Goal: Task Accomplishment & Management: Complete application form

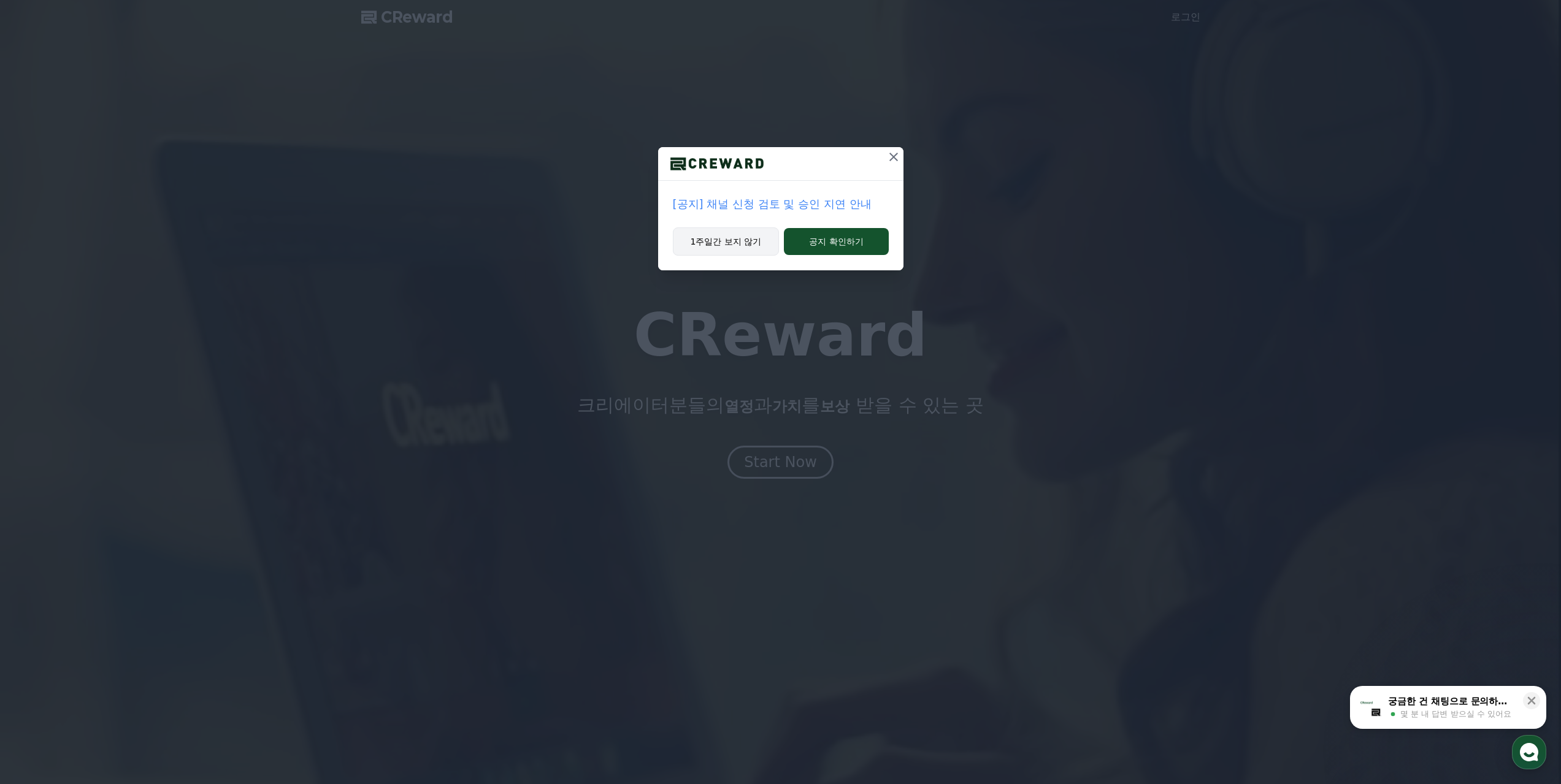
click at [762, 243] on button "1주일간 보지 않기" at bounding box center [726, 242] width 107 height 28
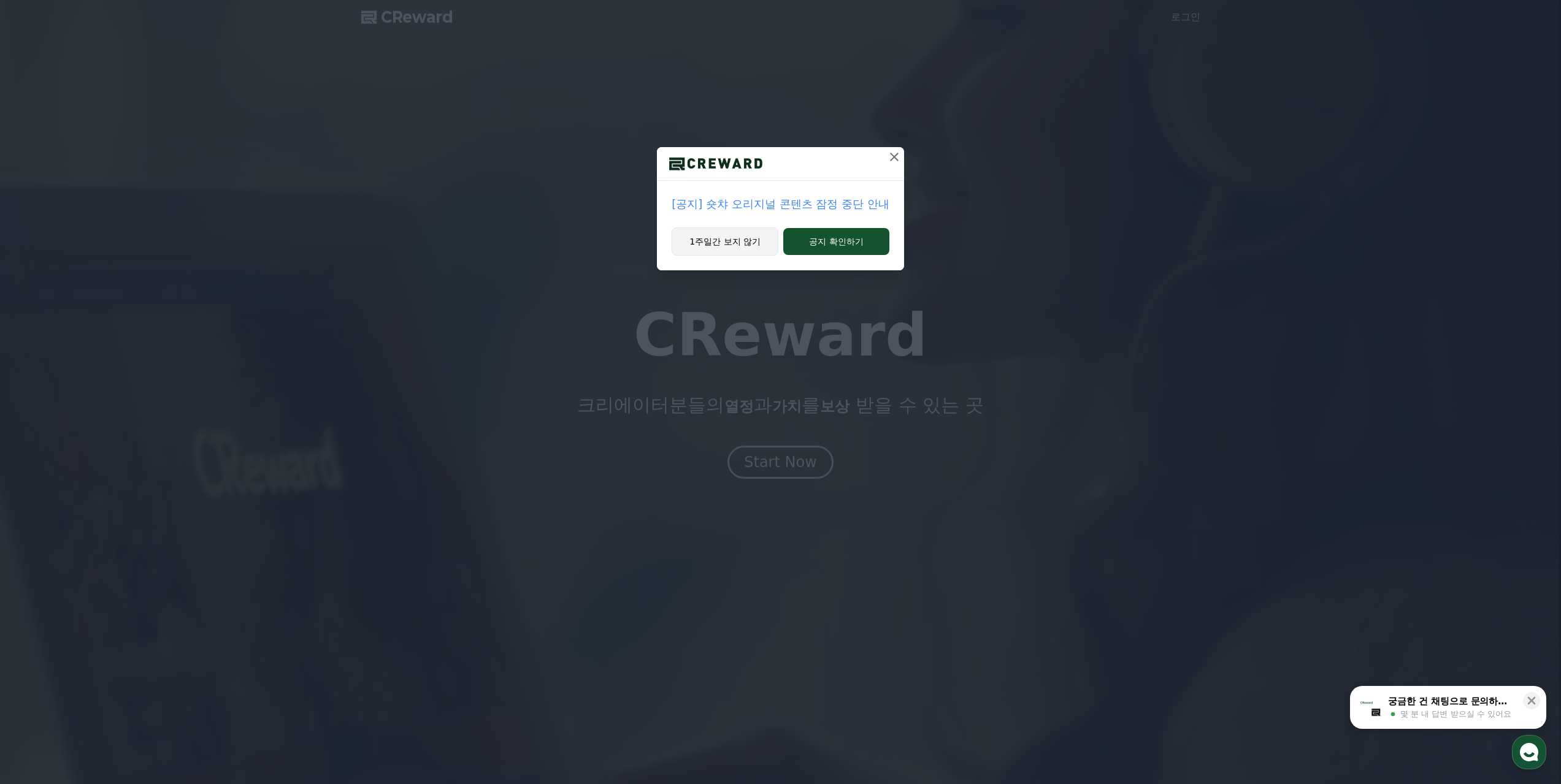
click at [718, 248] on button "1주일간 보지 않기" at bounding box center [724, 242] width 107 height 28
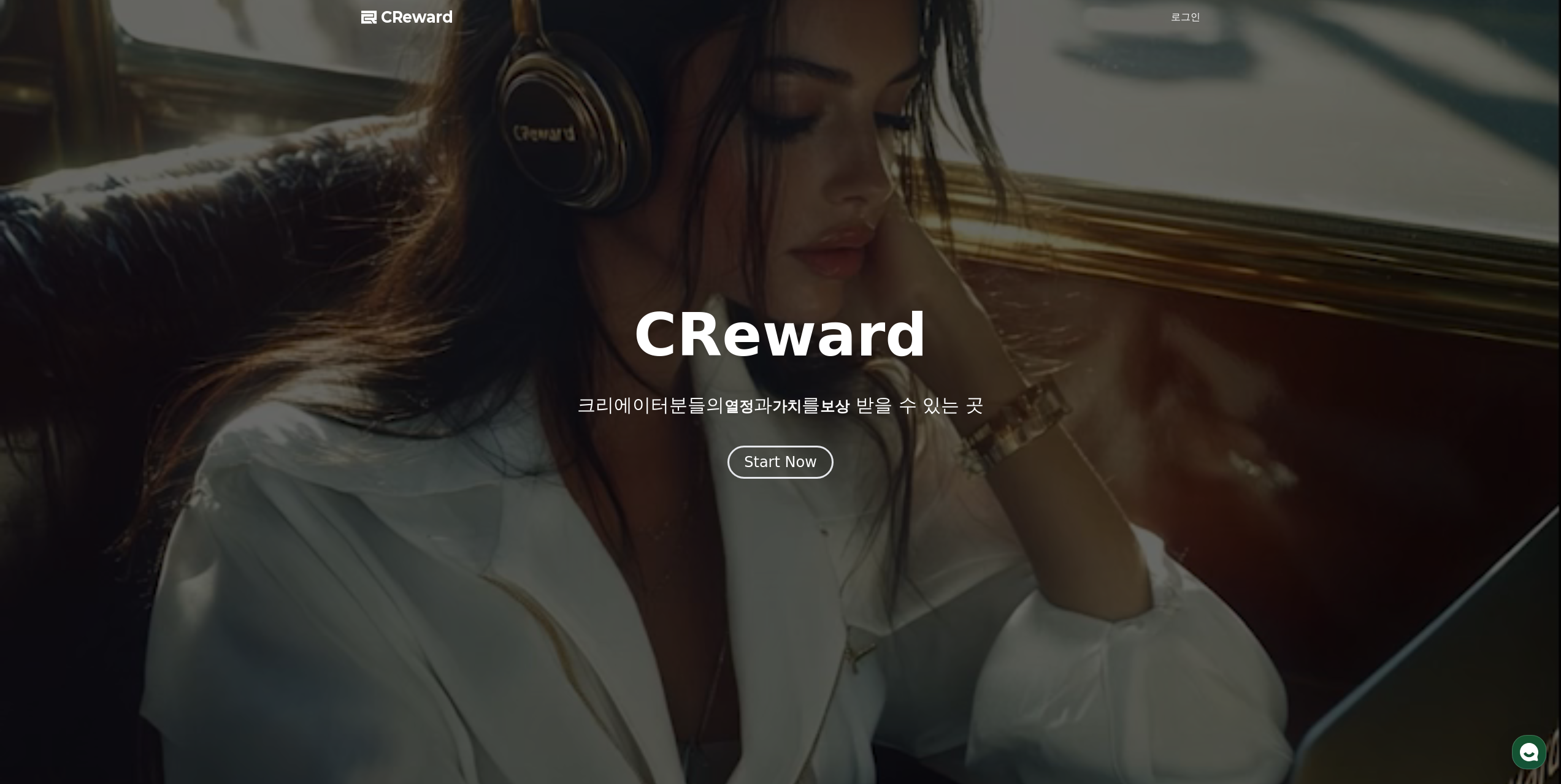
drag, startPoint x: 1313, startPoint y: 569, endPoint x: 1292, endPoint y: 84, distance: 485.5
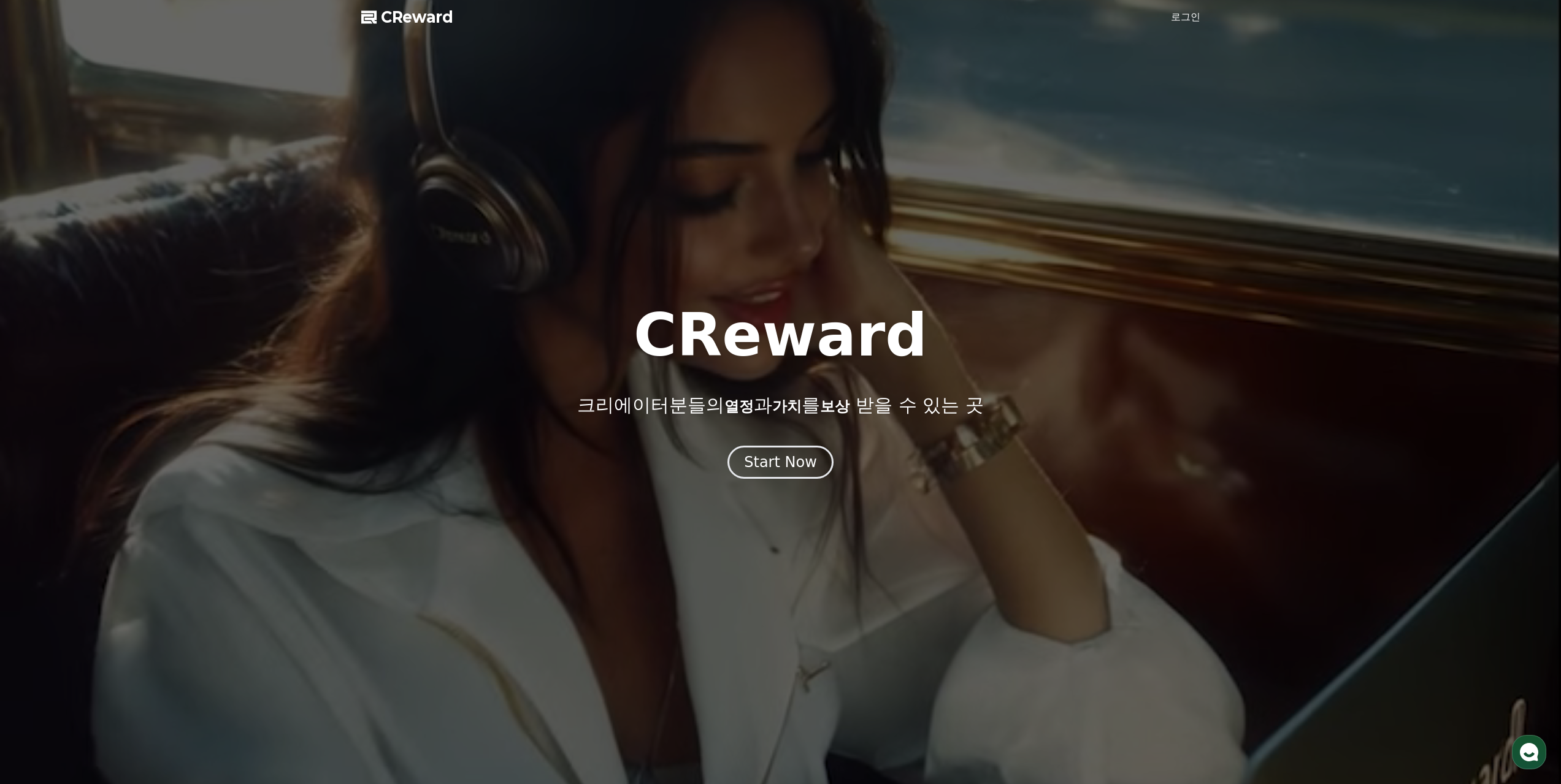
drag, startPoint x: 1183, startPoint y: 12, endPoint x: 1183, endPoint y: 19, distance: 7.0
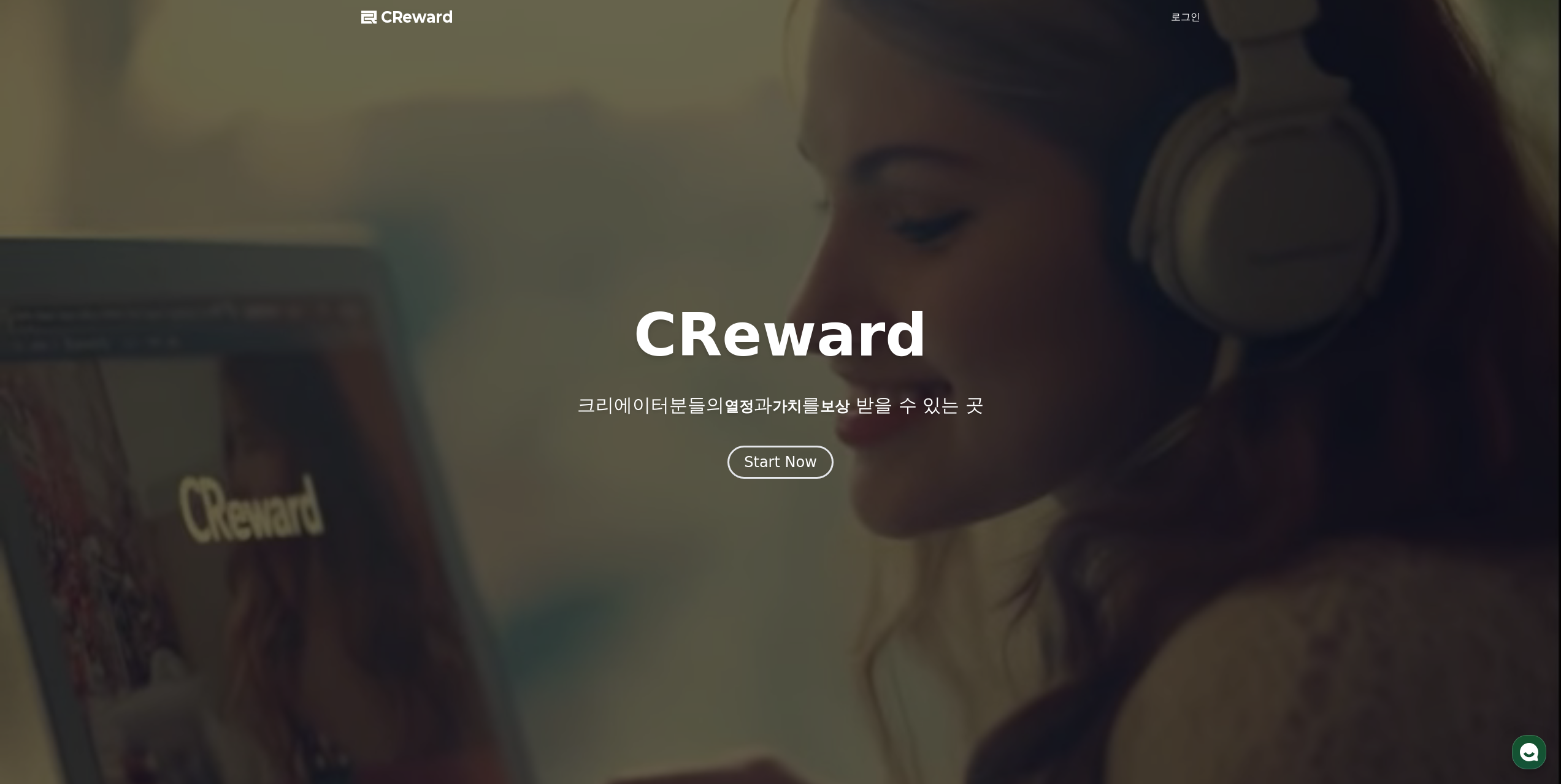
click at [1183, 13] on link "로그인" at bounding box center [1185, 17] width 29 height 15
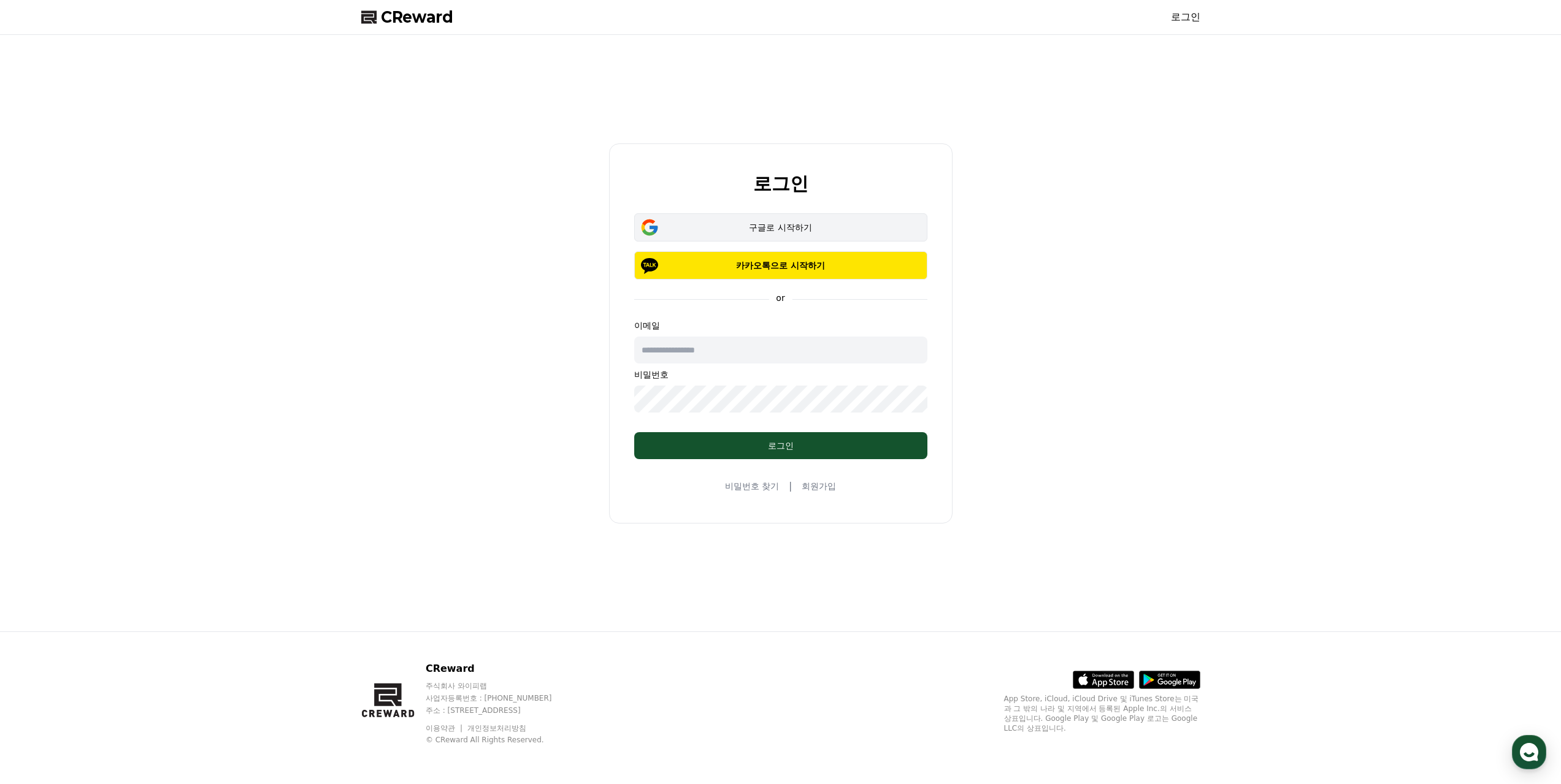
click at [819, 231] on div "구글로 시작하기" at bounding box center [780, 227] width 258 height 12
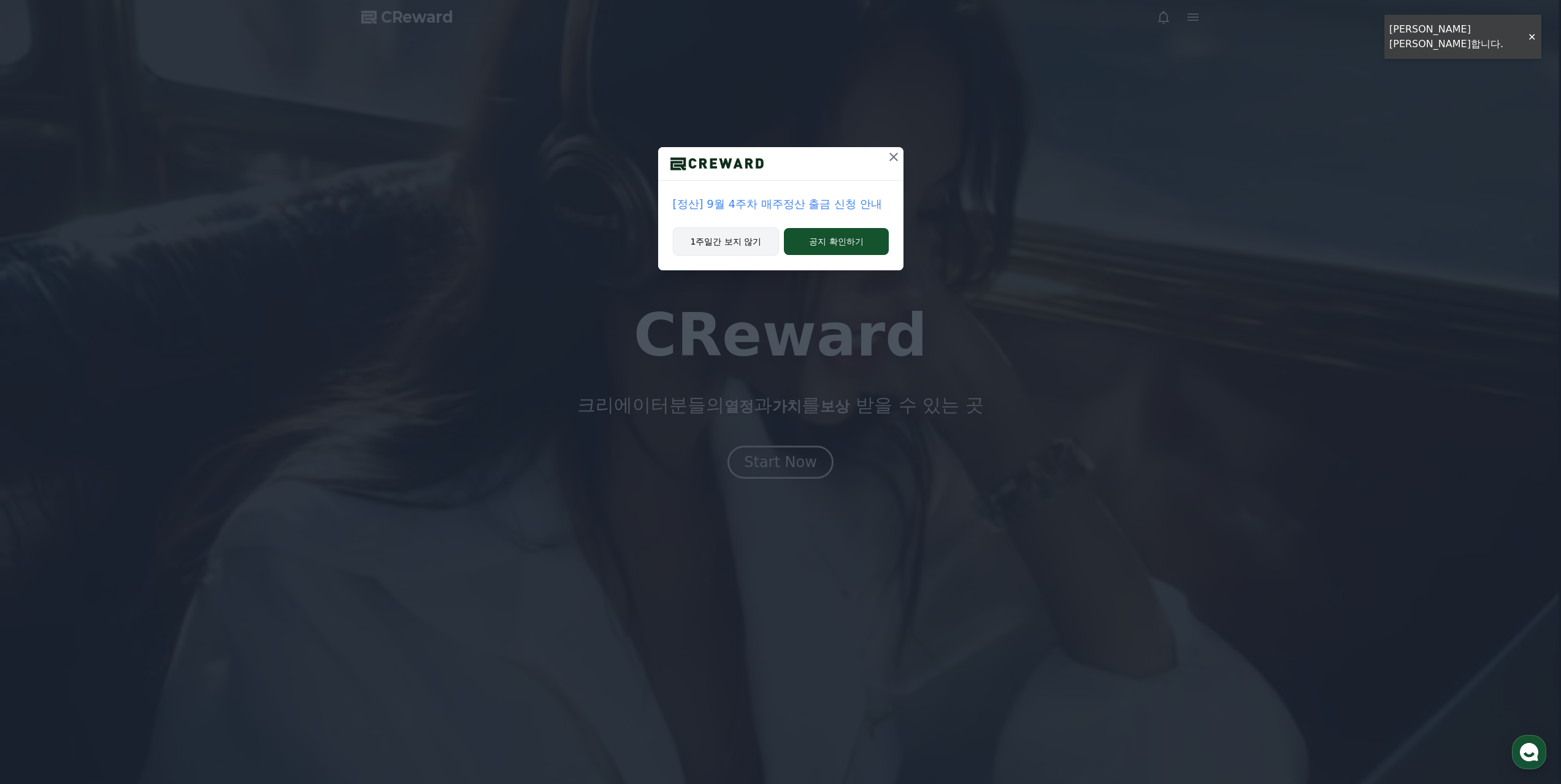
click at [728, 246] on button "1주일간 보지 않기" at bounding box center [726, 242] width 107 height 28
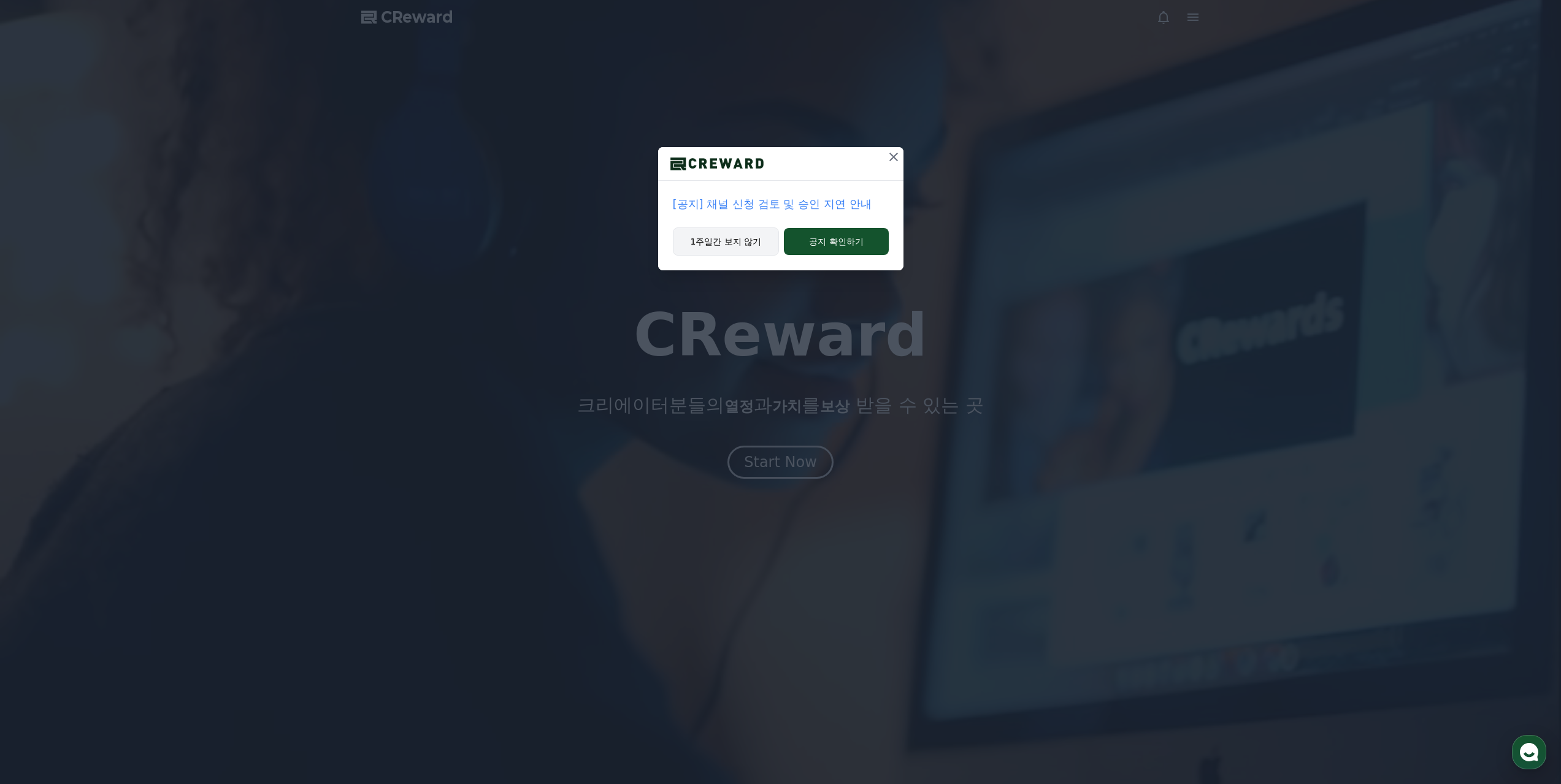
click at [745, 252] on button "1주일간 보지 않기" at bounding box center [726, 242] width 107 height 28
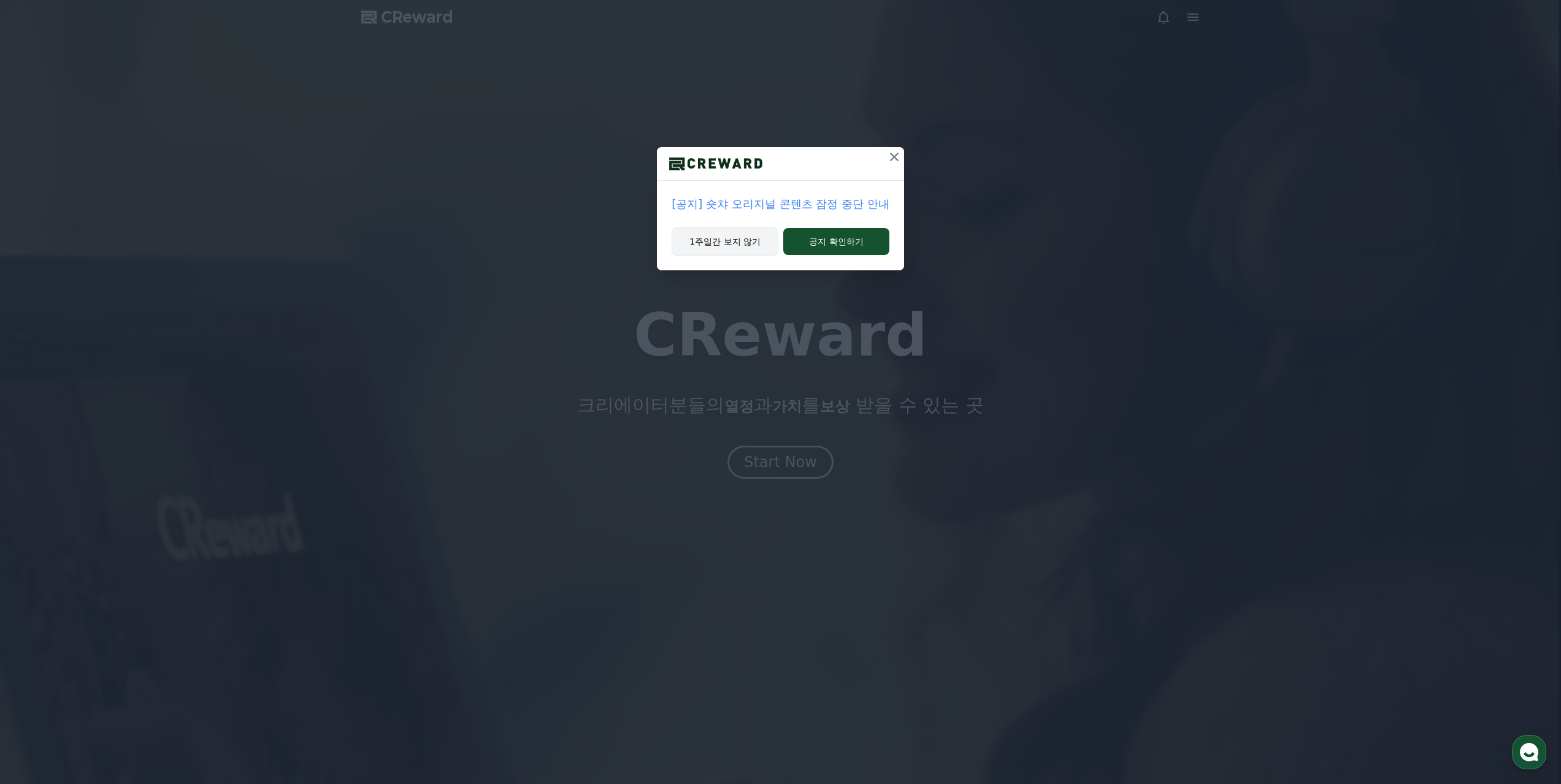
click at [750, 241] on button "1주일간 보지 않기" at bounding box center [724, 242] width 107 height 28
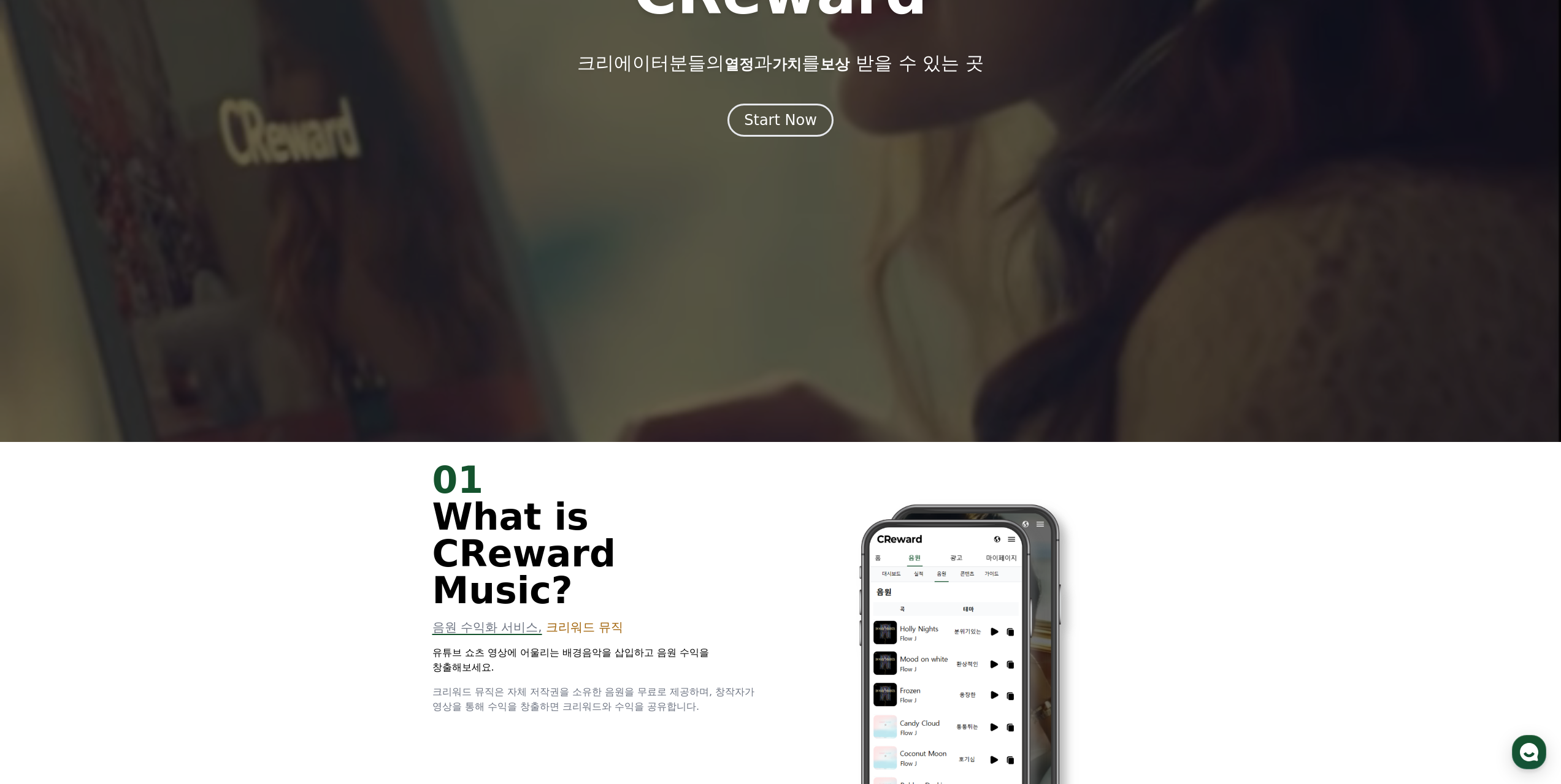
scroll to position [613, 0]
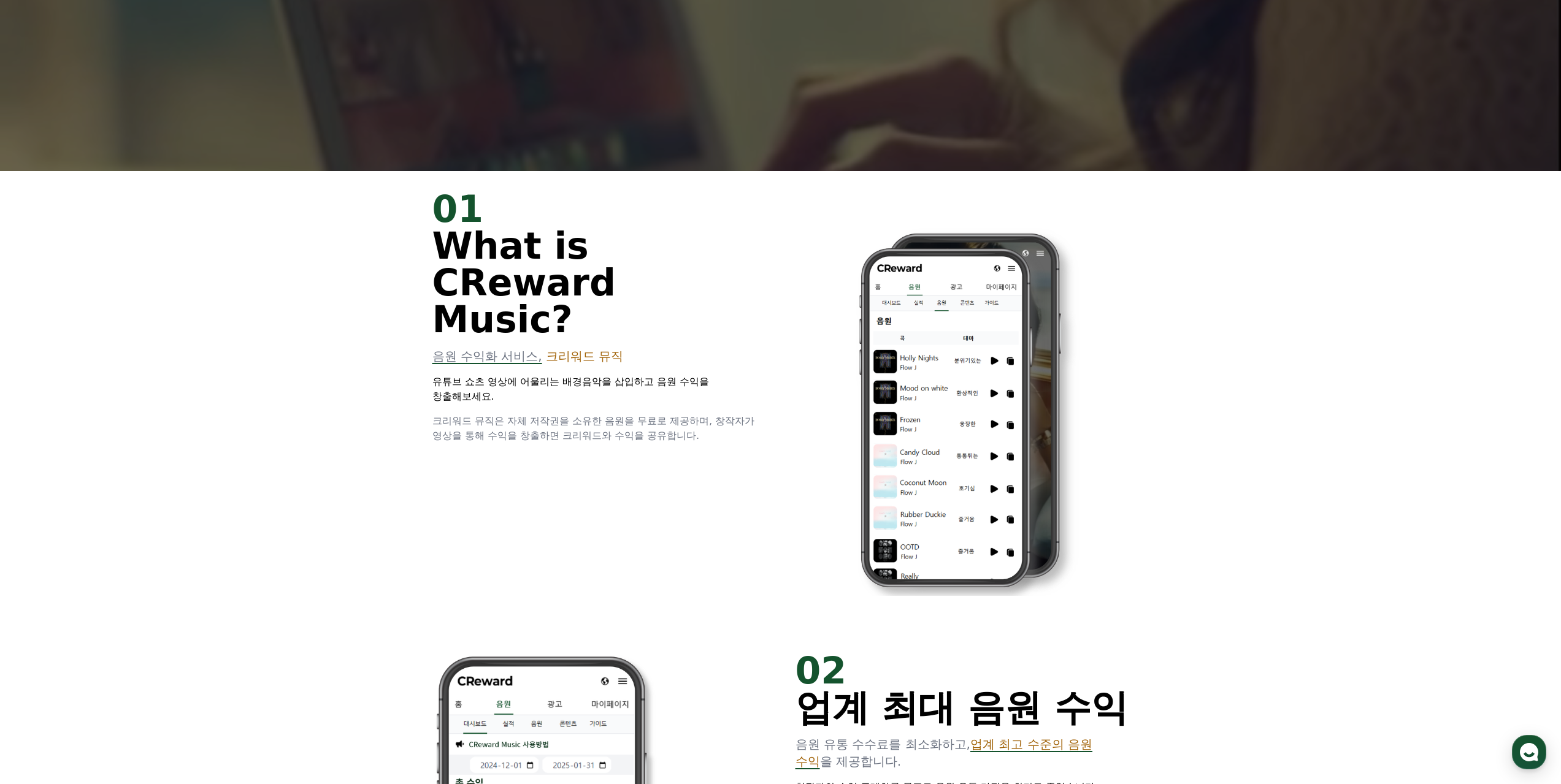
drag, startPoint x: 473, startPoint y: 347, endPoint x: 733, endPoint y: 358, distance: 260.2
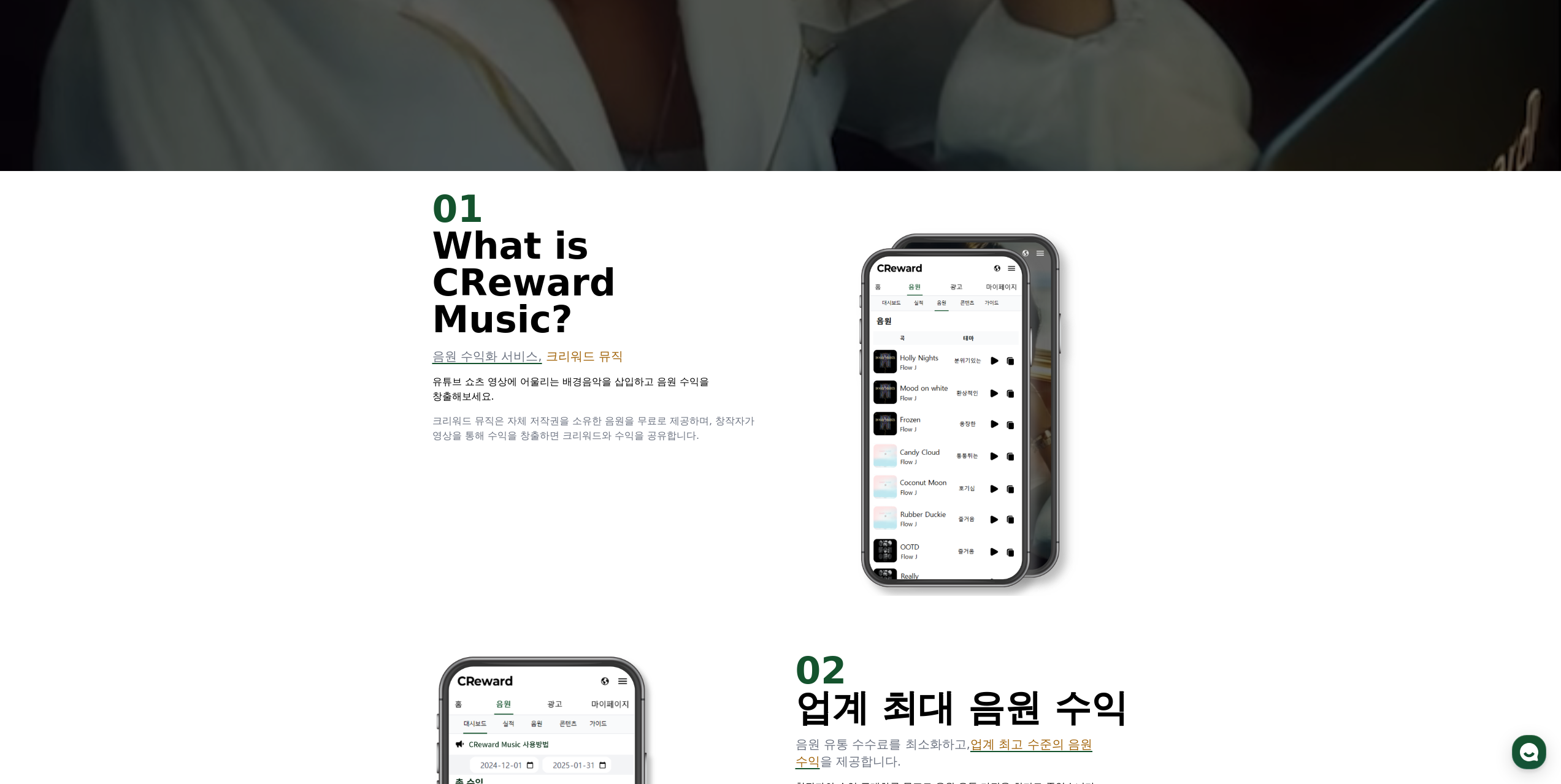
click at [745, 374] on p "유튜브 쇼츠 영상에 어울리는 배경음악을 삽입하고 음원 수익을 창출해보세요." at bounding box center [600, 389] width 334 height 29
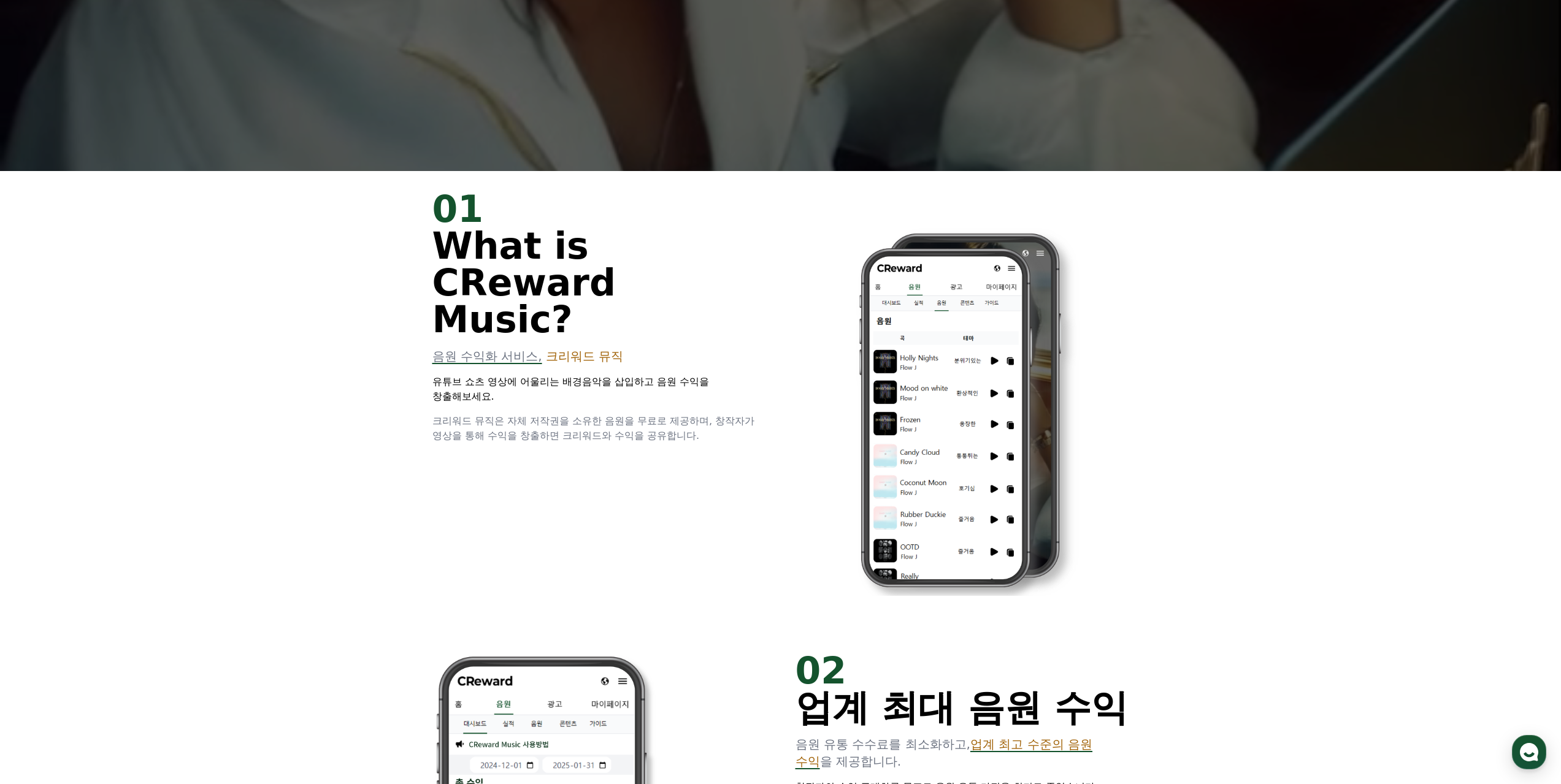
drag, startPoint x: 733, startPoint y: 358, endPoint x: 681, endPoint y: 396, distance: 64.4
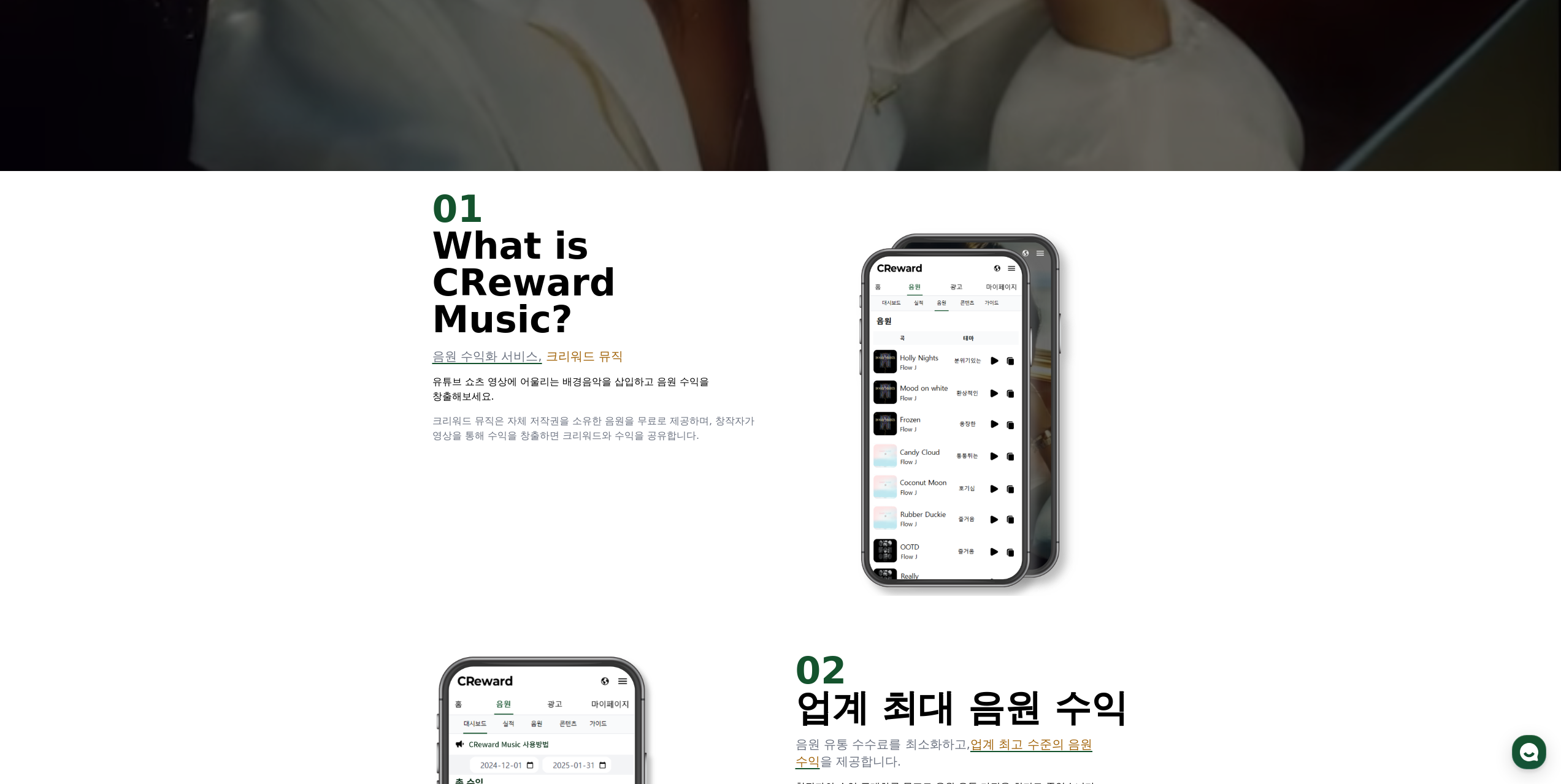
click at [733, 374] on p "유튜브 쇼츠 영상에 어울리는 배경음악을 삽입하고 음원 수익을 창출해보세요." at bounding box center [600, 389] width 334 height 29
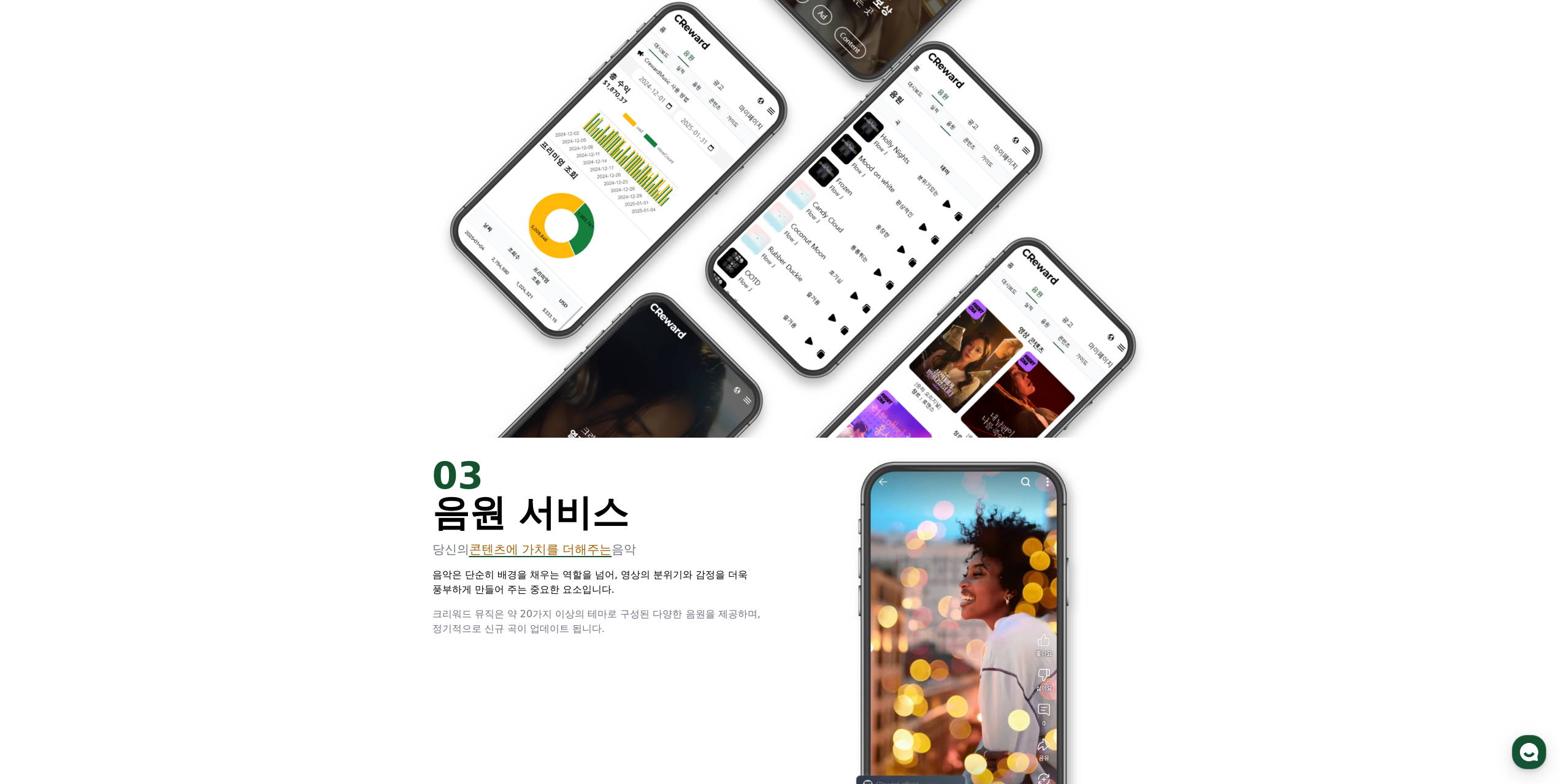
scroll to position [0, 0]
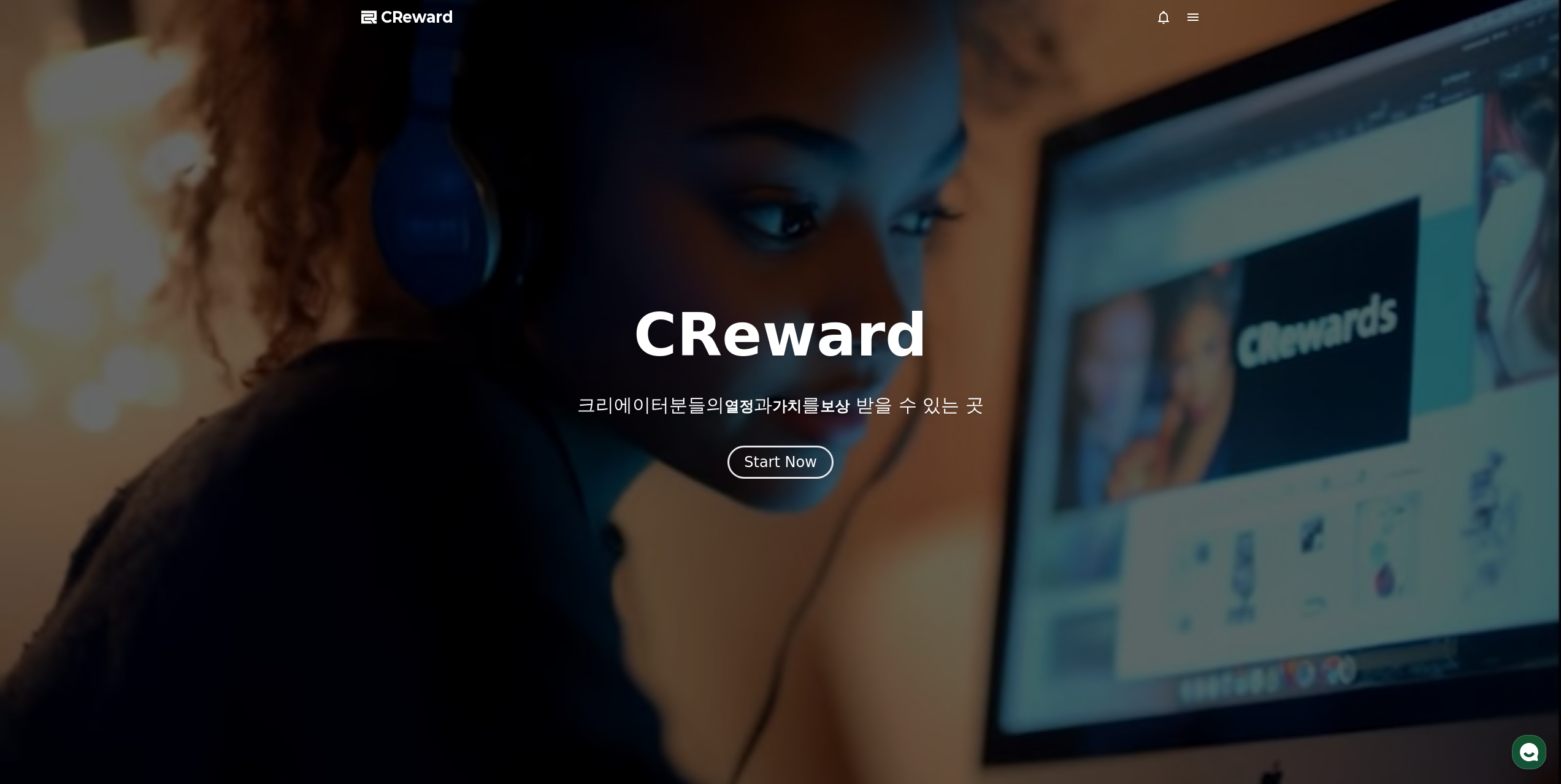
drag, startPoint x: 1355, startPoint y: 430, endPoint x: 1351, endPoint y: 33, distance: 397.0
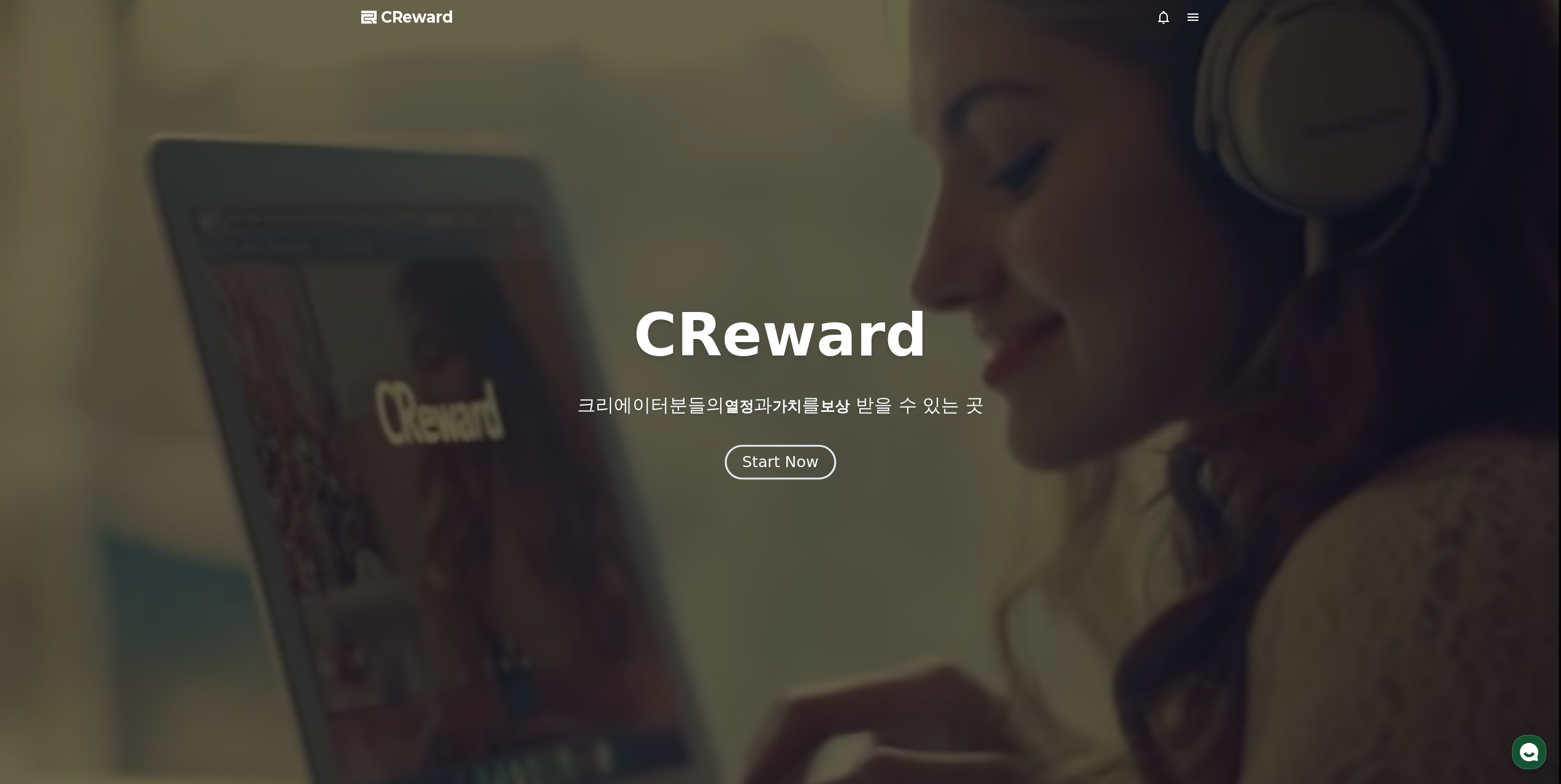
click at [797, 460] on div "Start Now" at bounding box center [780, 462] width 76 height 21
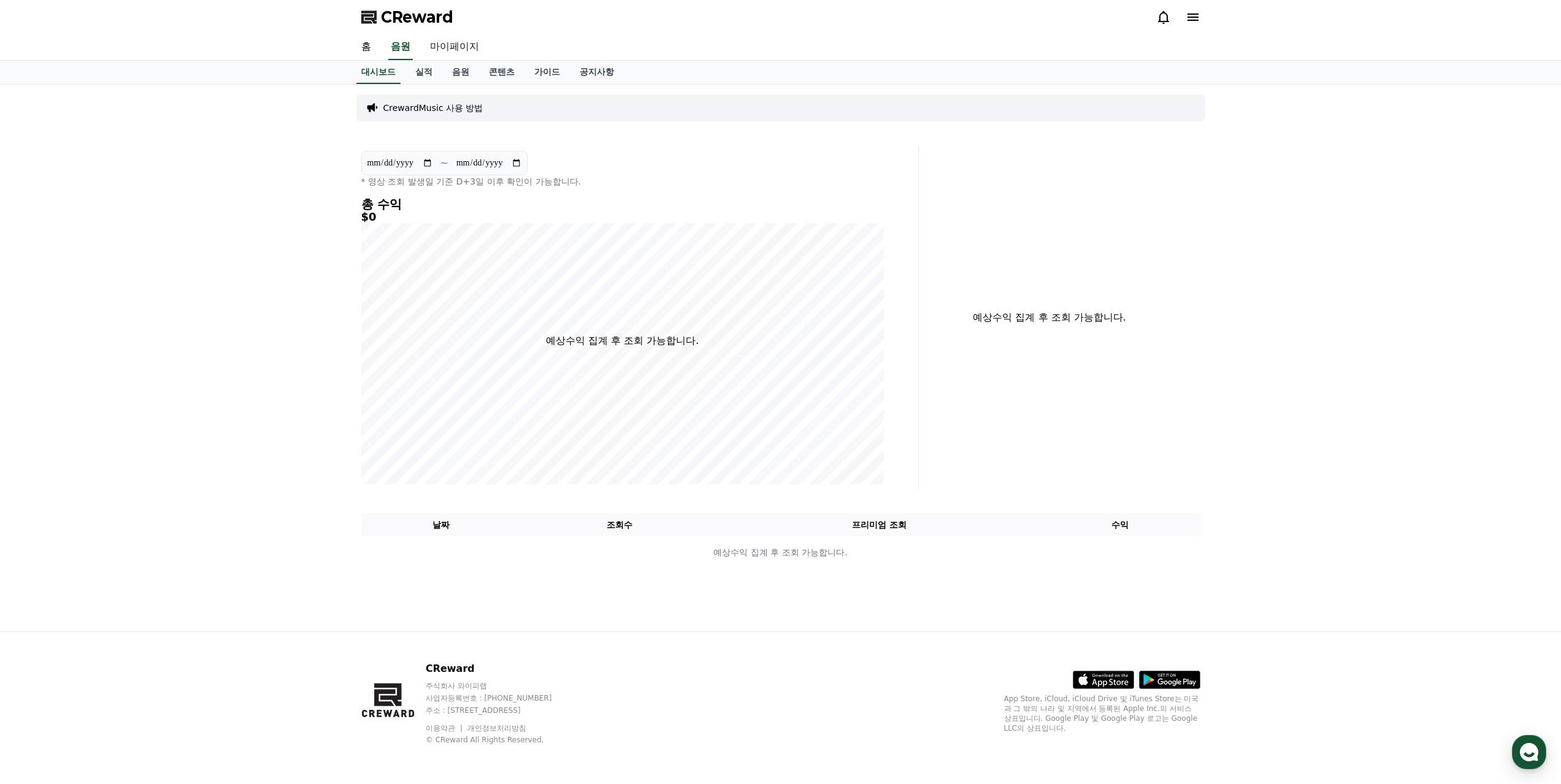
click at [458, 47] on link "마이페이지" at bounding box center [455, 47] width 69 height 26
select select "**********"
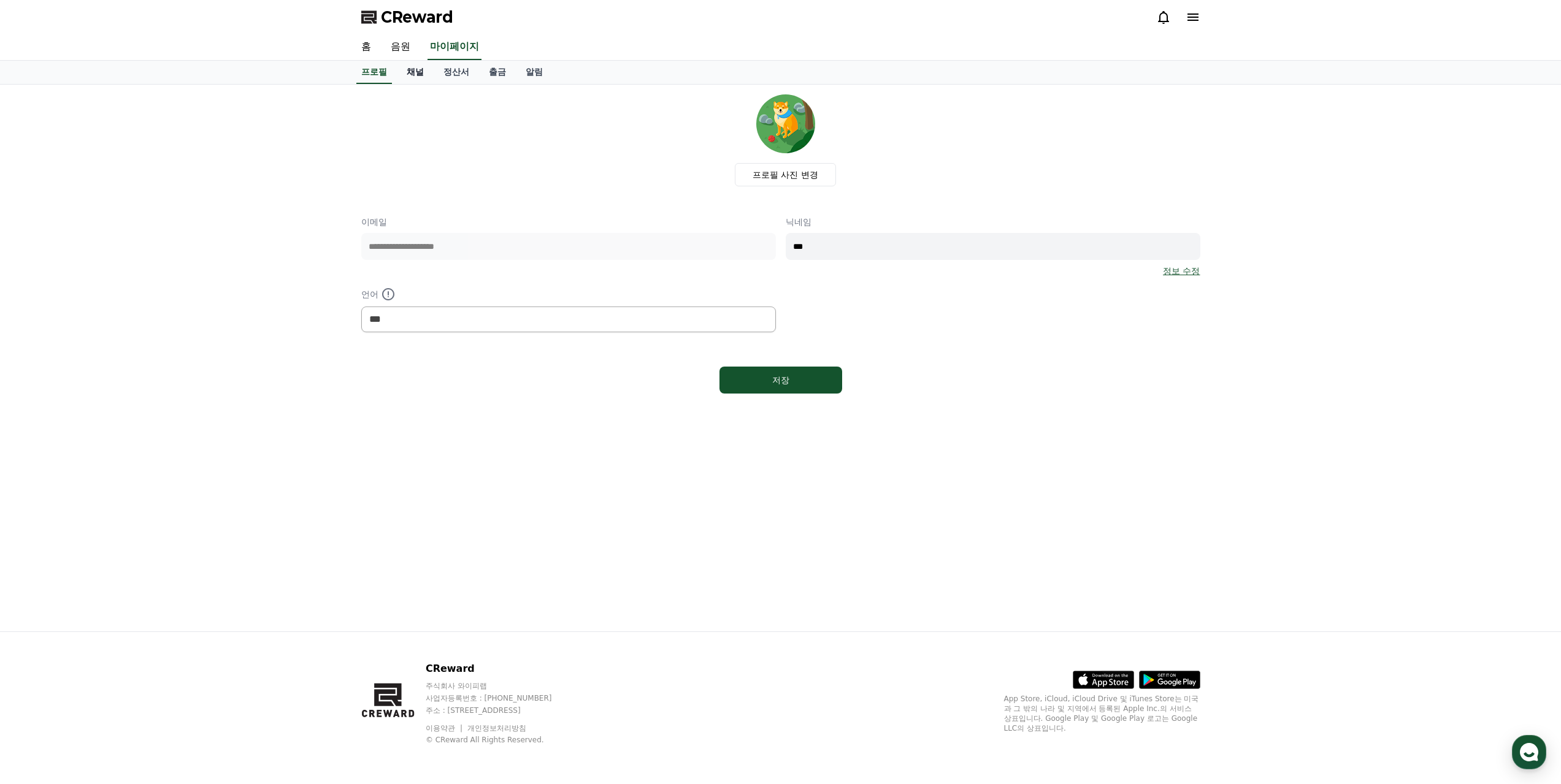
click at [422, 74] on link "채널" at bounding box center [415, 73] width 36 height 24
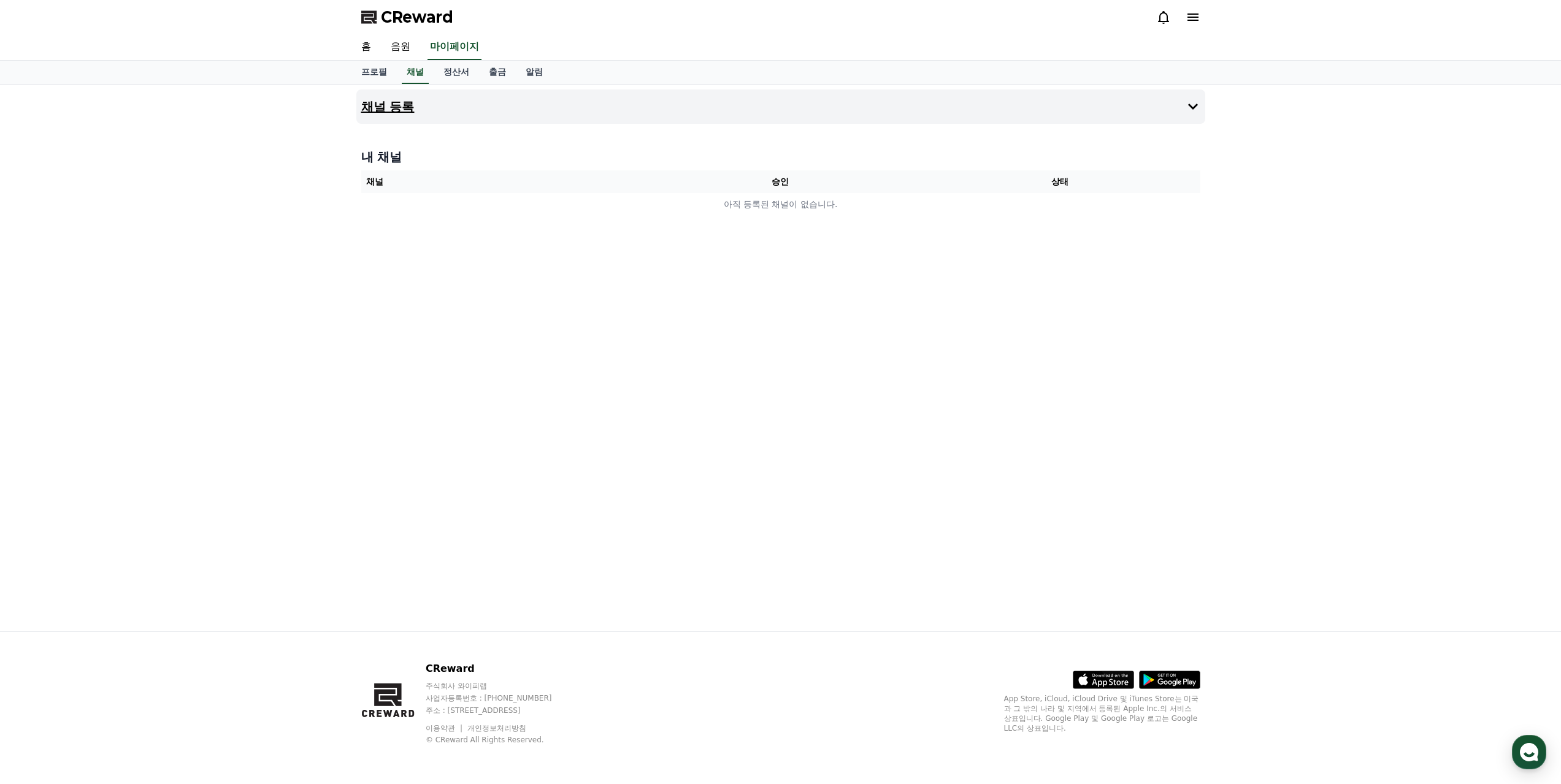
click at [396, 108] on h4 "채널 등록" at bounding box center [388, 107] width 53 height 14
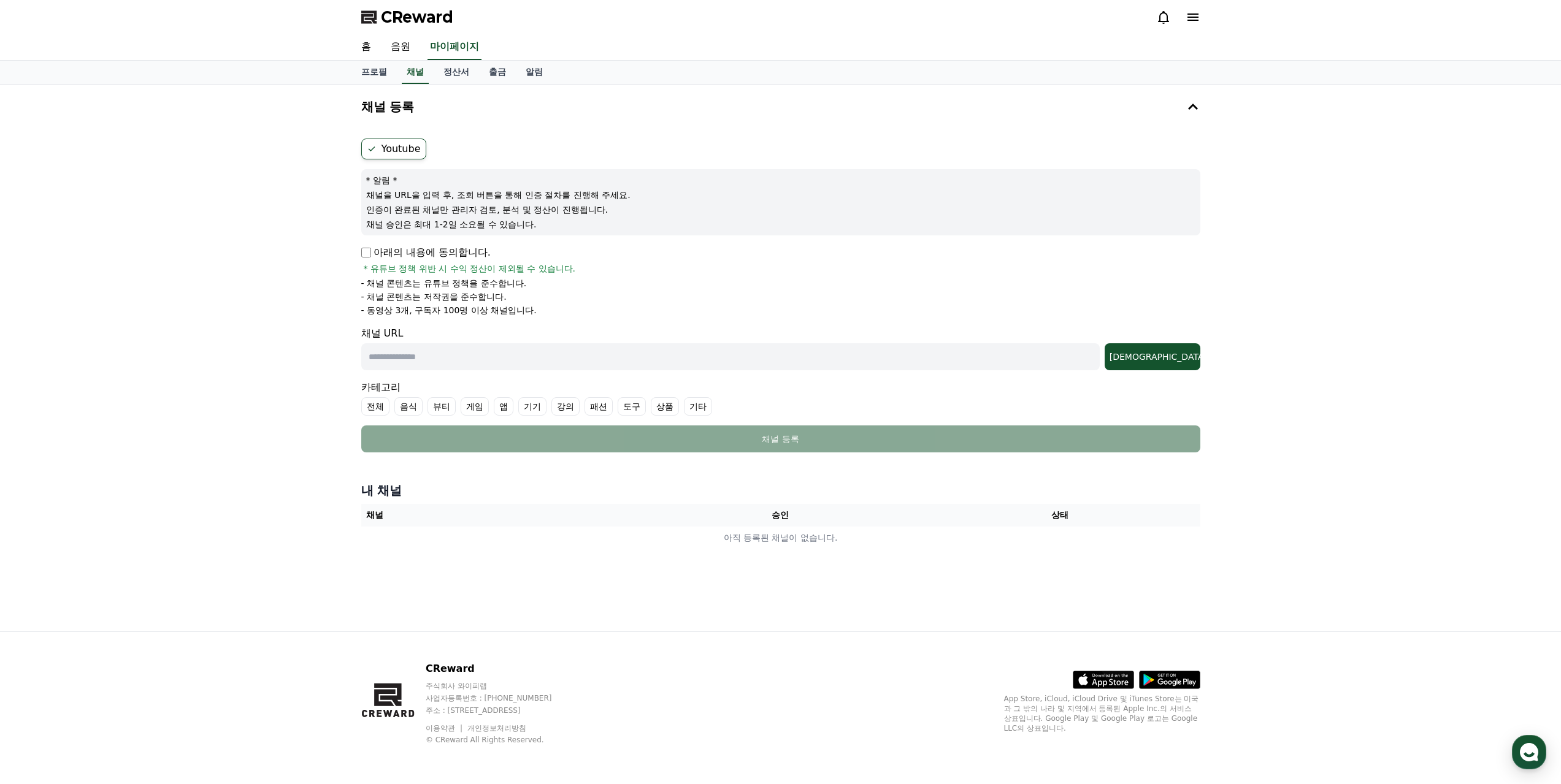
click at [402, 154] on label "Youtube" at bounding box center [394, 148] width 65 height 21
drag, startPoint x: 479, startPoint y: 350, endPoint x: 529, endPoint y: 352, distance: 50.0
click at [479, 350] on input "text" at bounding box center [730, 357] width 738 height 27
paste input "**********"
type input "**********"
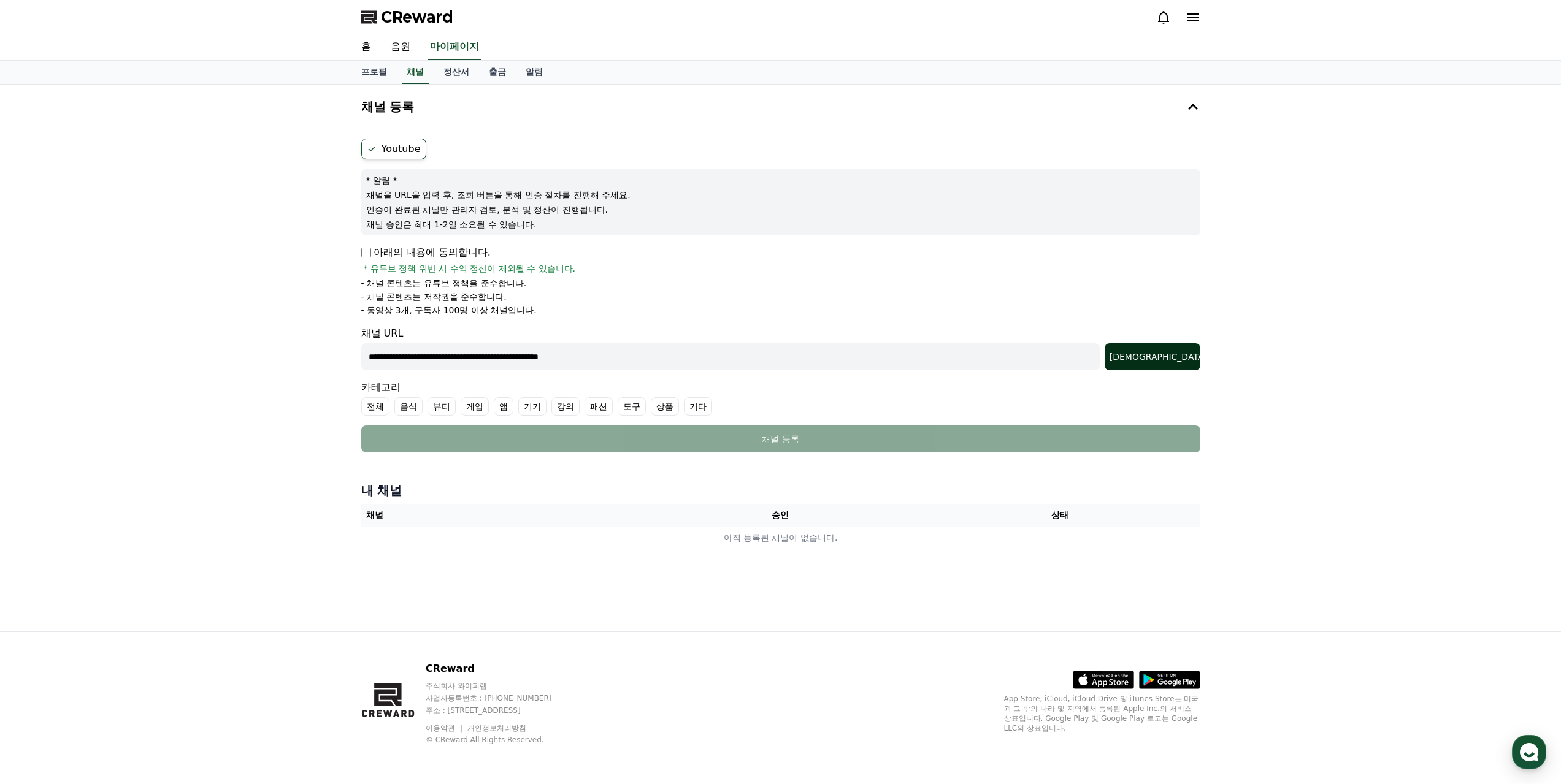
click at [1179, 363] on button "[DEMOGRAPHIC_DATA]" at bounding box center [1152, 357] width 95 height 27
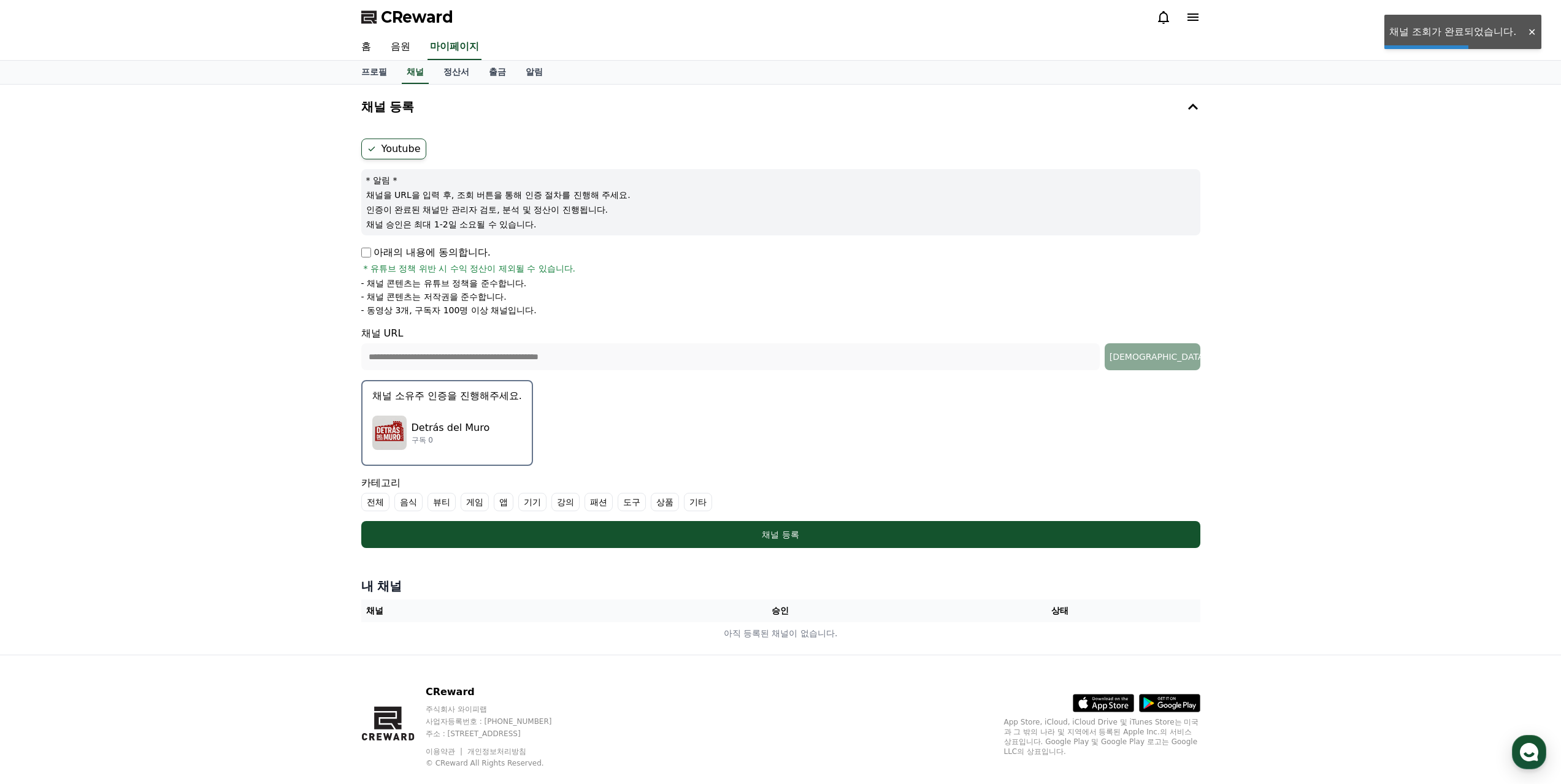
click at [442, 438] on p "구독 0" at bounding box center [451, 440] width 79 height 10
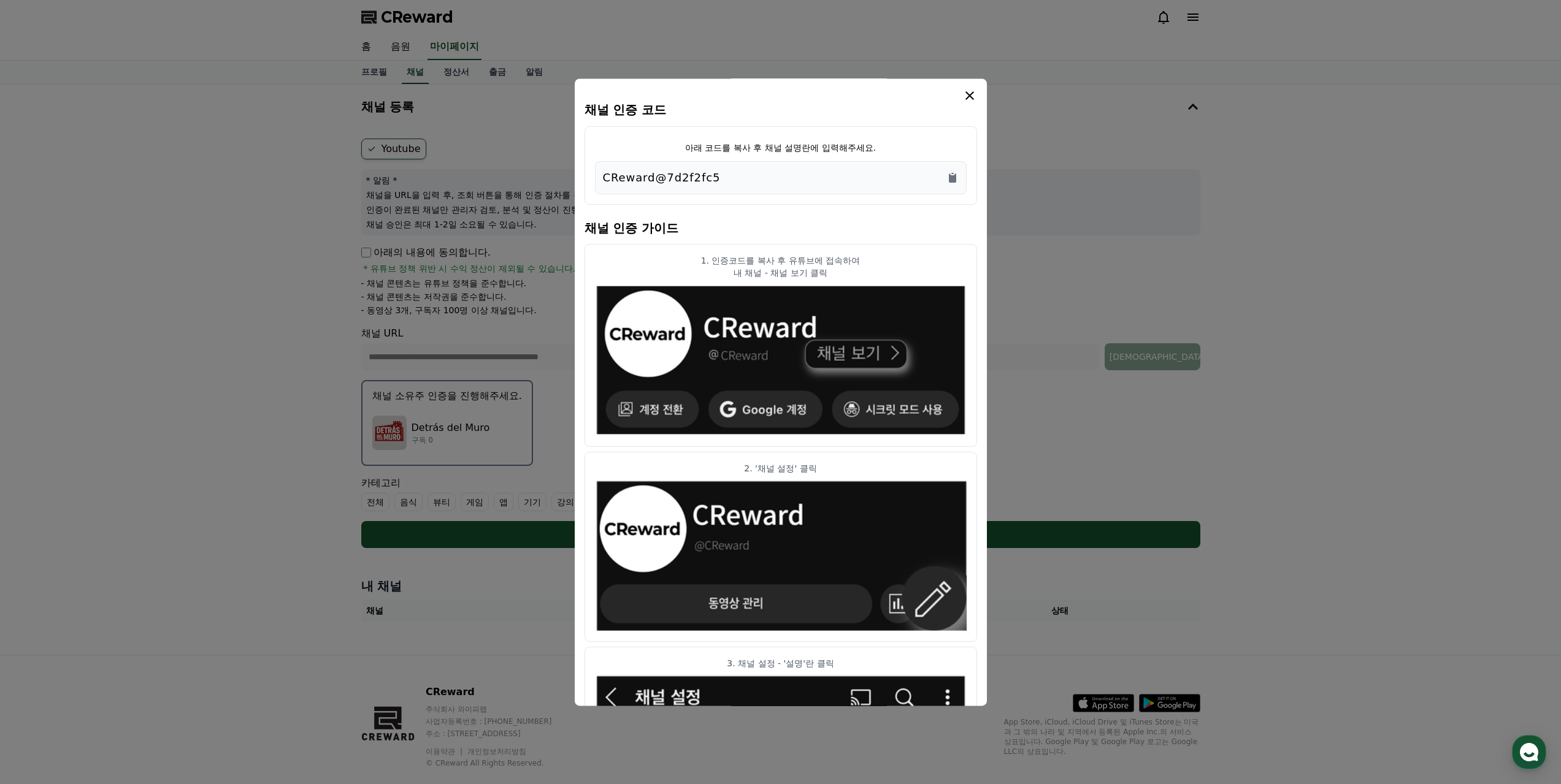
drag, startPoint x: 746, startPoint y: 179, endPoint x: 558, endPoint y: 185, distance: 188.1
click at [547, 553] on div "채널 인증 코드 아래 코드를 복사 후 채널 설명란에 입력해주세요. CReward@7d2f2fc5 채널 인증 가이드 1. 인증코드를 복사 후 유…" at bounding box center [781, 553] width 849 height 0
click at [793, 189] on div "CReward@7d2f2fc5" at bounding box center [780, 178] width 372 height 33
click at [721, 179] on div "CReward@7d2f2fc5" at bounding box center [781, 177] width 356 height 17
drag, startPoint x: 711, startPoint y: 178, endPoint x: 601, endPoint y: 177, distance: 110.0
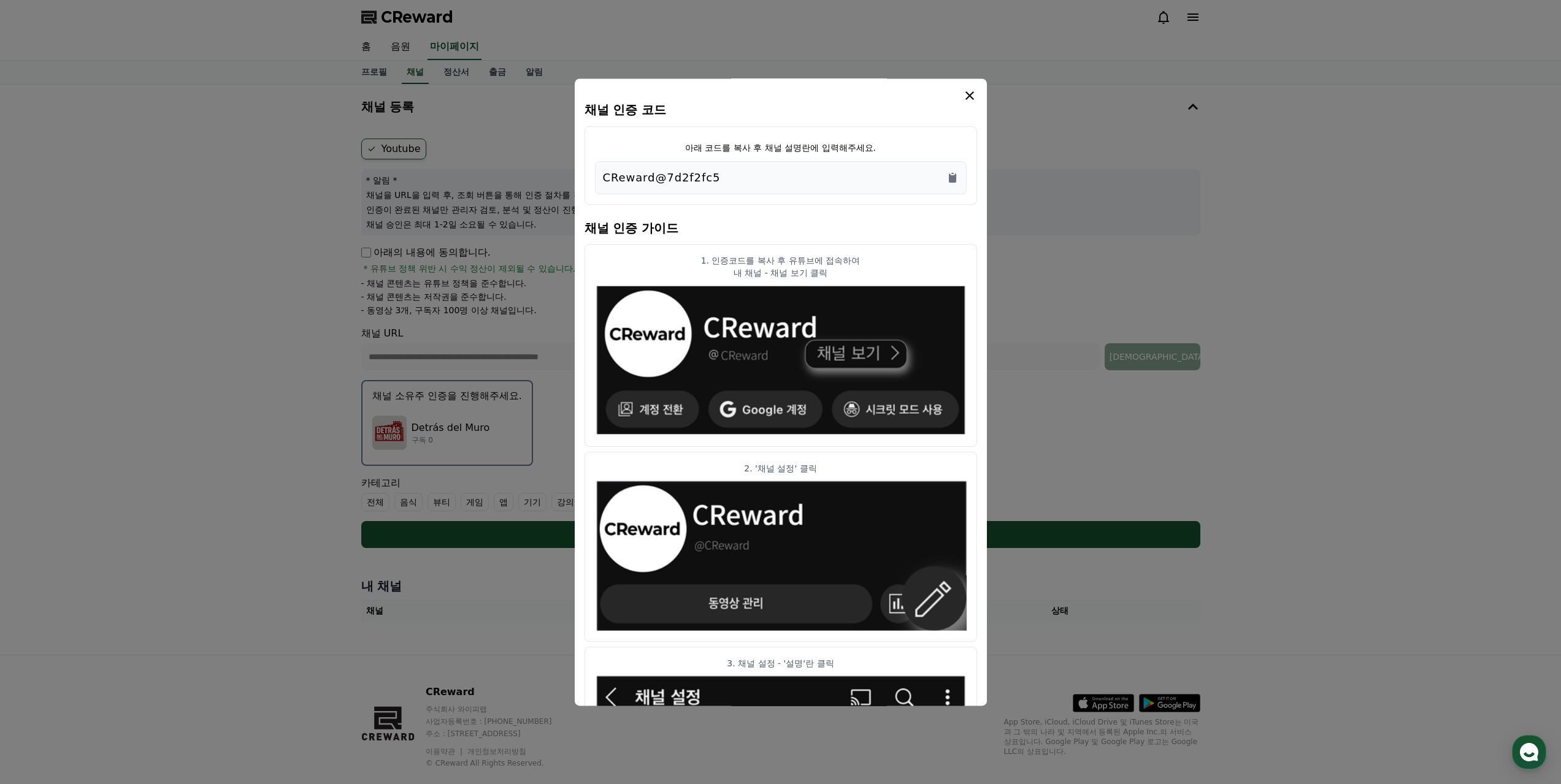
click at [601, 177] on div "CReward@7d2f2fc5" at bounding box center [780, 178] width 372 height 33
copy p "CReward@7d2f2fc5"
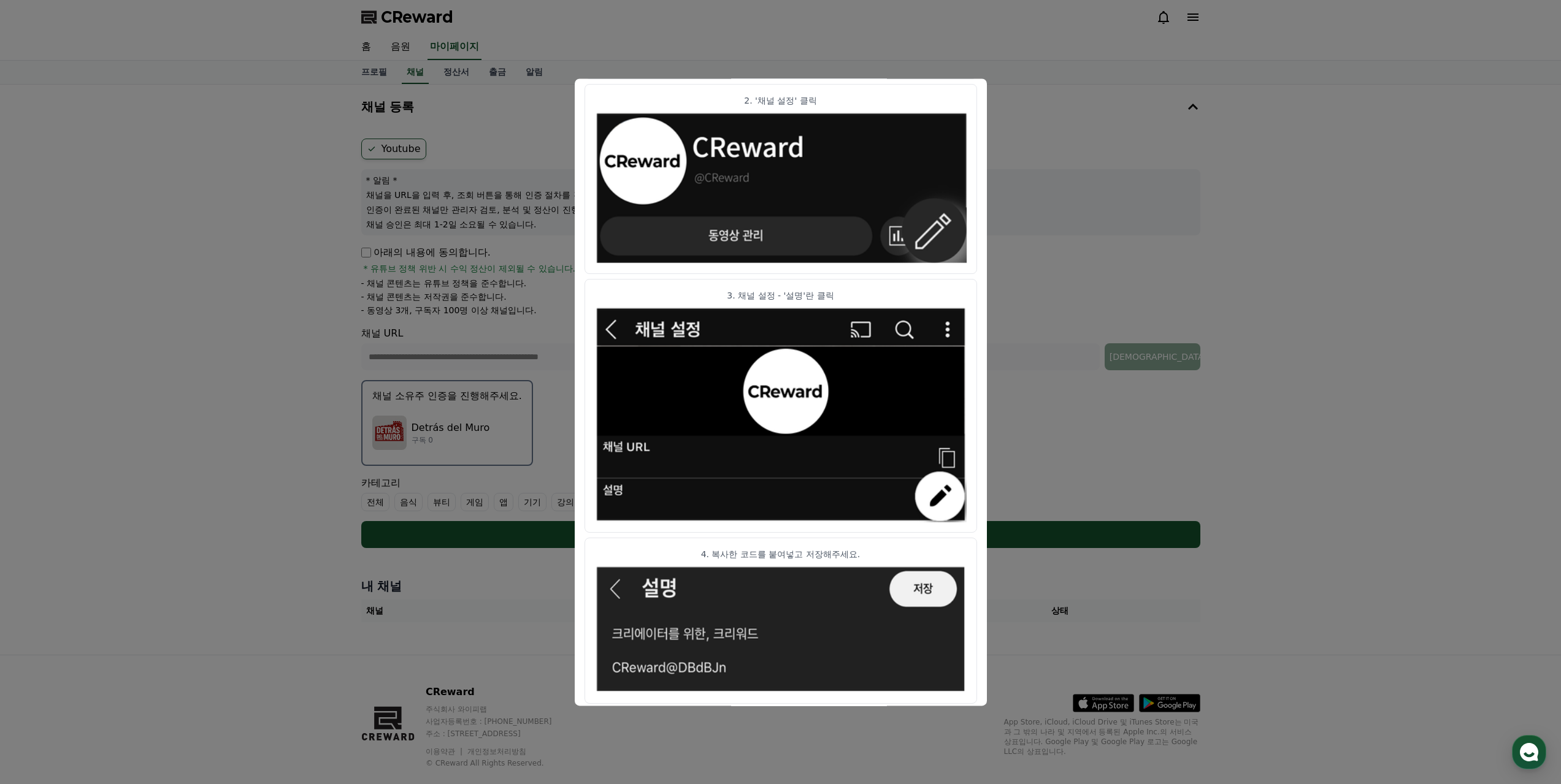
scroll to position [431, 0]
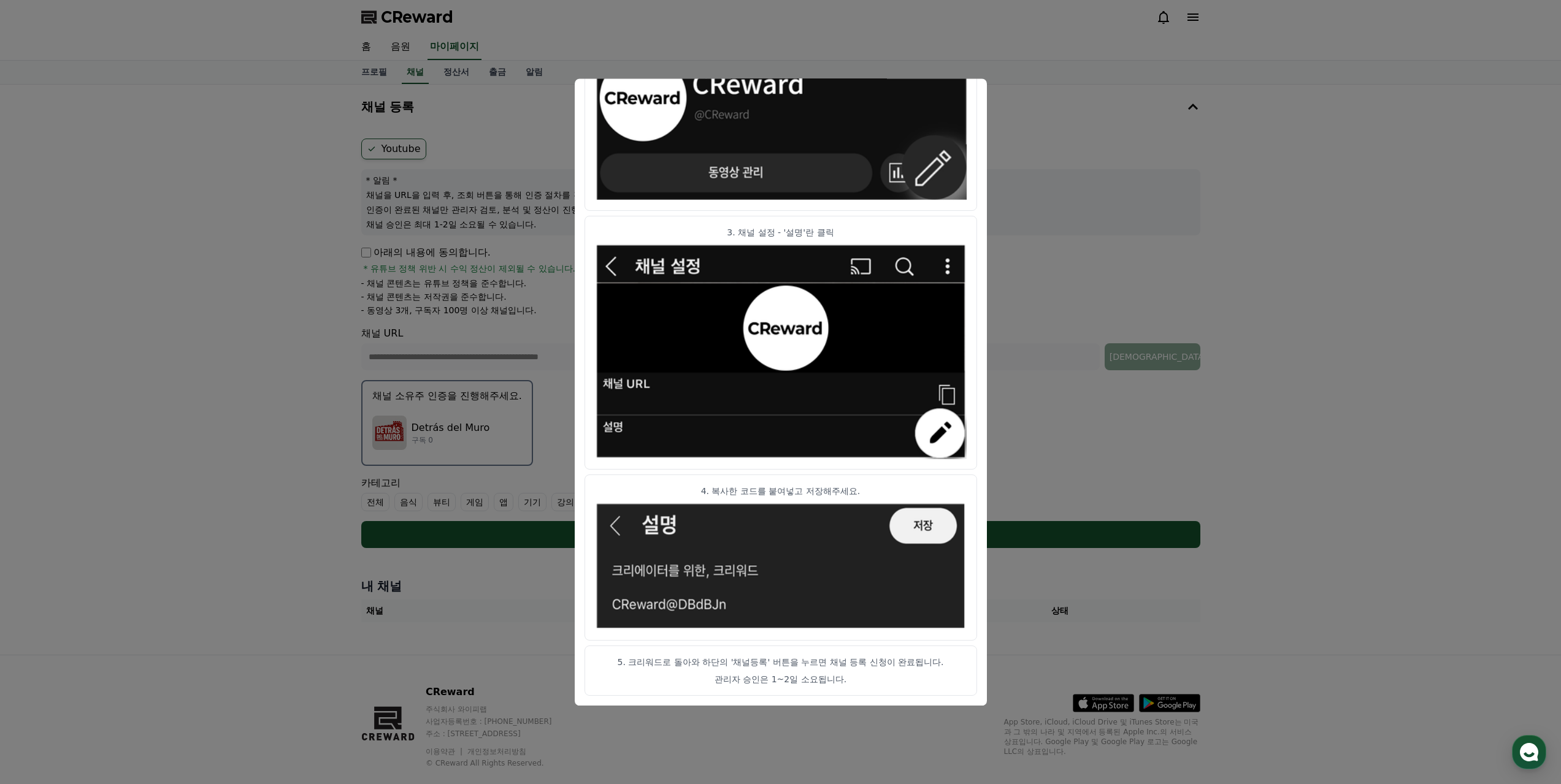
drag, startPoint x: 728, startPoint y: 685, endPoint x: 860, endPoint y: 675, distance: 132.4
click at [859, 675] on p "관리자 승인은 1~2일 소요됩니다." at bounding box center [780, 679] width 372 height 12
click at [863, 675] on p "관리자 승인은 1~2일 소요됩니다." at bounding box center [780, 679] width 372 height 12
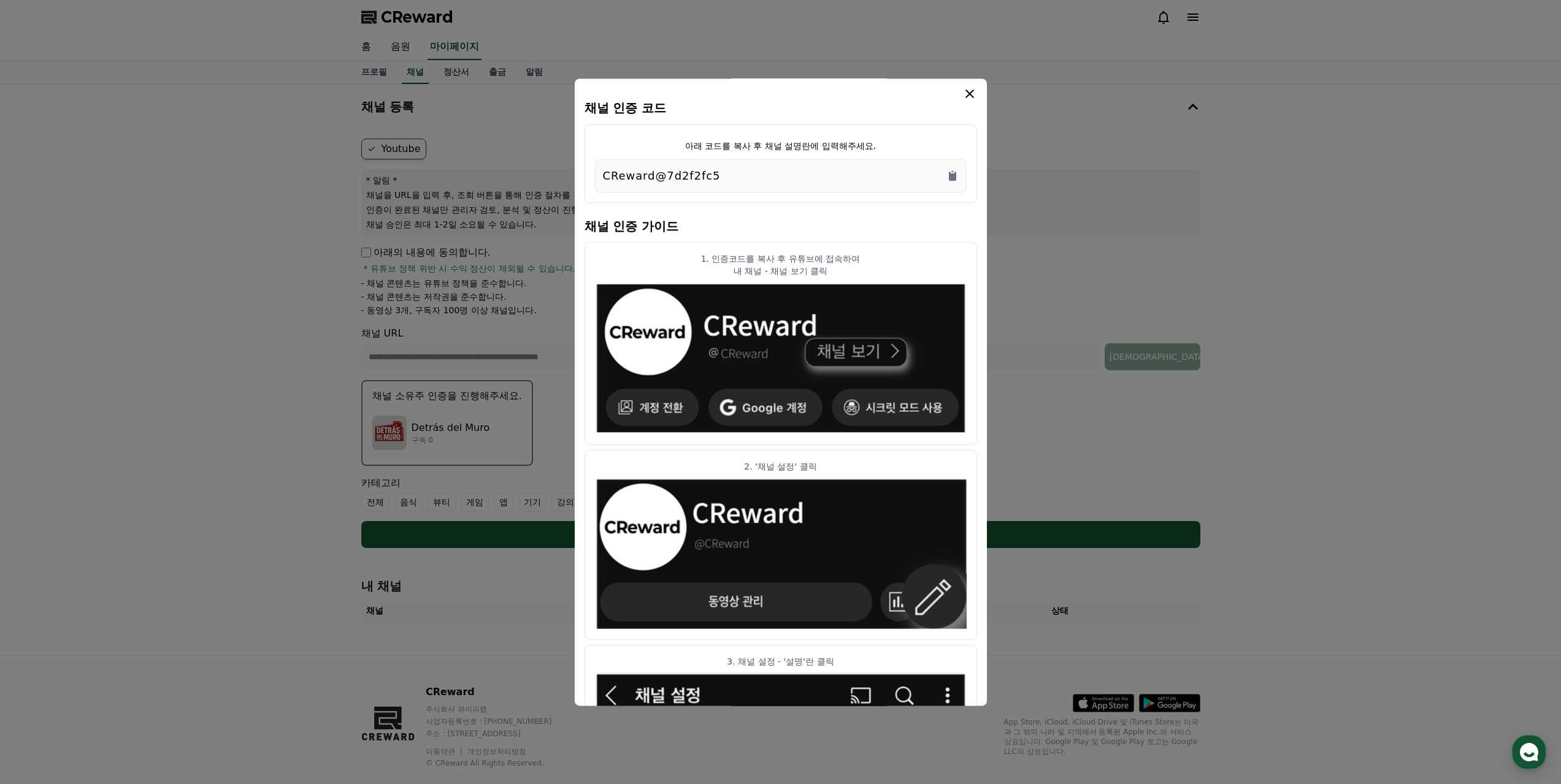
scroll to position [0, 0]
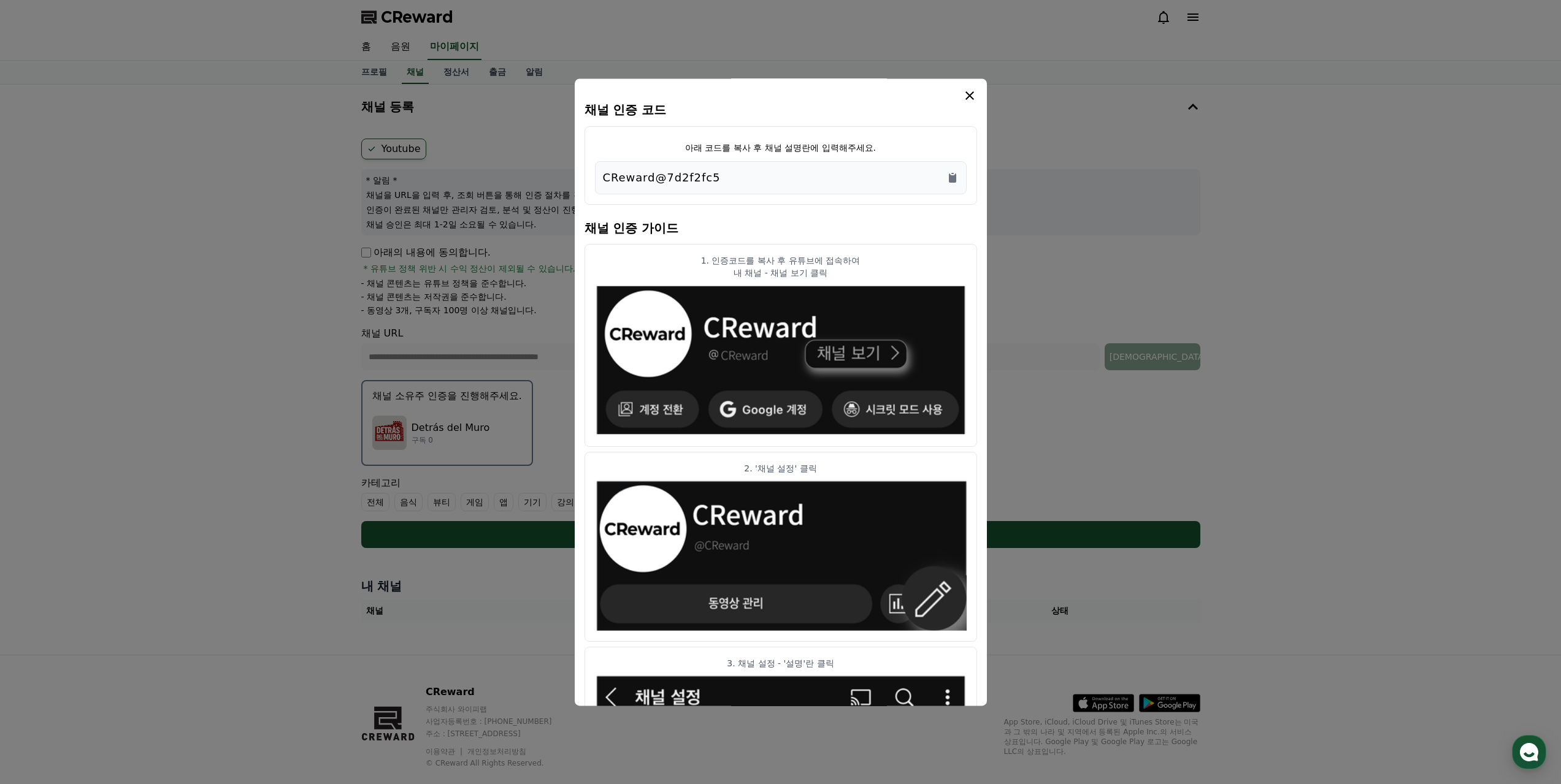
click at [972, 97] on icon "modal" at bounding box center [969, 95] width 15 height 15
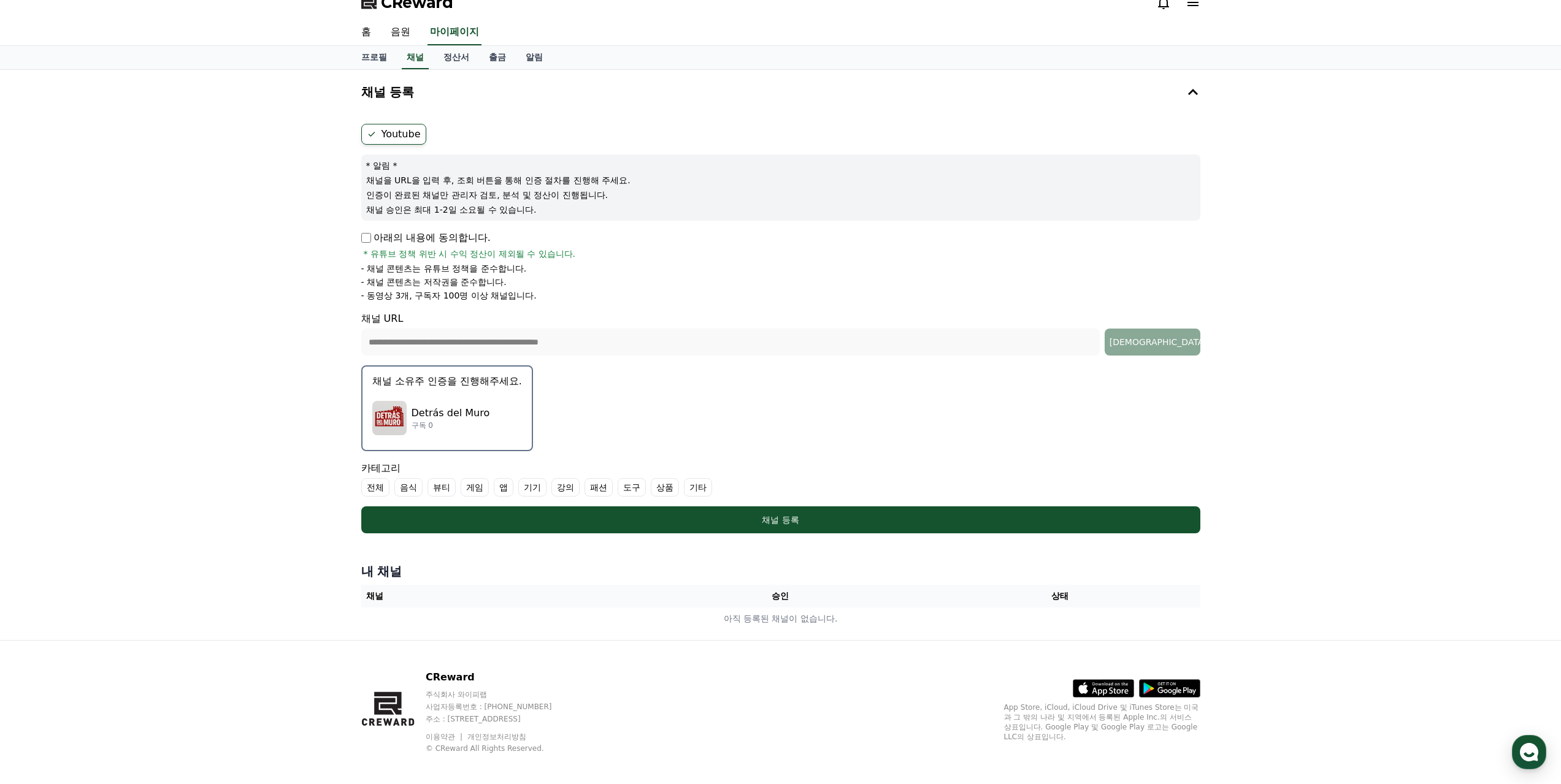
scroll to position [24, 0]
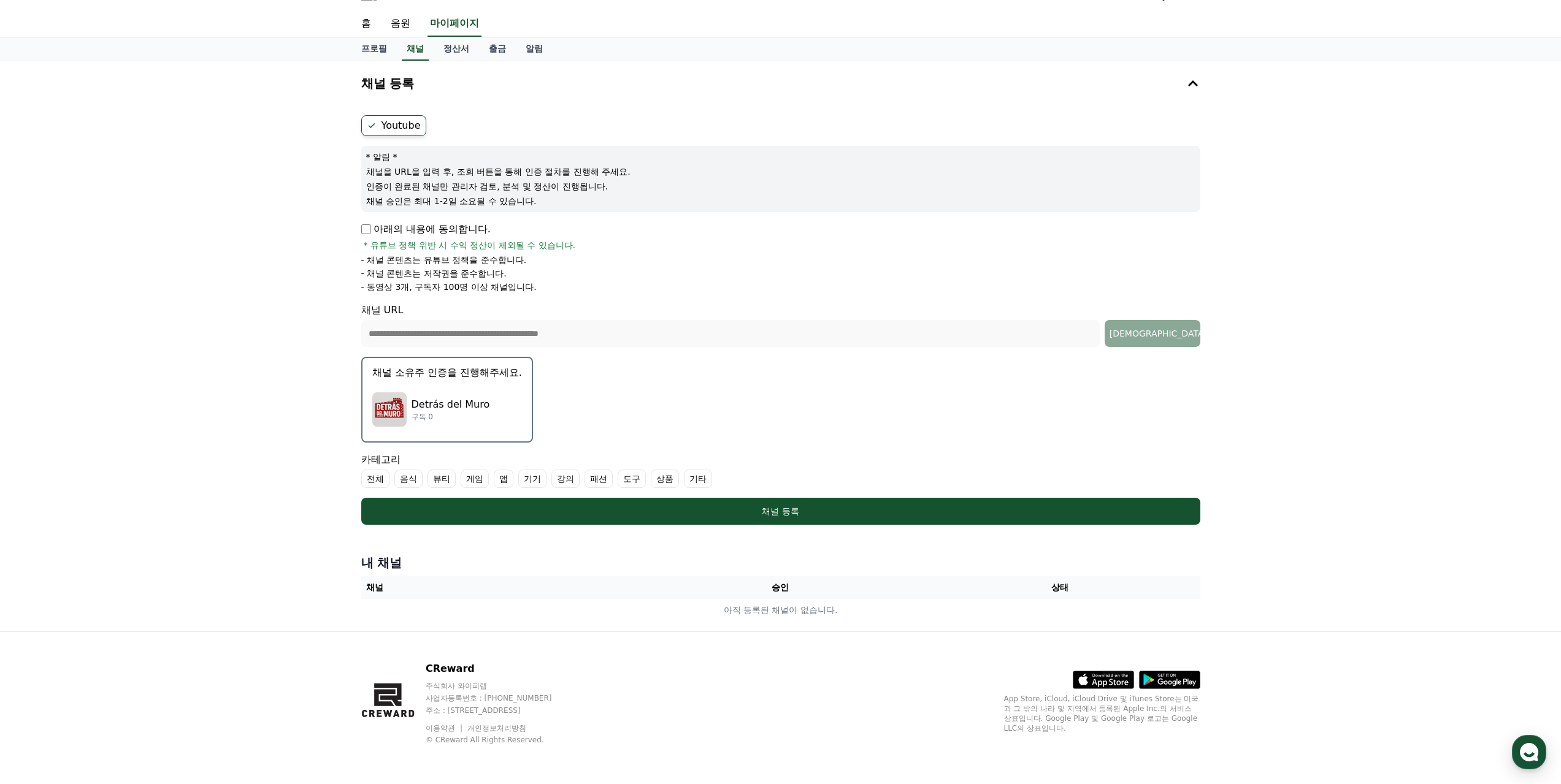
click at [383, 489] on form "**********" at bounding box center [781, 319] width 839 height 410
click at [373, 482] on label "전체" at bounding box center [376, 478] width 29 height 19
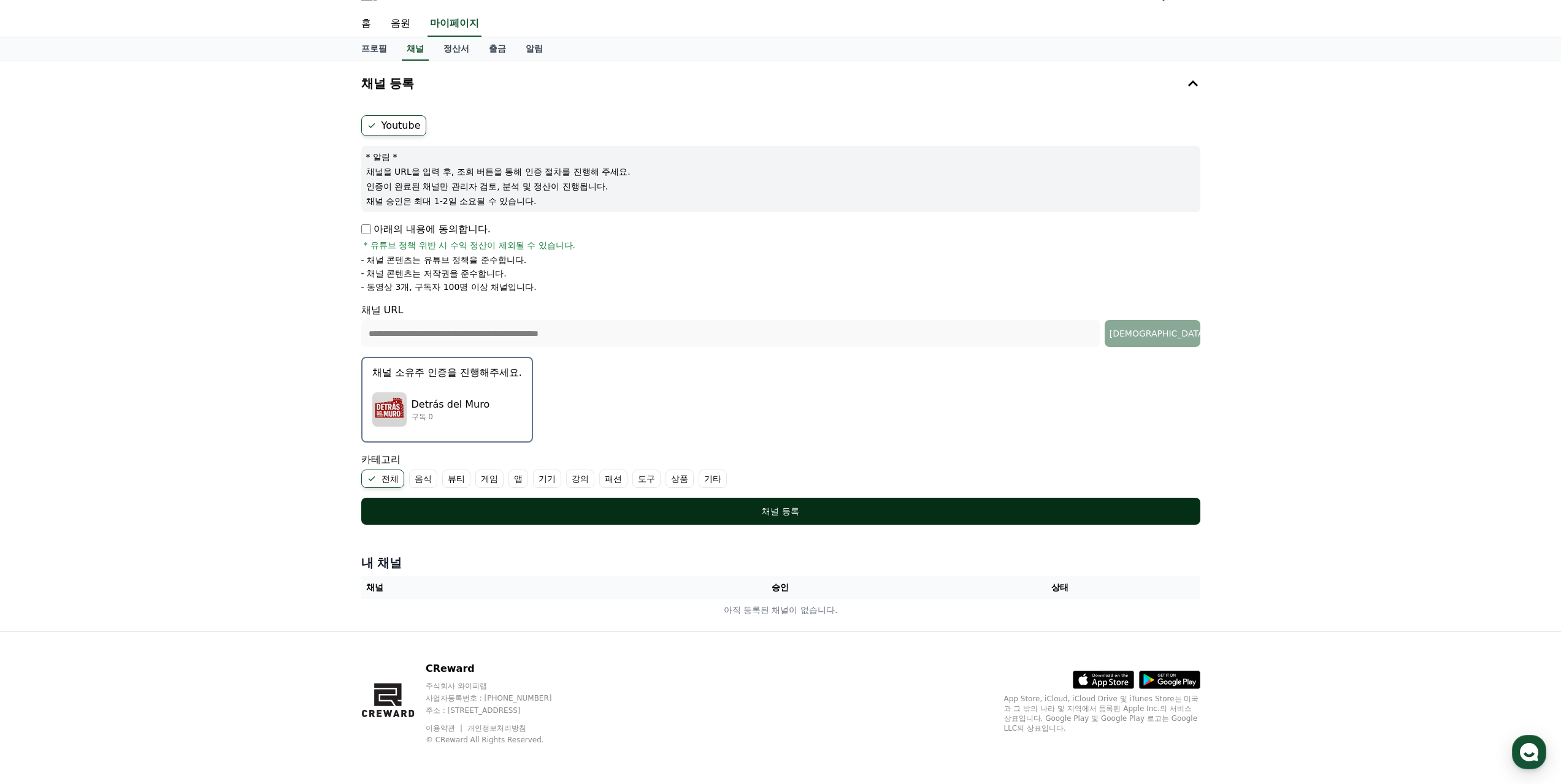
click at [612, 521] on button "채널 등록" at bounding box center [781, 511] width 839 height 27
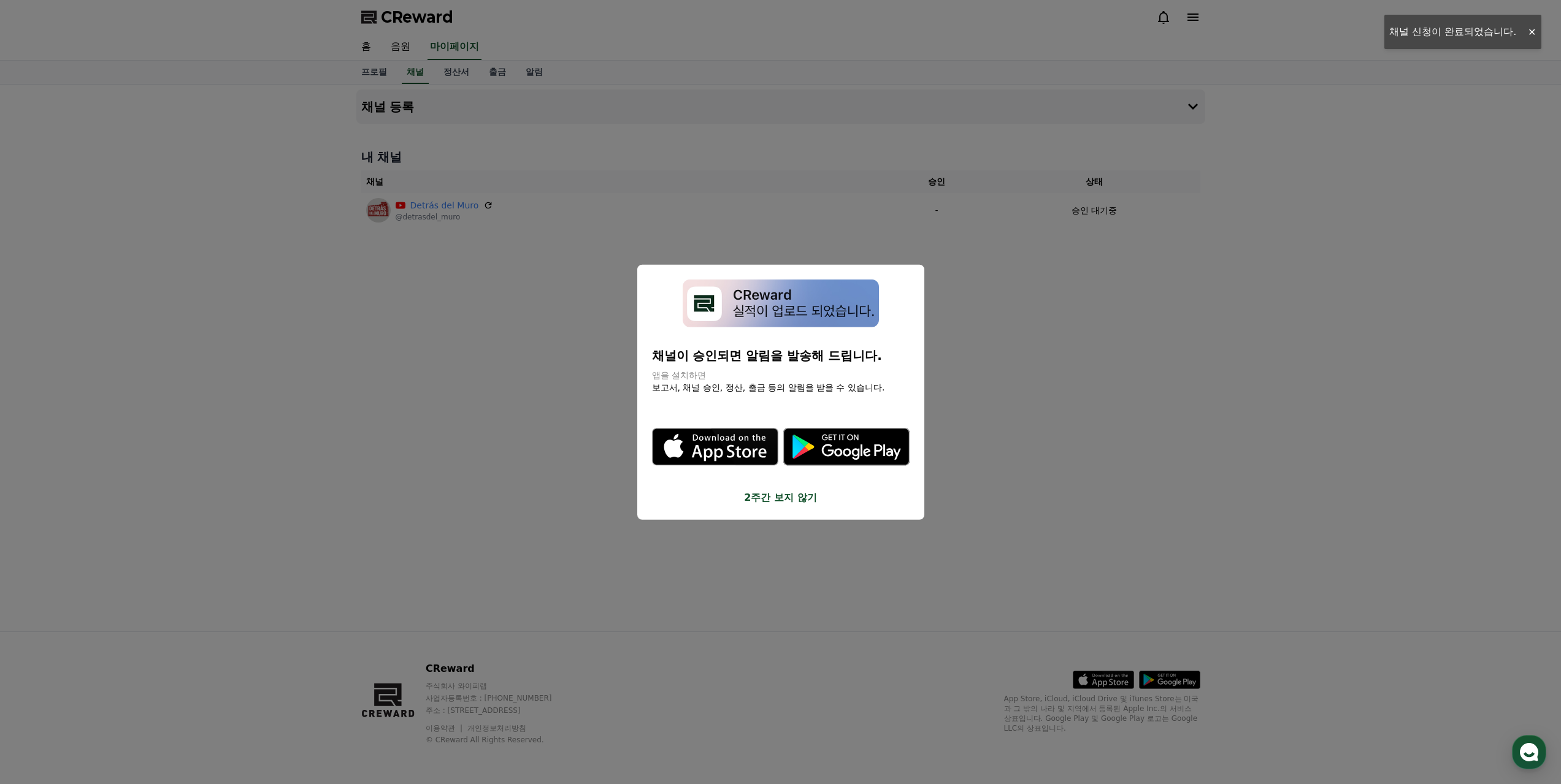
drag, startPoint x: 722, startPoint y: 352, endPoint x: 891, endPoint y: 355, distance: 169.0
click at [882, 354] on p "채널이 승인되면 알림을 발송해 드립니다." at bounding box center [780, 355] width 258 height 17
drag, startPoint x: 780, startPoint y: 498, endPoint x: 827, endPoint y: 500, distance: 47.0
click at [781, 498] on button "2주간 보지 않기" at bounding box center [780, 497] width 258 height 15
click at [990, 504] on div "채널 등록 내 채널 채널 승인 상태 Detrás del Muro @detrasdel_muro - 승인 대기중" at bounding box center [781, 358] width 859 height 547
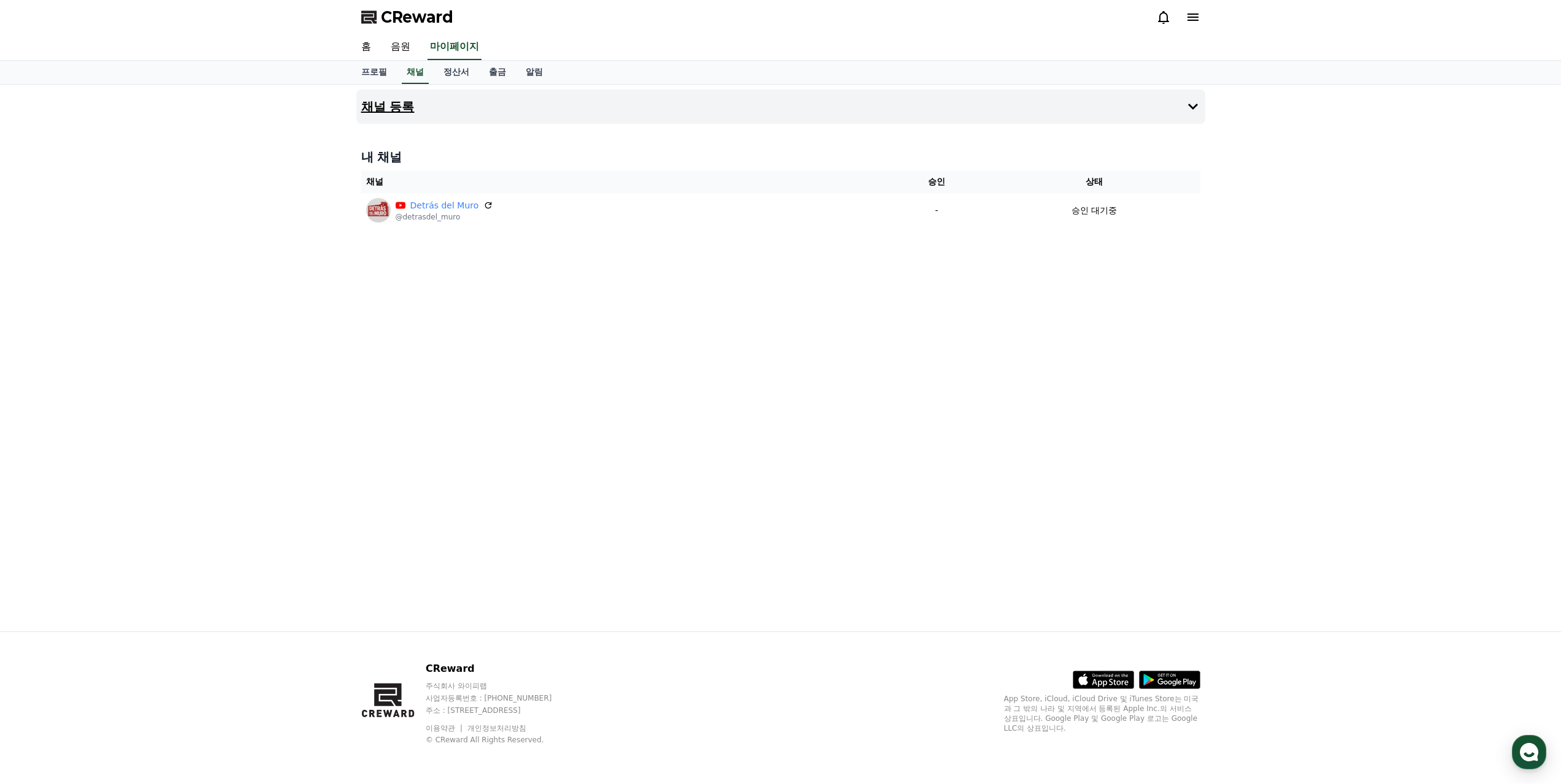
click at [431, 115] on button "채널 등록" at bounding box center [781, 106] width 849 height 34
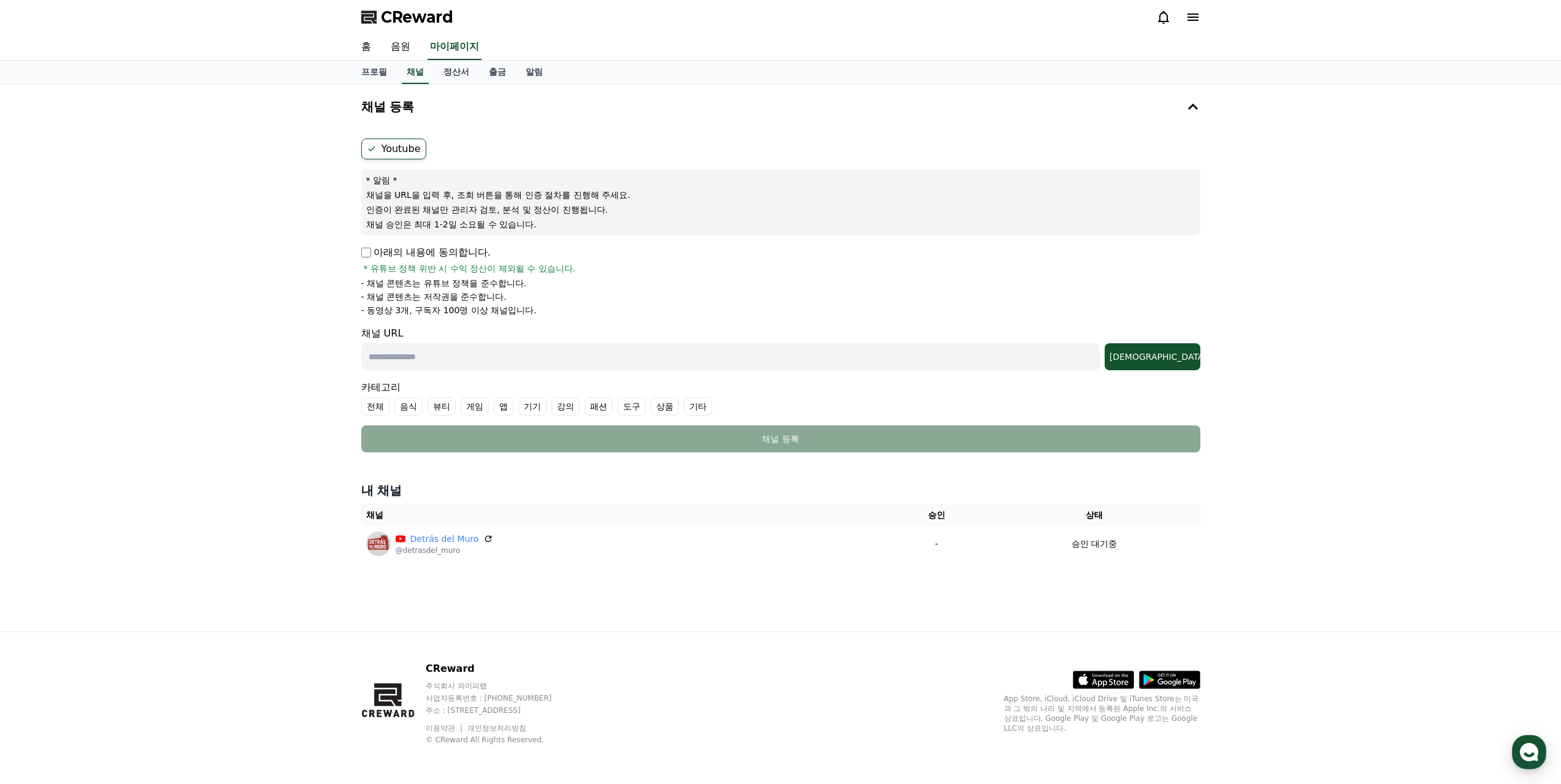
click at [645, 364] on input "text" at bounding box center [730, 357] width 738 height 27
paste input "**********"
type input "**********"
click at [1192, 354] on div "조회" at bounding box center [1152, 357] width 86 height 12
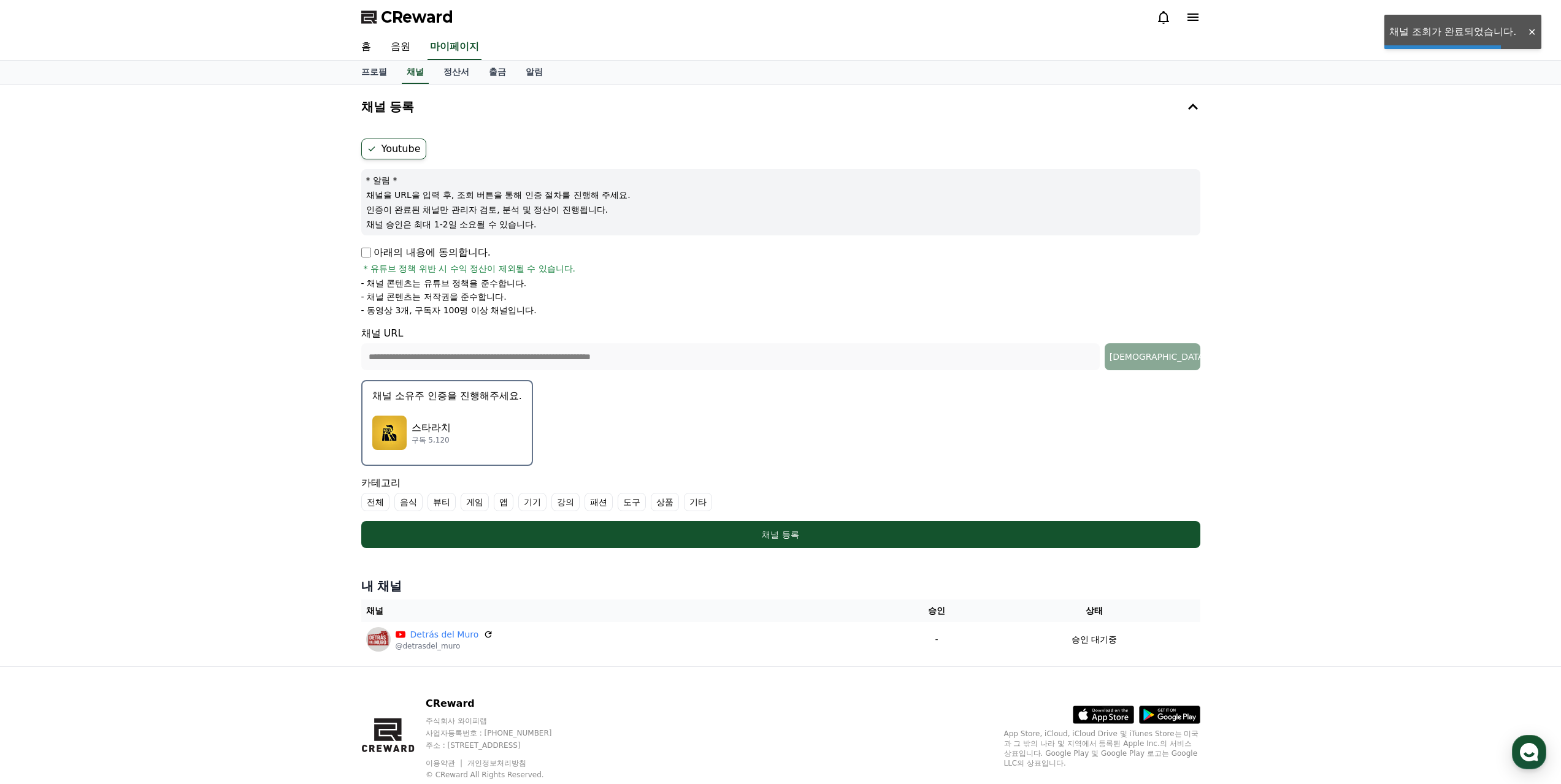
click at [474, 431] on div "스타라치 구독 5,120" at bounding box center [447, 433] width 149 height 49
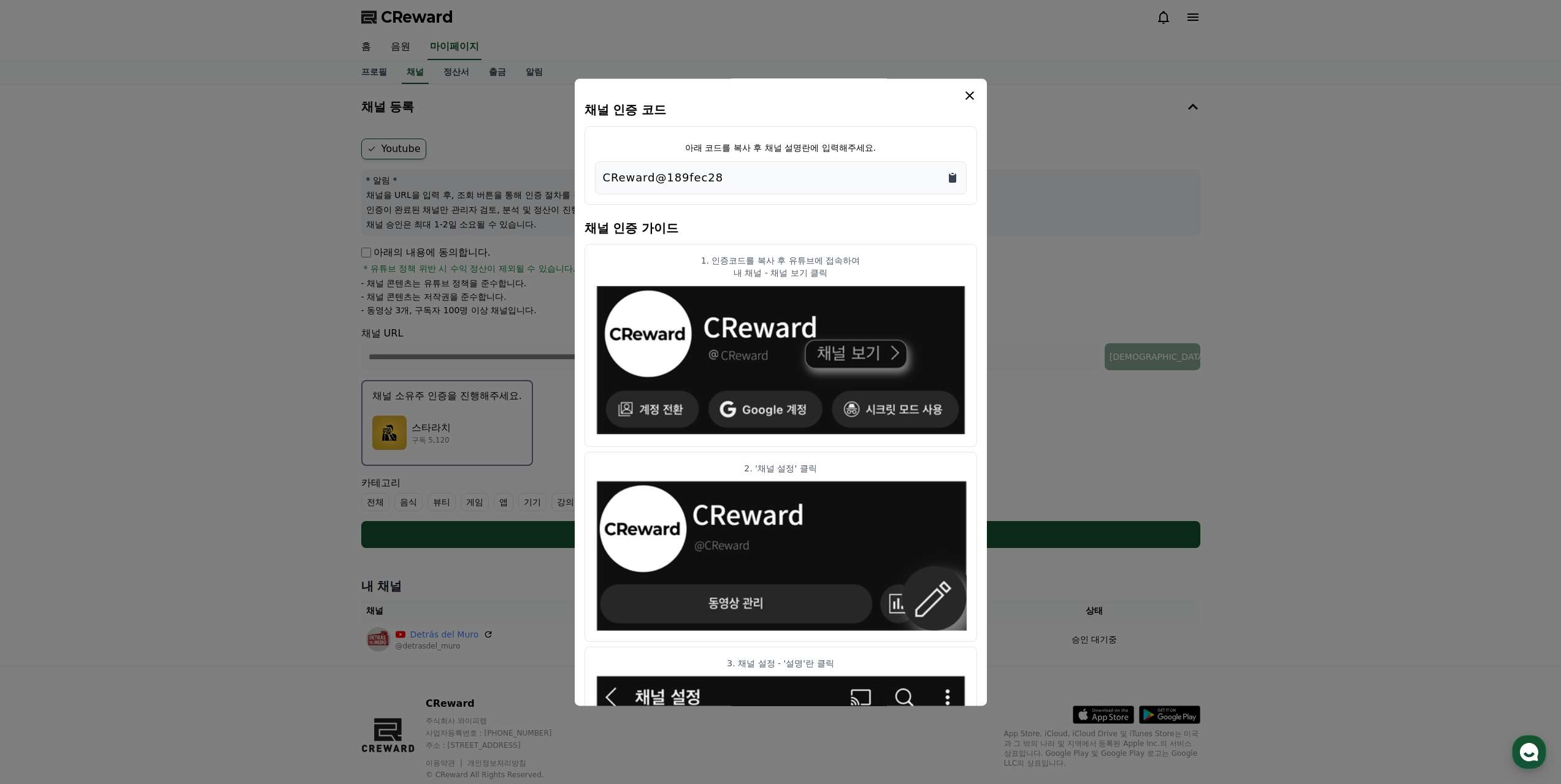
click at [953, 180] on icon "Copy to clipboard" at bounding box center [953, 178] width 7 height 9
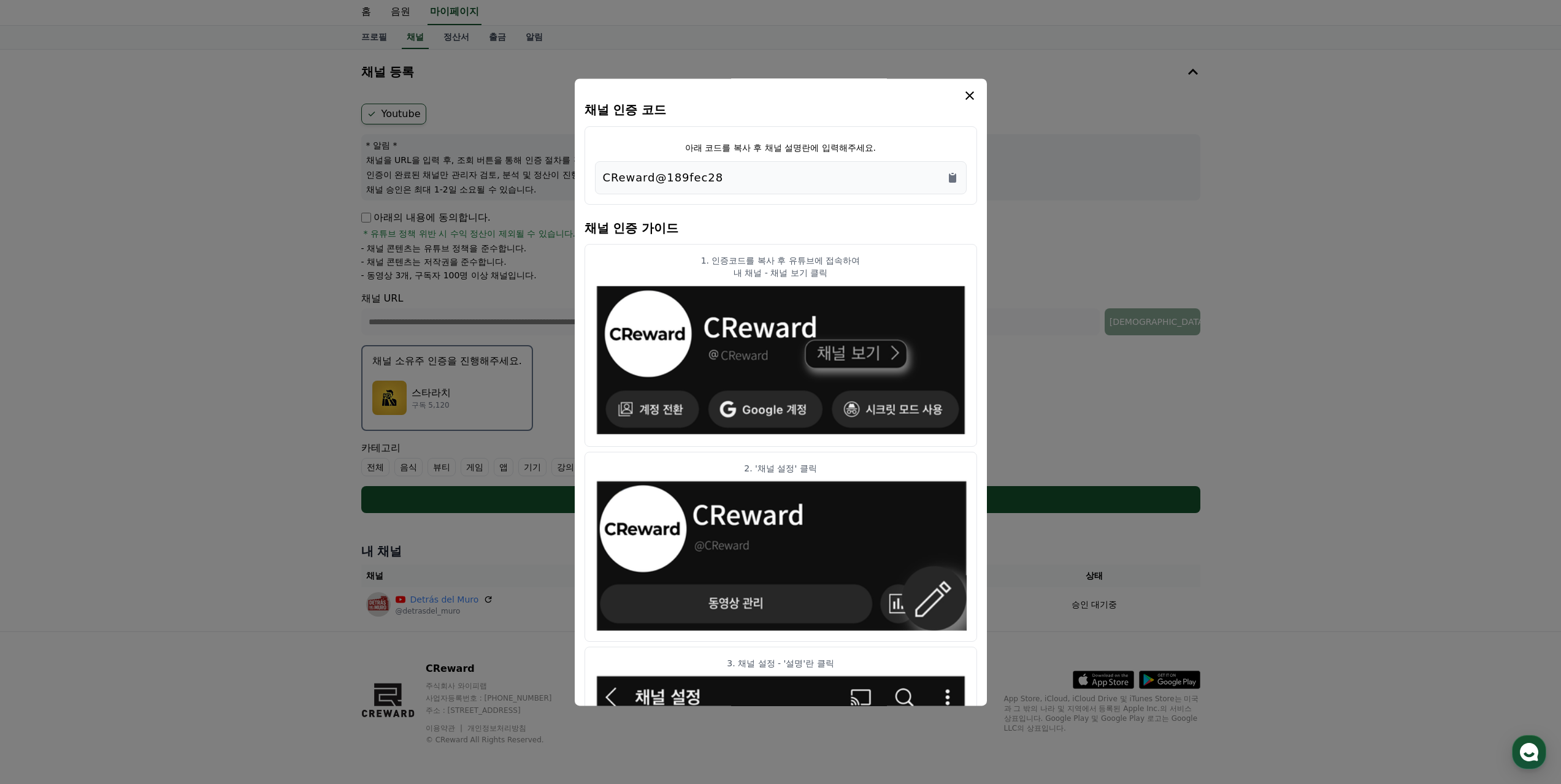
click at [973, 98] on icon "modal" at bounding box center [969, 95] width 15 height 15
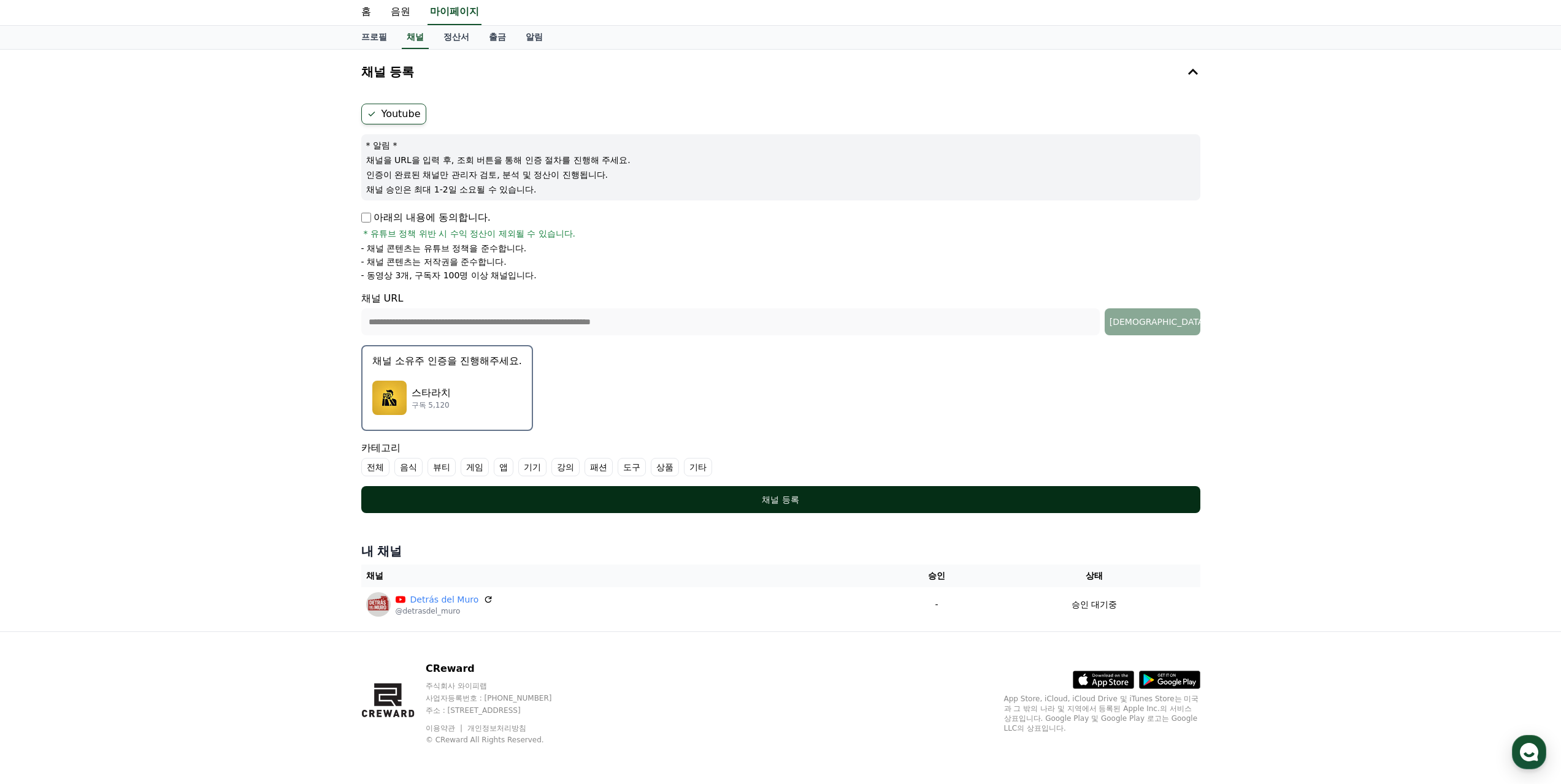
click at [792, 507] on button "채널 등록" at bounding box center [781, 499] width 839 height 27
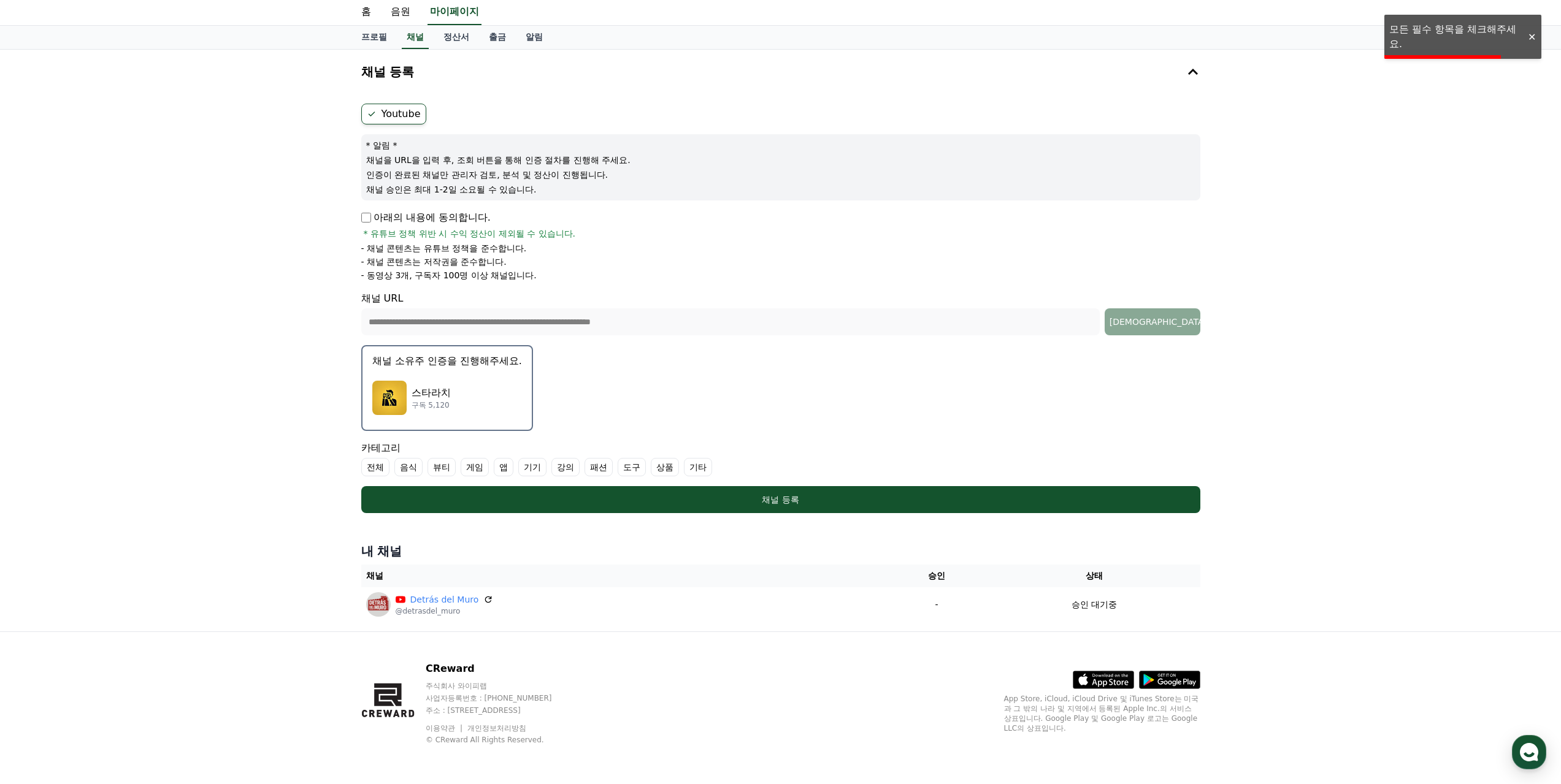
click at [372, 471] on label "전체" at bounding box center [376, 467] width 29 height 19
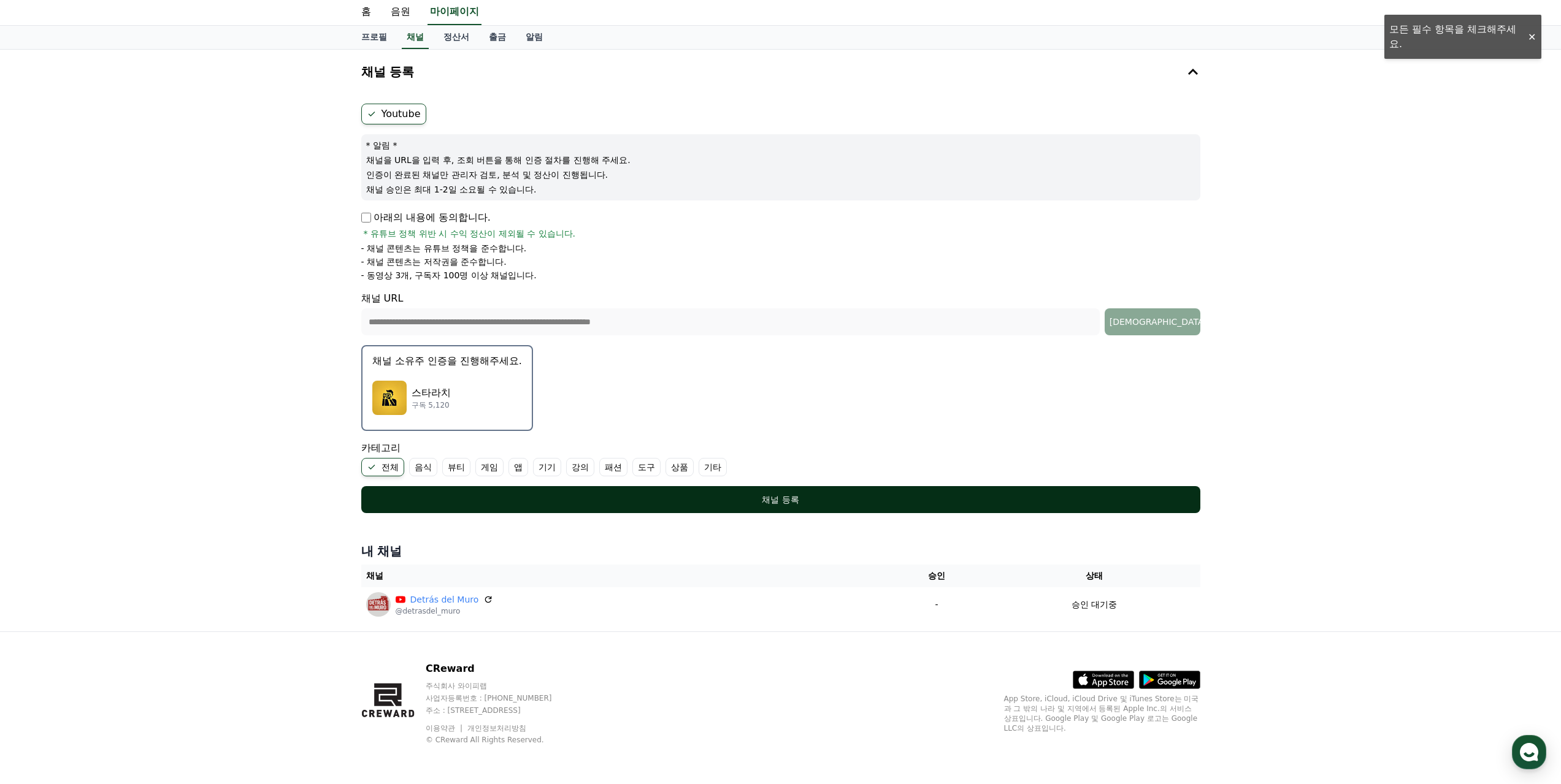
click at [792, 495] on div "채널 등록" at bounding box center [781, 499] width 790 height 12
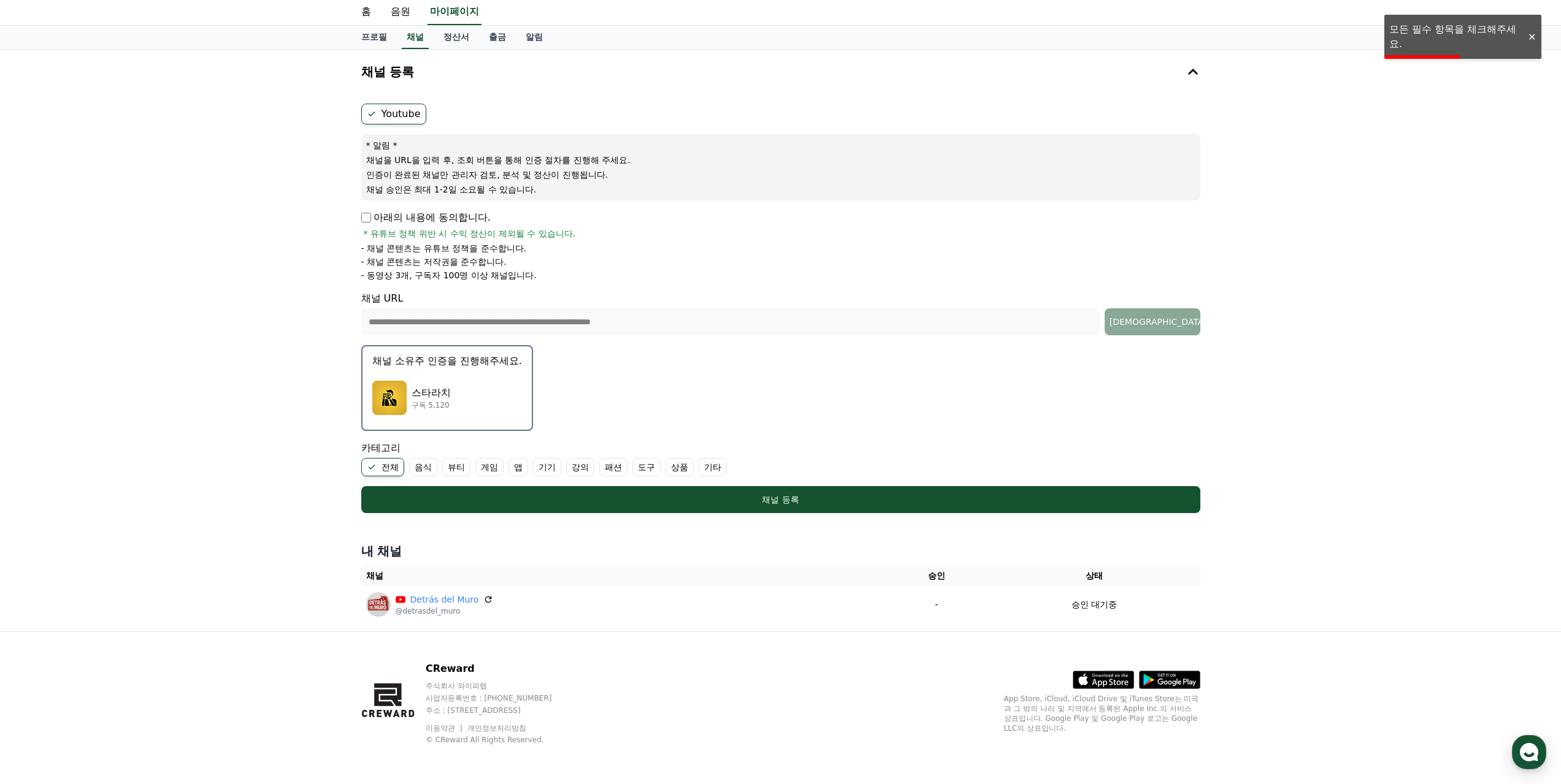
click at [462, 409] on div "스타라치 구독 5,120" at bounding box center [447, 398] width 149 height 49
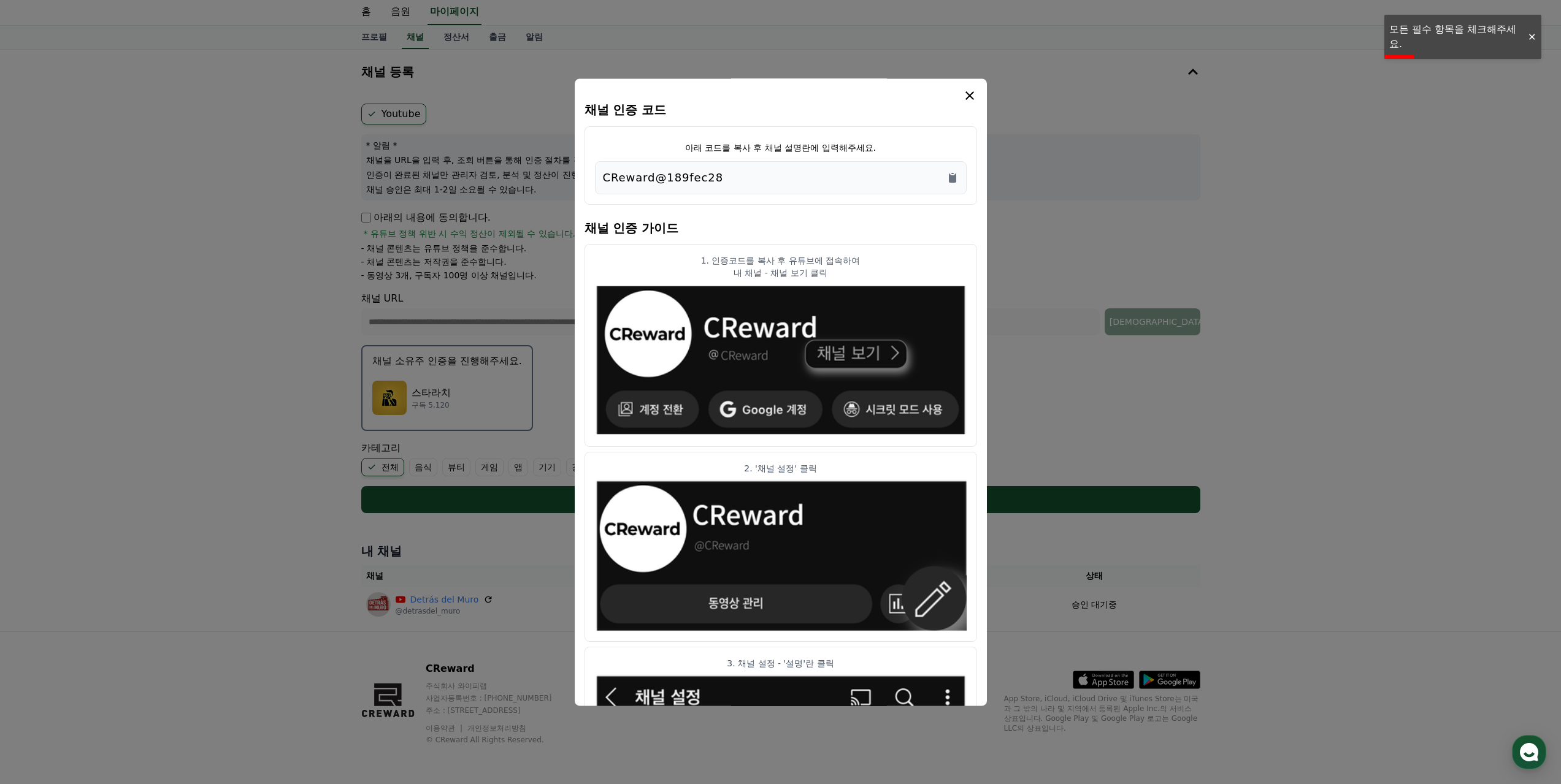
click at [971, 96] on icon "modal" at bounding box center [969, 95] width 15 height 15
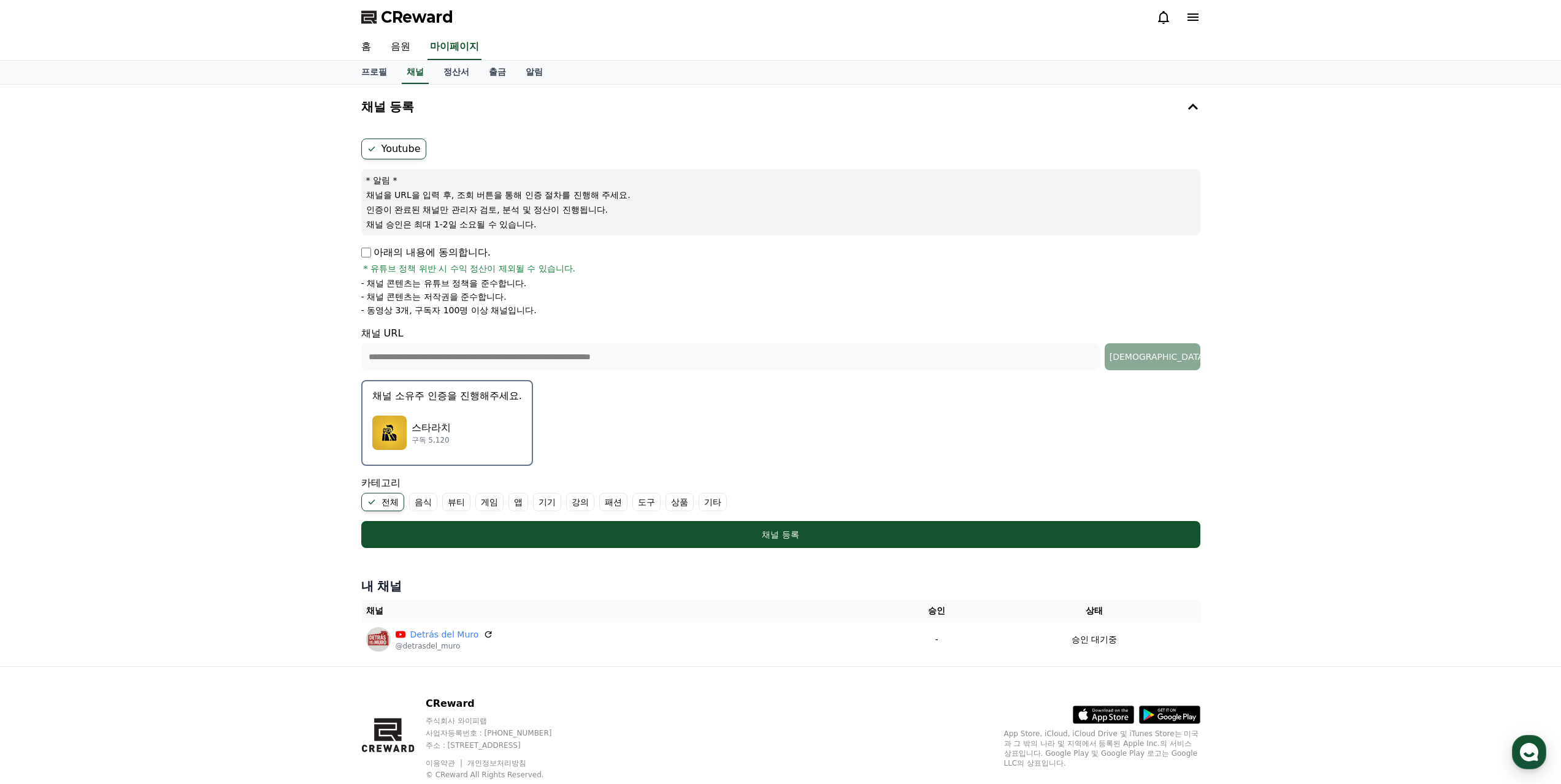
drag, startPoint x: 406, startPoint y: 505, endPoint x: 413, endPoint y: 506, distance: 7.1
click at [407, 505] on ul "전체 음식 뷰티 게임 앱 기기 강의 패션 도구 상품 기타" at bounding box center [781, 502] width 839 height 19
click at [416, 506] on label "음식" at bounding box center [423, 502] width 29 height 19
click at [434, 506] on label "음식" at bounding box center [431, 502] width 43 height 19
click at [414, 494] on label "음식" at bounding box center [431, 502] width 43 height 19
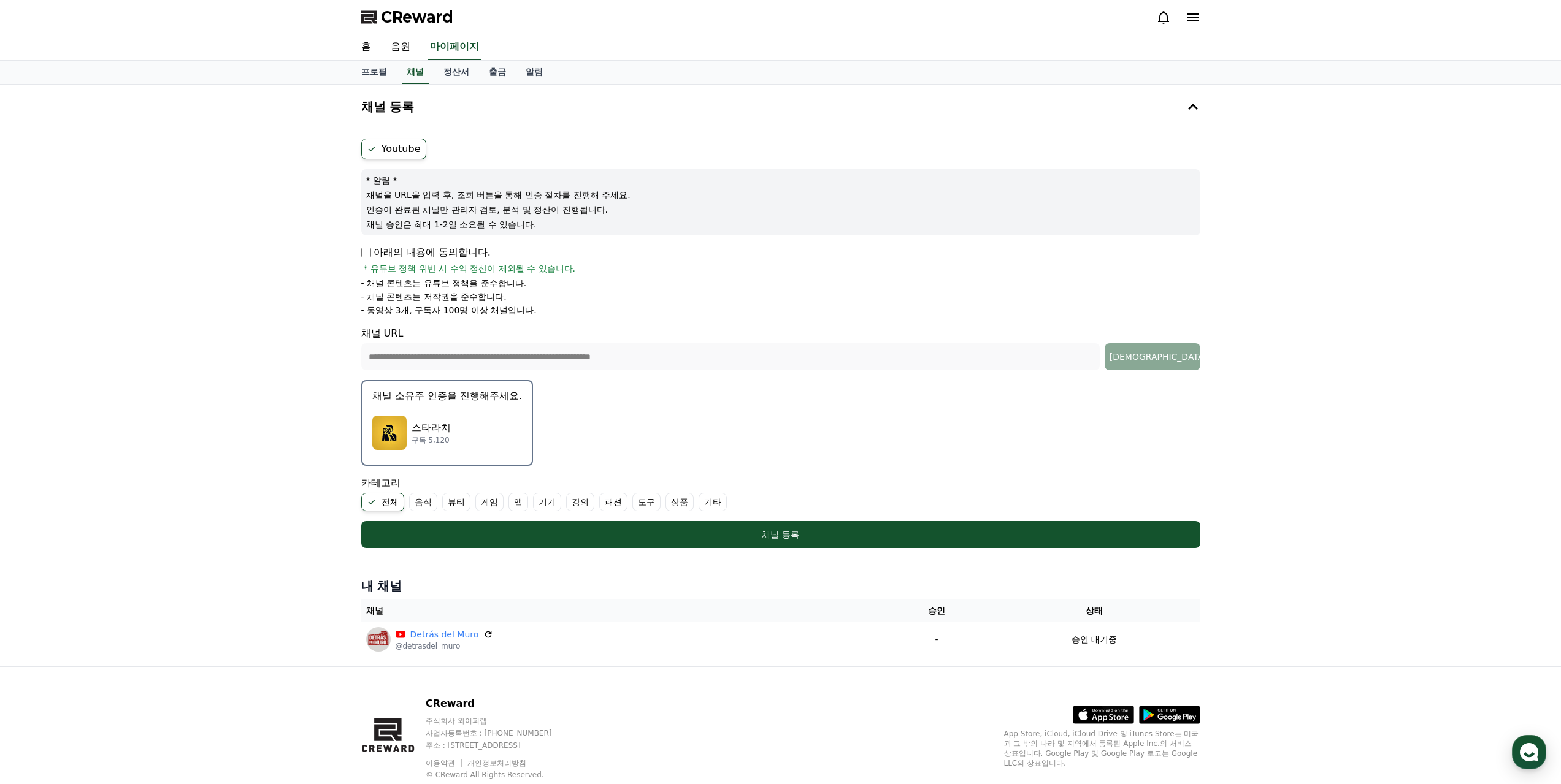
click at [432, 507] on label "음식" at bounding box center [423, 502] width 29 height 19
click at [431, 502] on label "음식" at bounding box center [431, 502] width 43 height 19
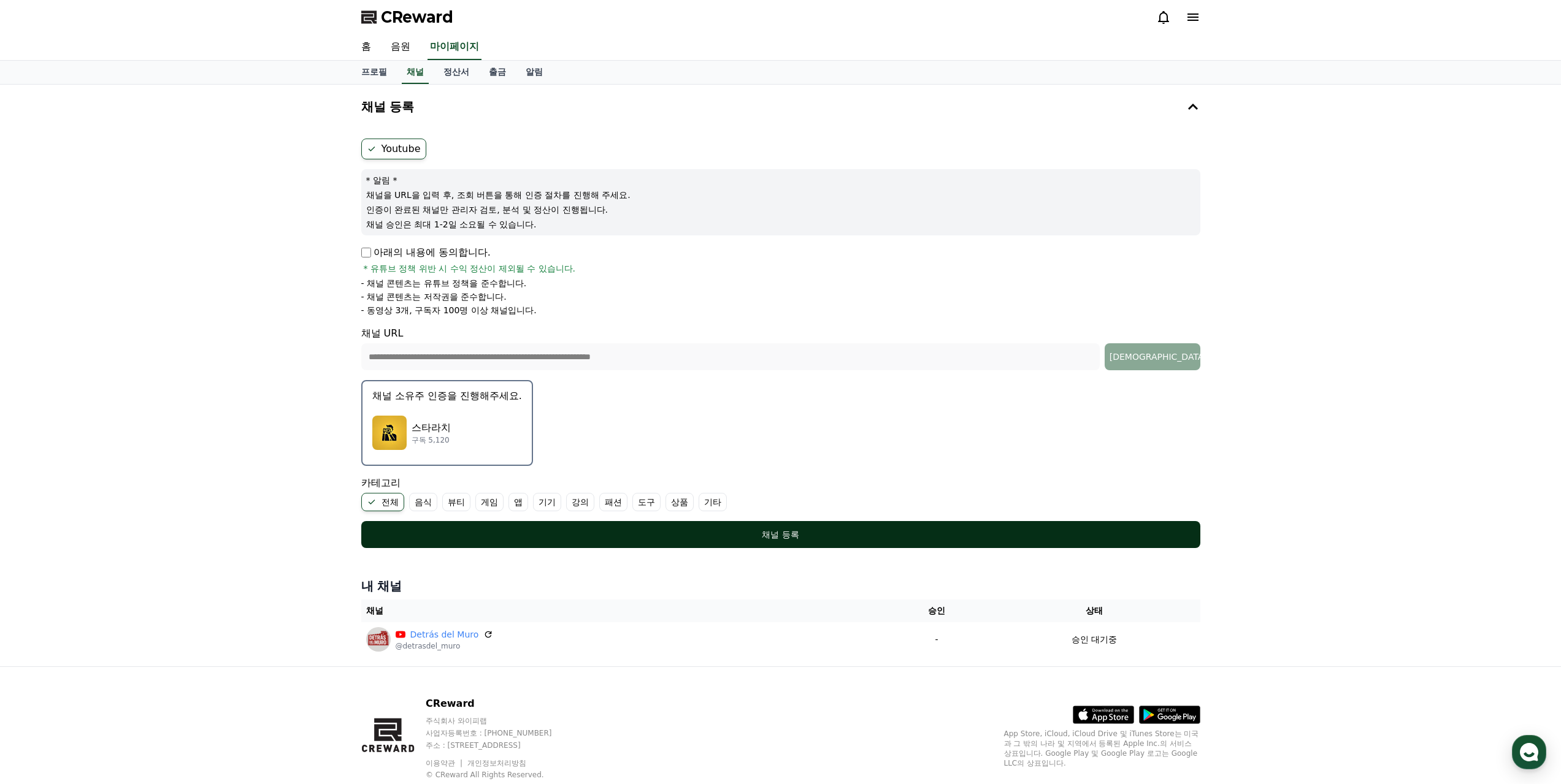
click at [535, 536] on div "채널 등록" at bounding box center [781, 534] width 790 height 12
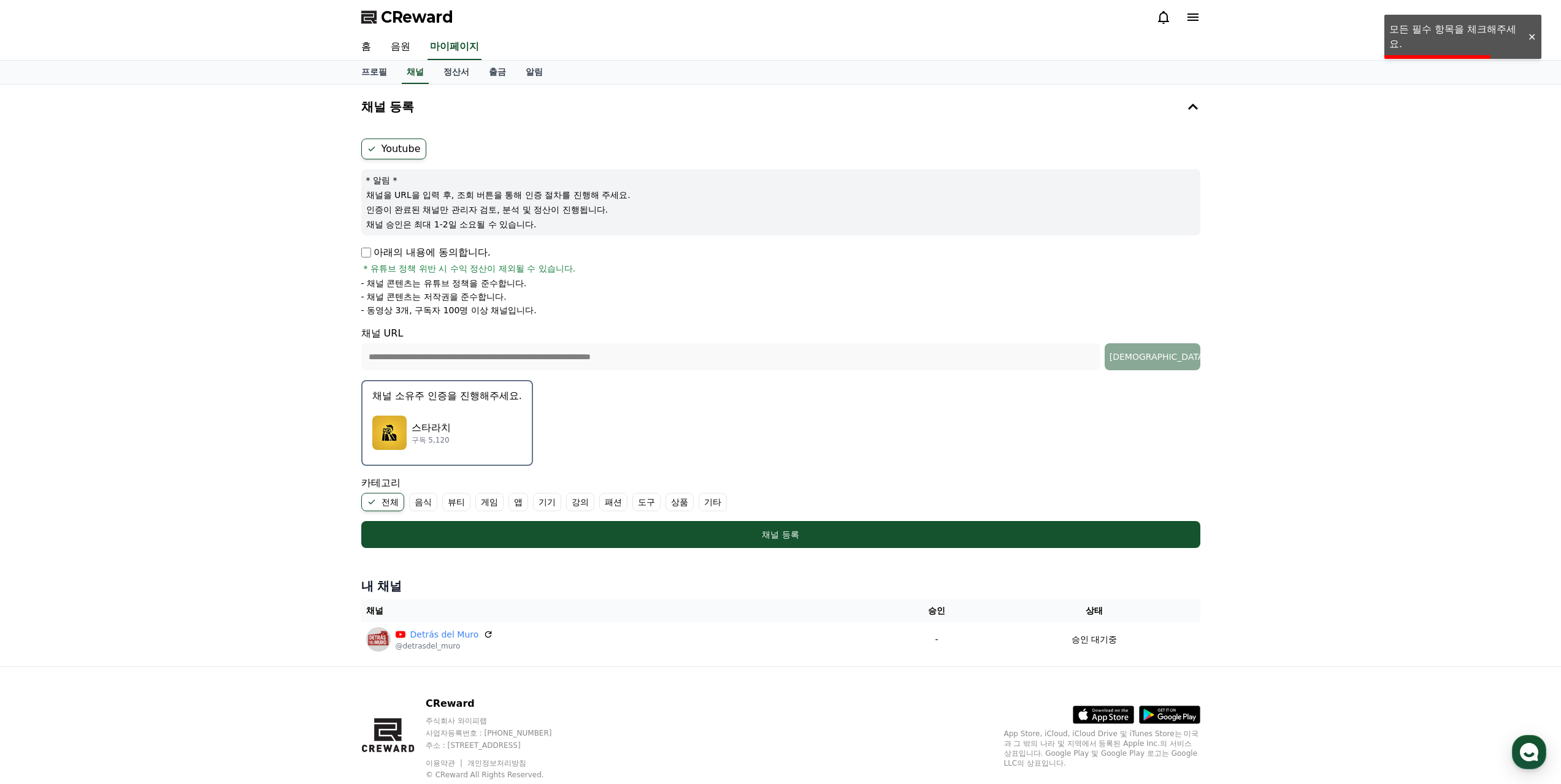
click at [1537, 41] on div at bounding box center [1532, 37] width 20 height 12
click at [613, 505] on label "패션" at bounding box center [613, 502] width 29 height 19
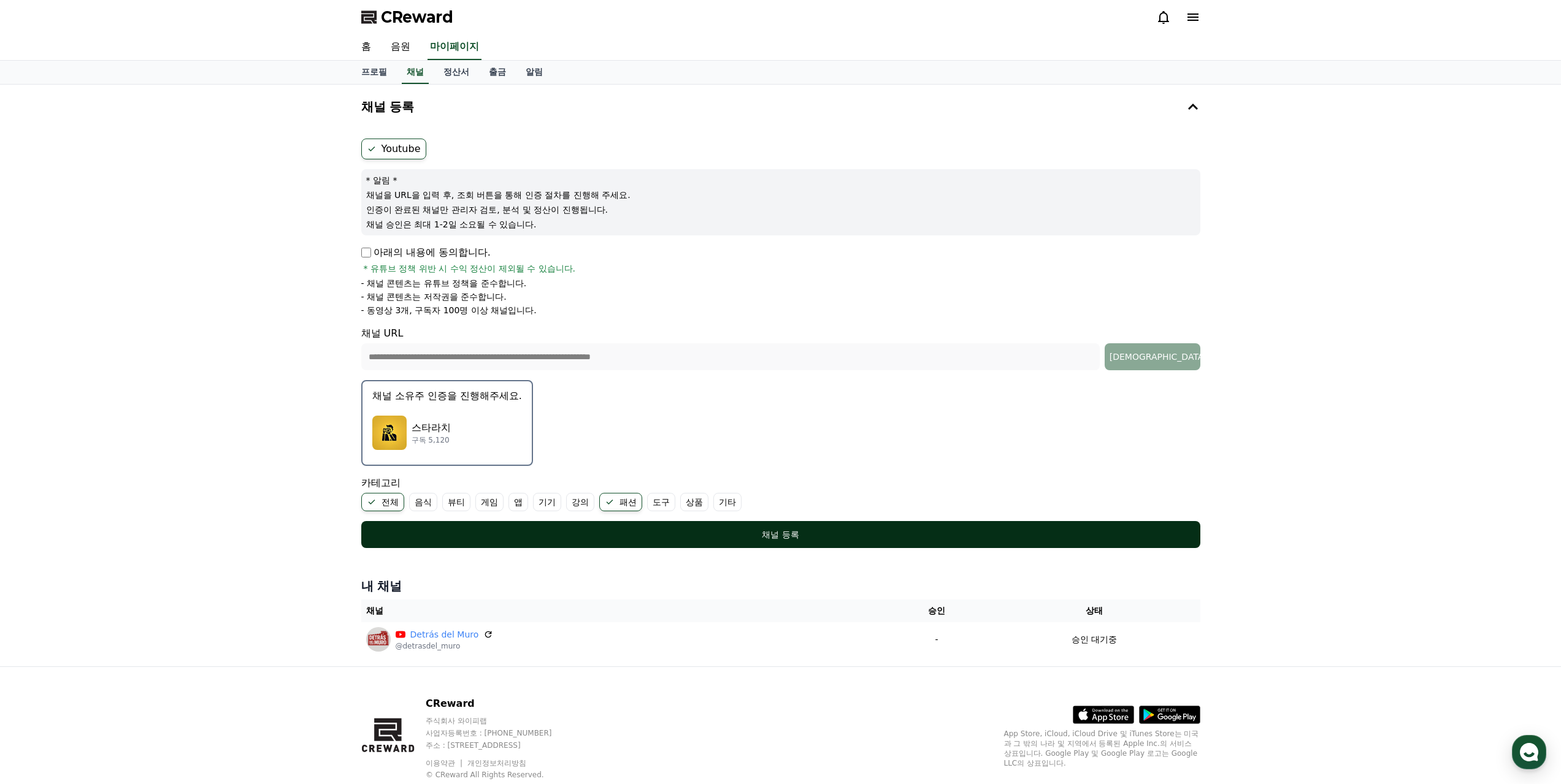
click at [652, 538] on div "채널 등록" at bounding box center [781, 534] width 790 height 12
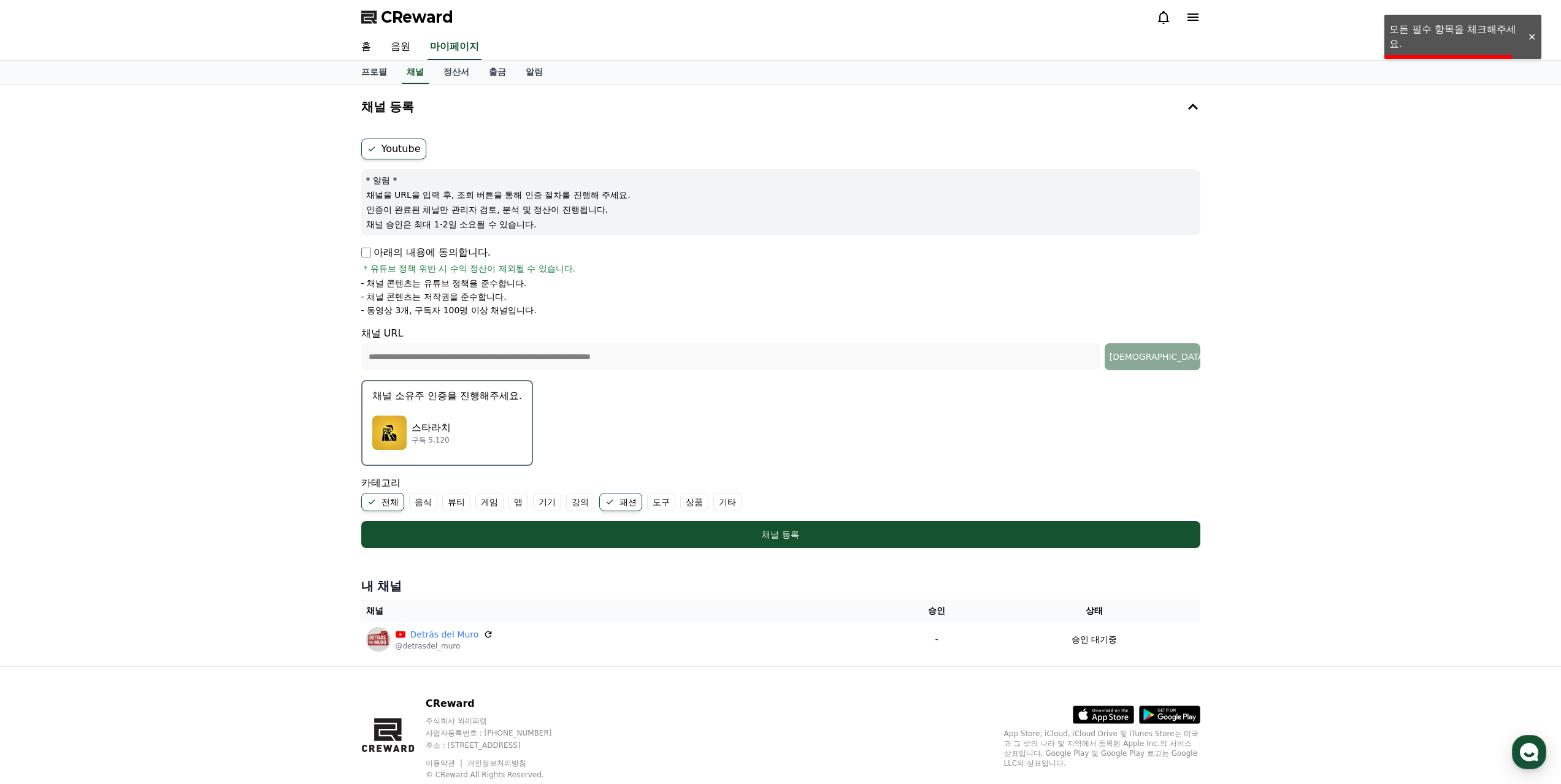
click at [1532, 38] on div at bounding box center [1532, 37] width 20 height 12
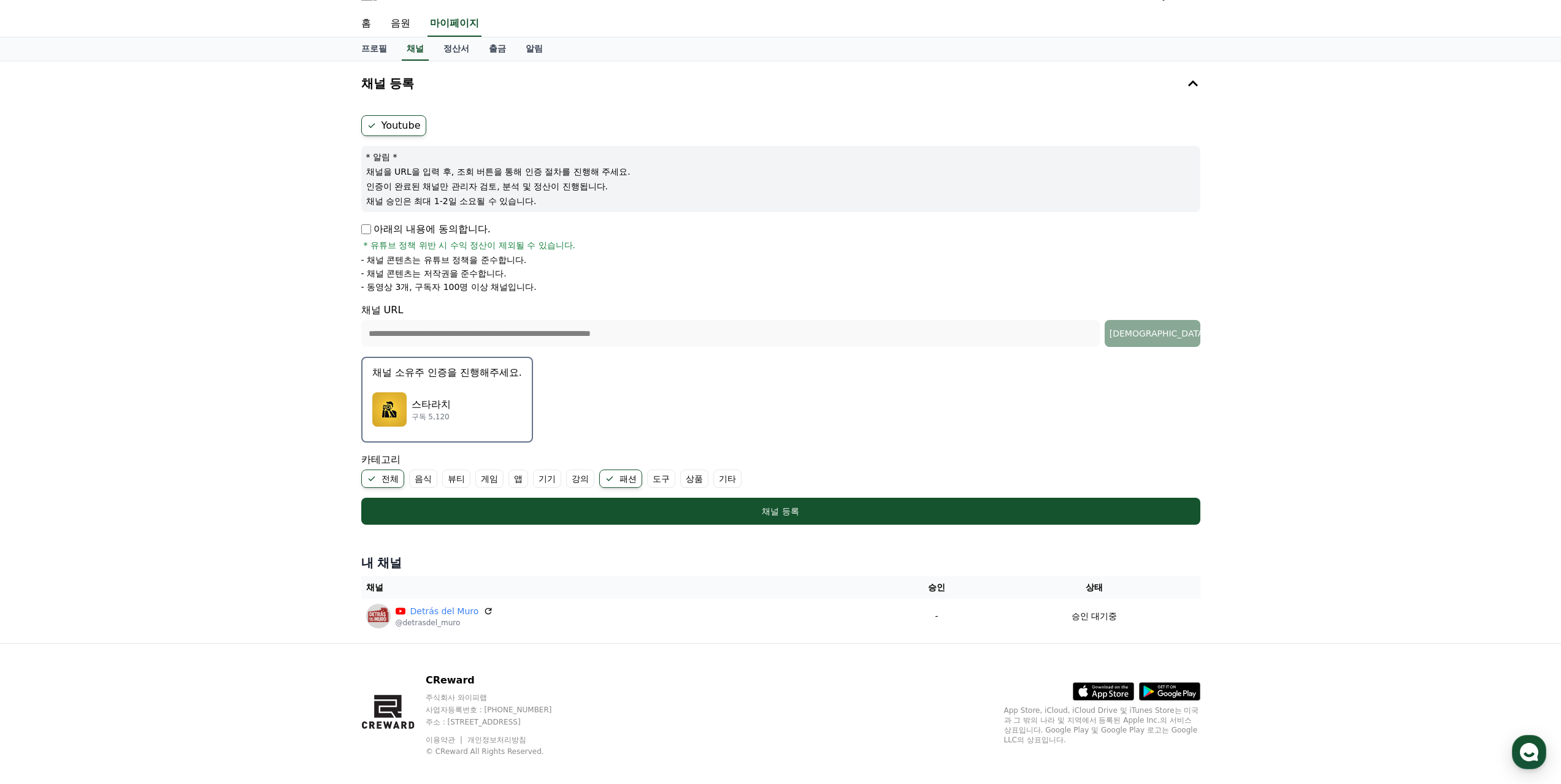
scroll to position [35, 0]
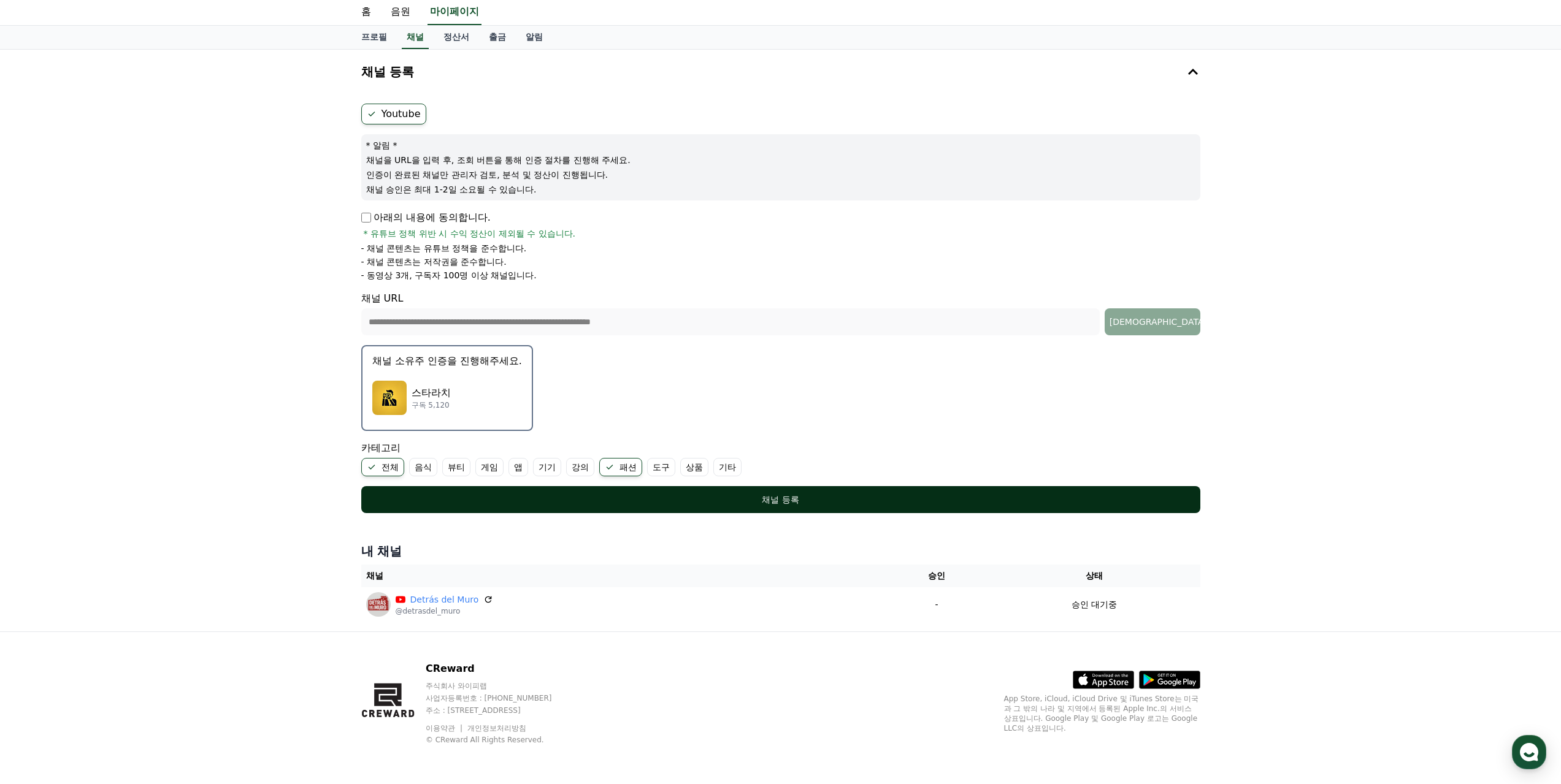
click at [653, 497] on div "채널 등록" at bounding box center [781, 499] width 790 height 12
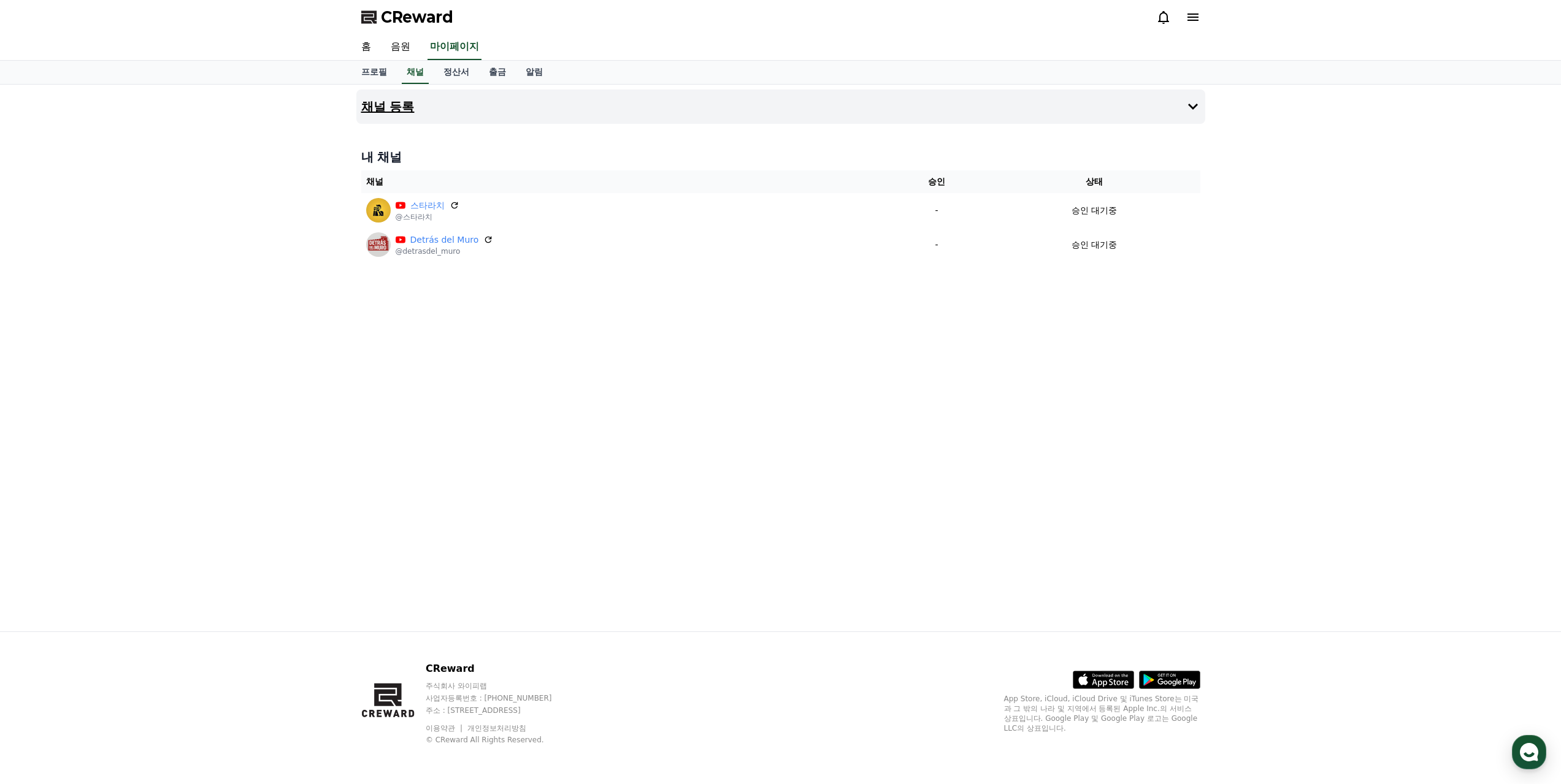
click at [666, 114] on button "채널 등록" at bounding box center [781, 106] width 849 height 34
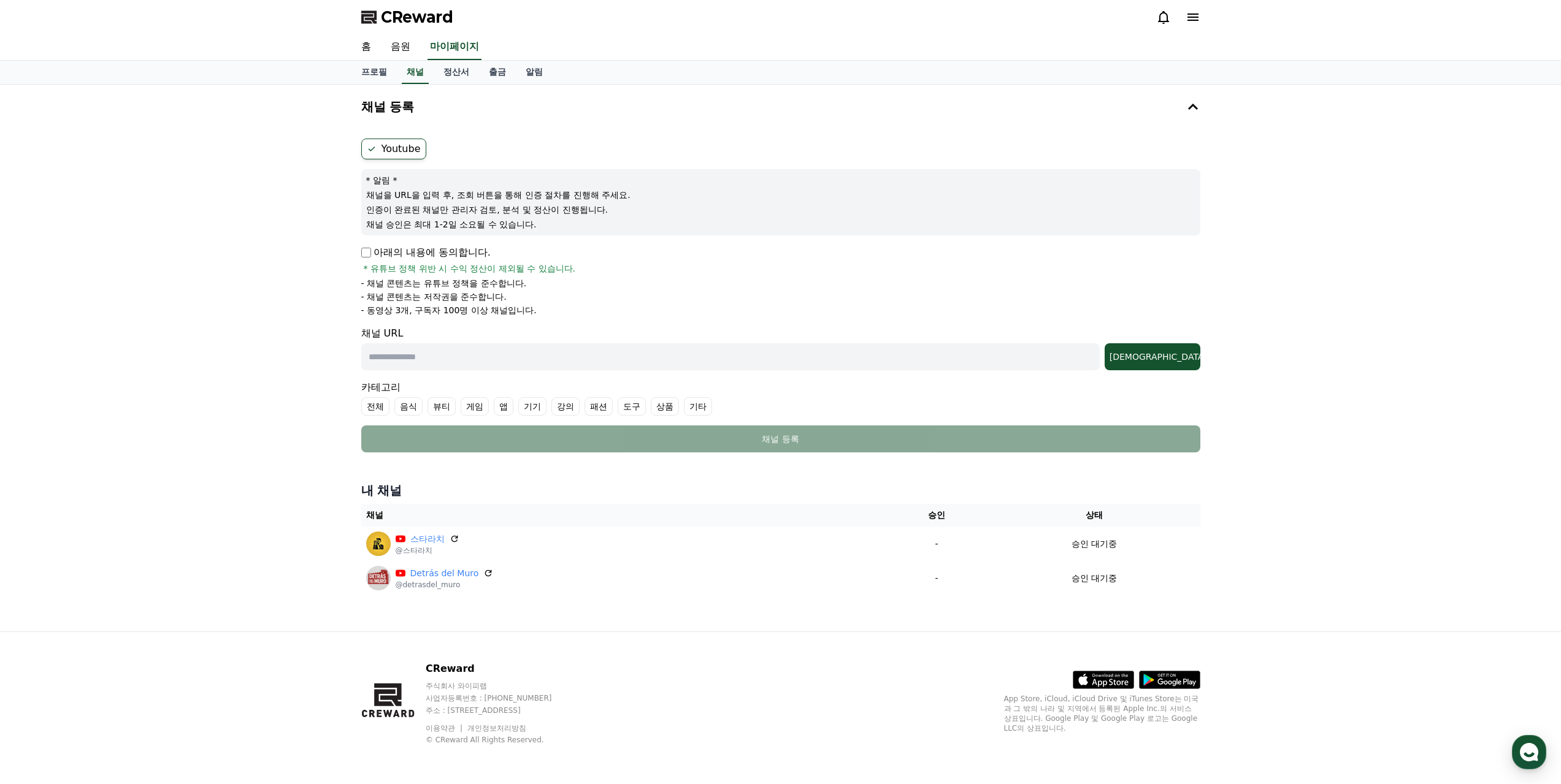
drag, startPoint x: 405, startPoint y: 274, endPoint x: 517, endPoint y: 278, distance: 112.1
click at [517, 278] on div "아래의 내용에 동의합니다. * 유튜브 정책 위반 시 수익 정산이 제외될 수 있습니다. - 채널 콘텐츠는 유튜브 정책을 준수합니다. - 채널 콘…" at bounding box center [781, 281] width 839 height 71
click at [509, 293] on li "- 채널 콘텐츠는 저작권을 준수합니다." at bounding box center [781, 297] width 839 height 12
drag, startPoint x: 379, startPoint y: 296, endPoint x: 577, endPoint y: 308, distance: 198.4
click at [577, 308] on ul "- 채널 콘텐츠는 유튜브 정책을 준수합니다. - 채널 콘텐츠는 저작권을 준수합니다. - 동영상 3개, 구독자 100명 이상 채널입니다." at bounding box center [781, 297] width 839 height 39
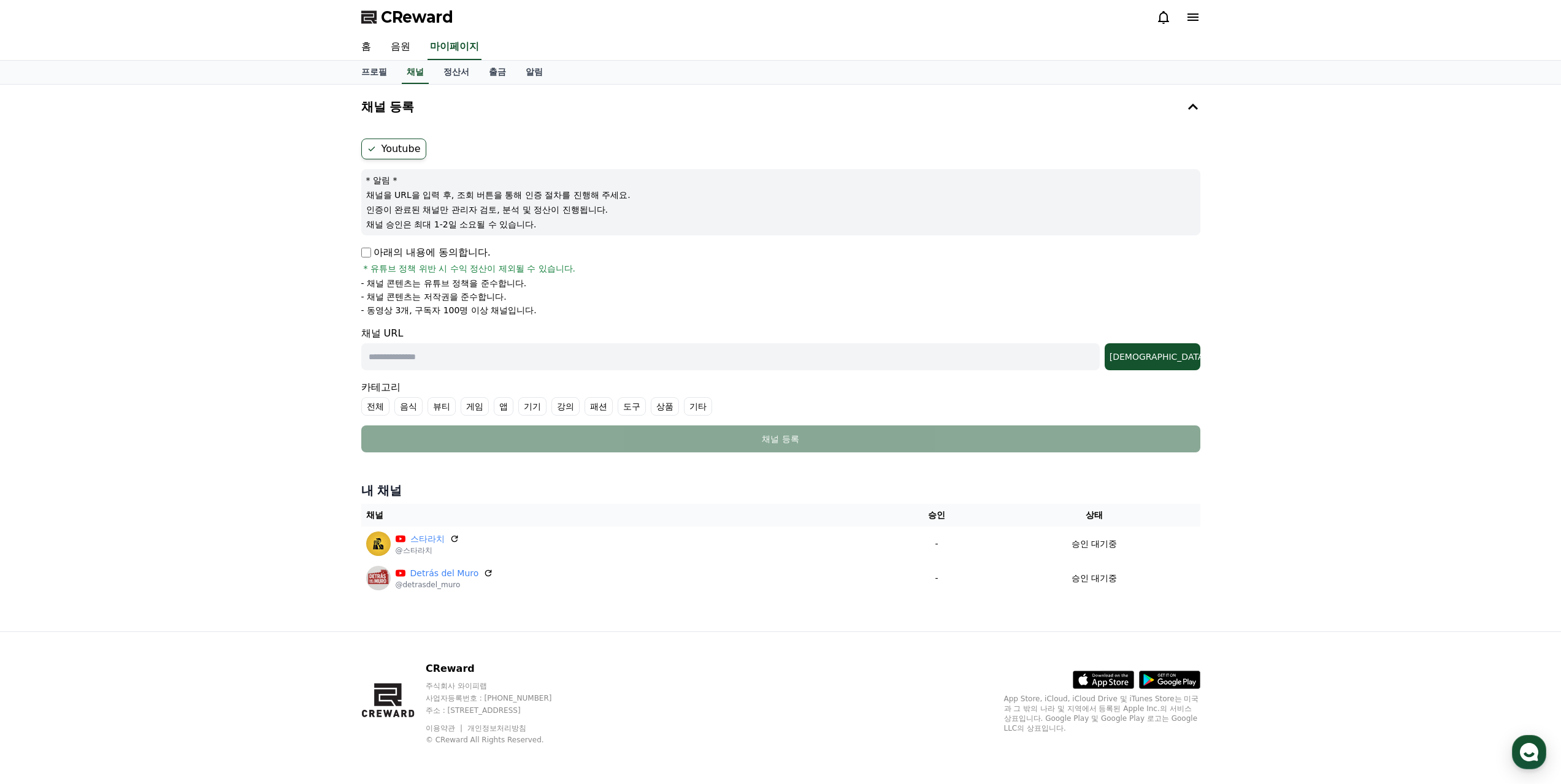
click at [577, 308] on li "- 동영상 3개, 구독자 100명 이상 채널입니다." at bounding box center [781, 310] width 839 height 12
click at [431, 311] on p "- 동영상 3개, 구독자 100명 이상 채널입니다." at bounding box center [449, 310] width 176 height 12
click at [384, 308] on p "- 동영상 3개, 구독자 100명 이상 채널입니다." at bounding box center [449, 310] width 176 height 12
drag, startPoint x: 370, startPoint y: 310, endPoint x: 448, endPoint y: 309, distance: 78.0
click at [424, 308] on p "- 동영상 3개, 구독자 100명 이상 채널입니다." at bounding box center [449, 310] width 176 height 12
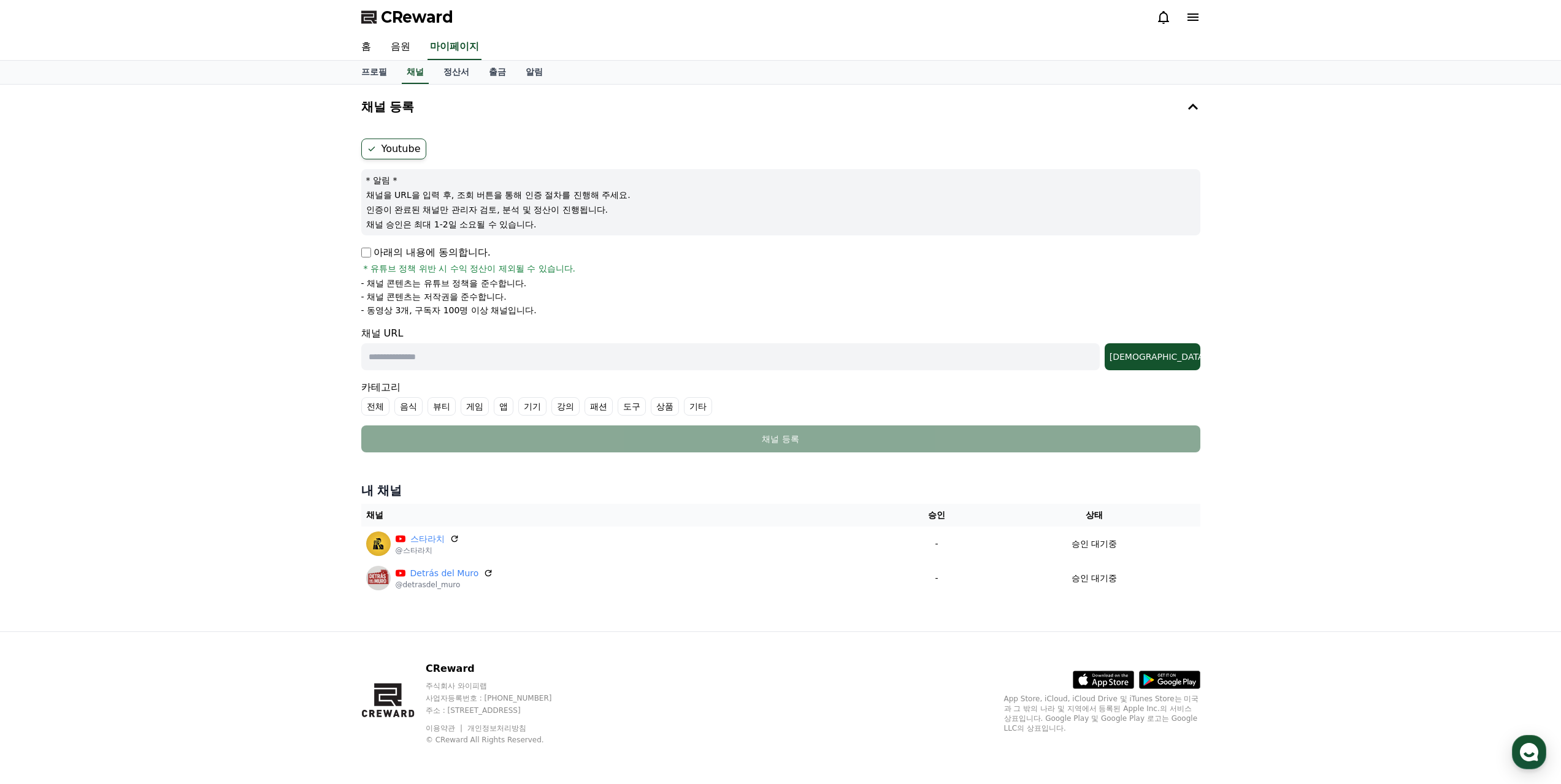
click at [455, 309] on p "- 동영상 3개, 구독자 100명 이상 채널입니다." at bounding box center [449, 310] width 176 height 12
click at [429, 312] on p "- 동영상 3개, 구독자 100명 이상 채널입니다." at bounding box center [449, 310] width 176 height 12
drag, startPoint x: 507, startPoint y: 310, endPoint x: 540, endPoint y: 310, distance: 33.0
click at [517, 310] on p "- 동영상 3개, 구독자 100명 이상 채널입니다." at bounding box center [449, 310] width 176 height 12
click at [540, 310] on li "- 동영상 3개, 구독자 100명 이상 채널입니다." at bounding box center [781, 310] width 839 height 12
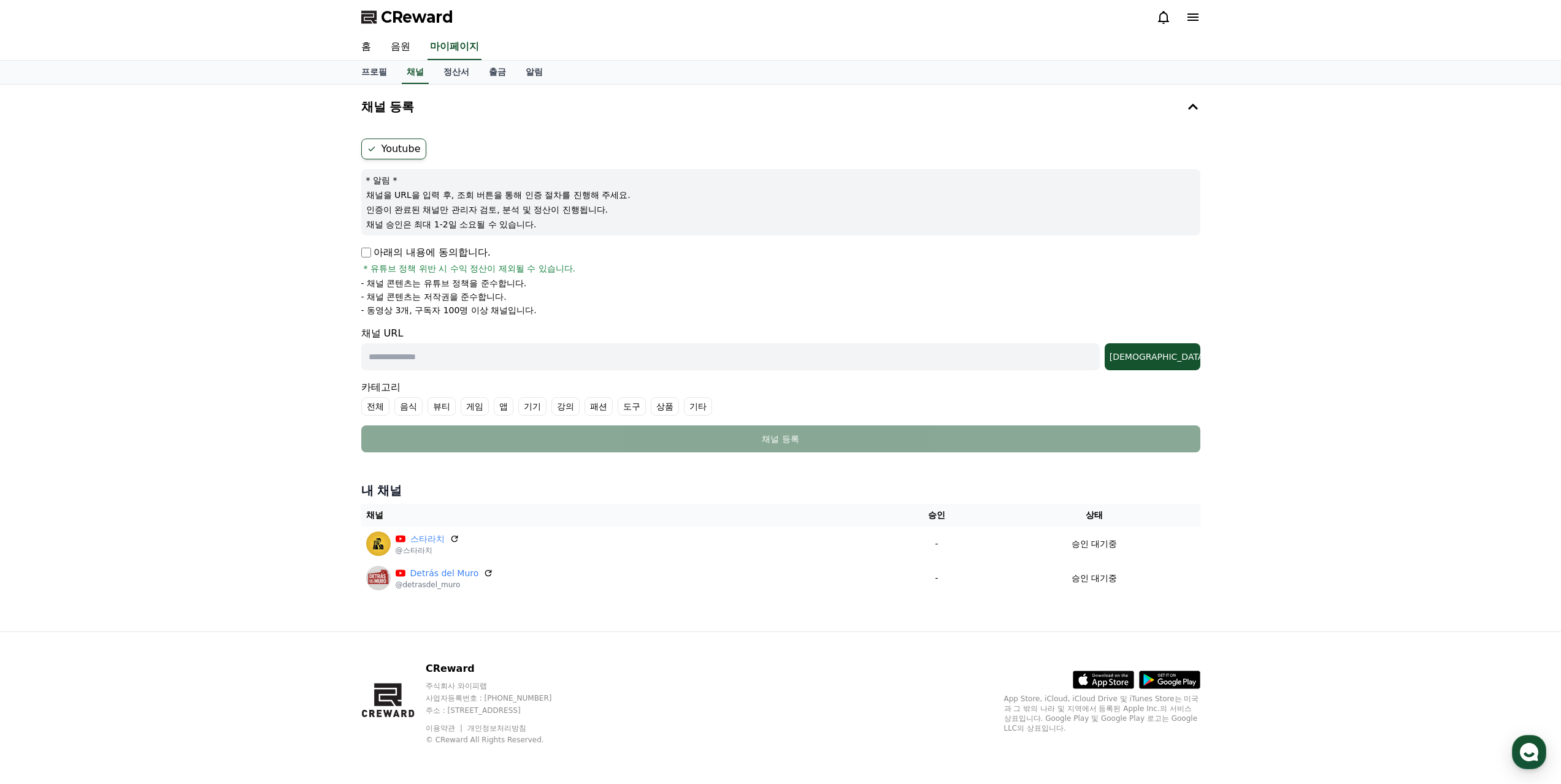
click at [740, 358] on input "text" at bounding box center [730, 357] width 738 height 27
paste input "**********"
type input "**********"
click at [1184, 355] on div "조회" at bounding box center [1152, 357] width 86 height 12
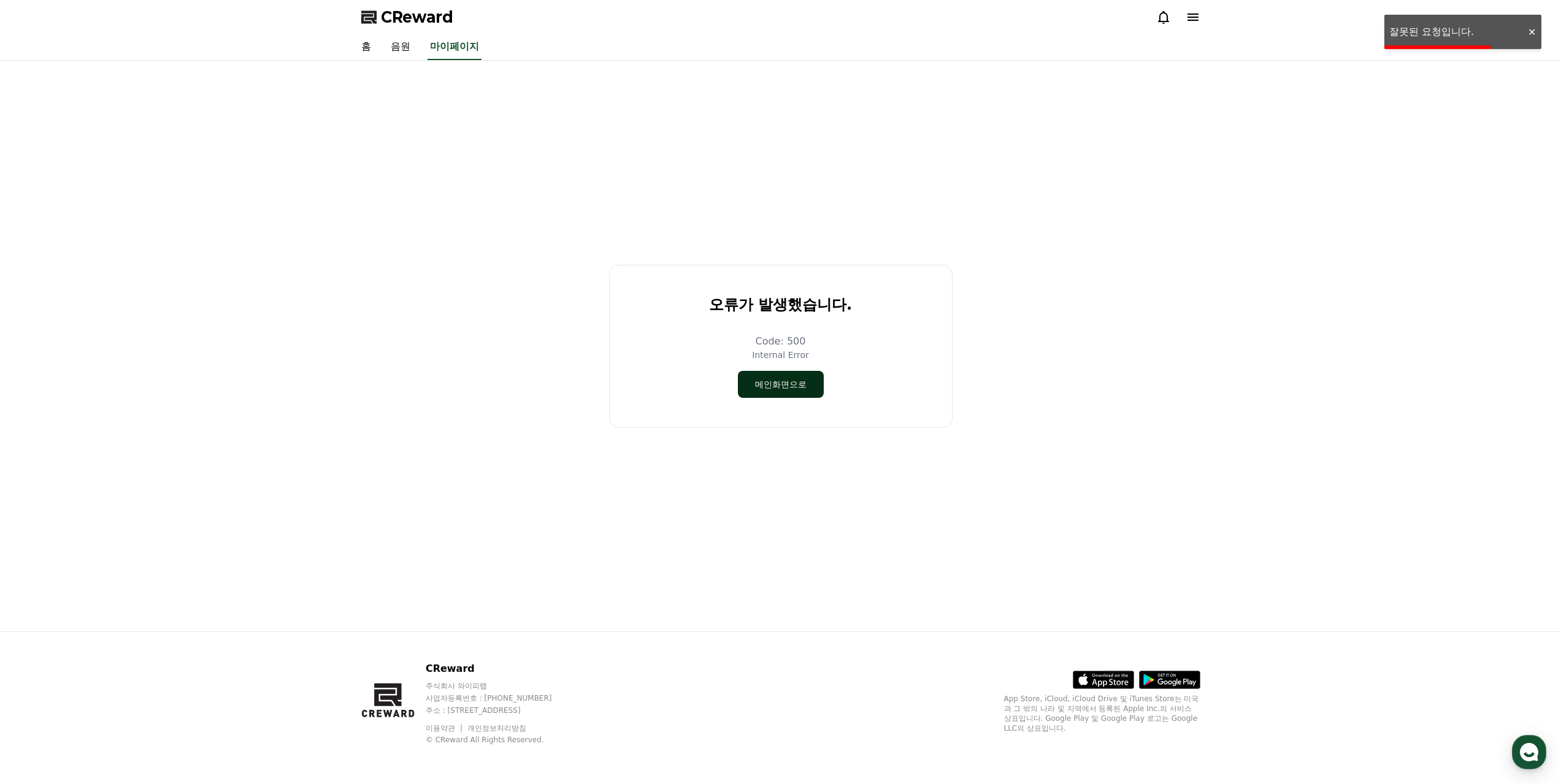
click at [801, 387] on button "메인화면으로" at bounding box center [780, 384] width 86 height 27
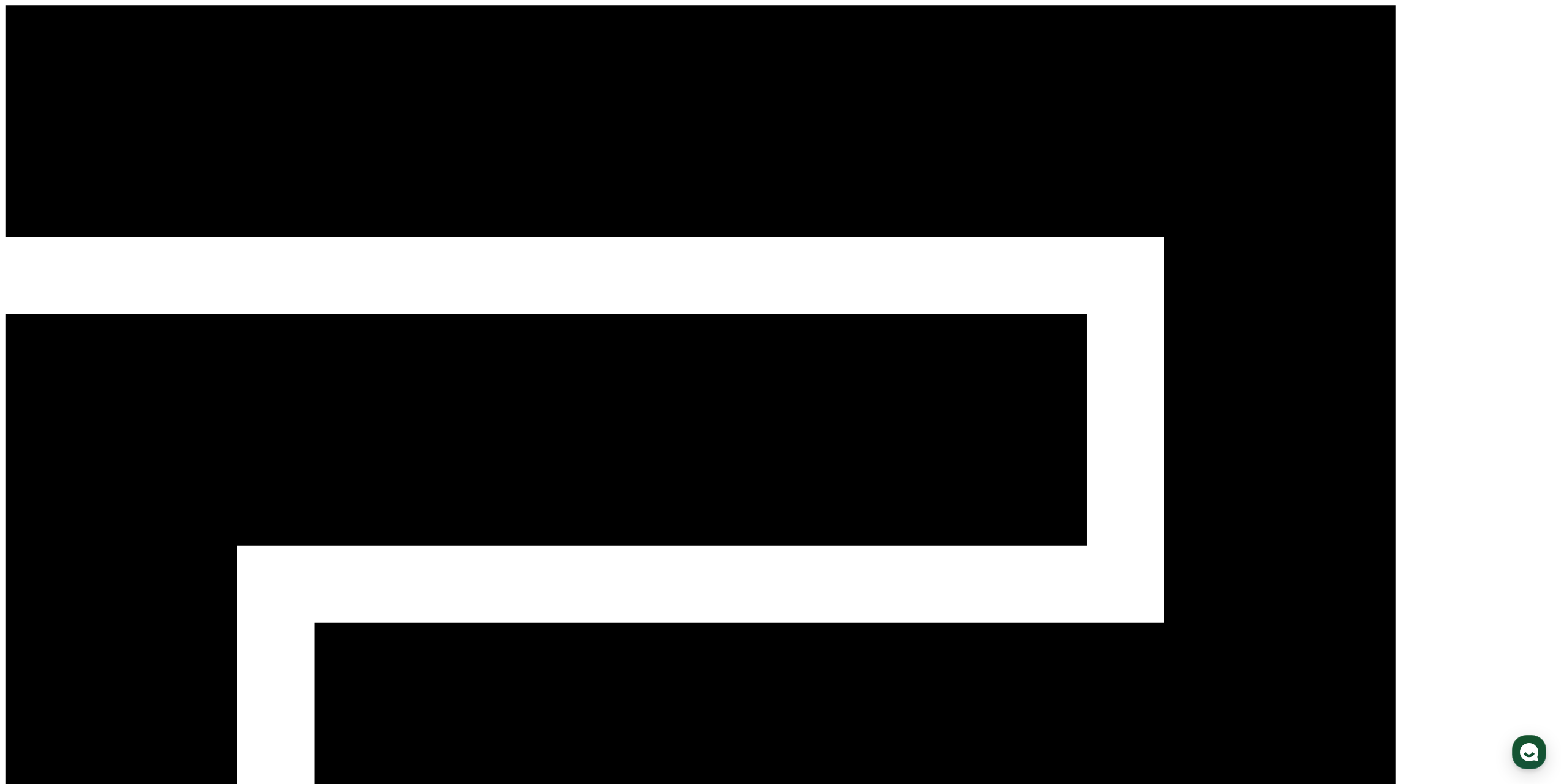
select select "**********"
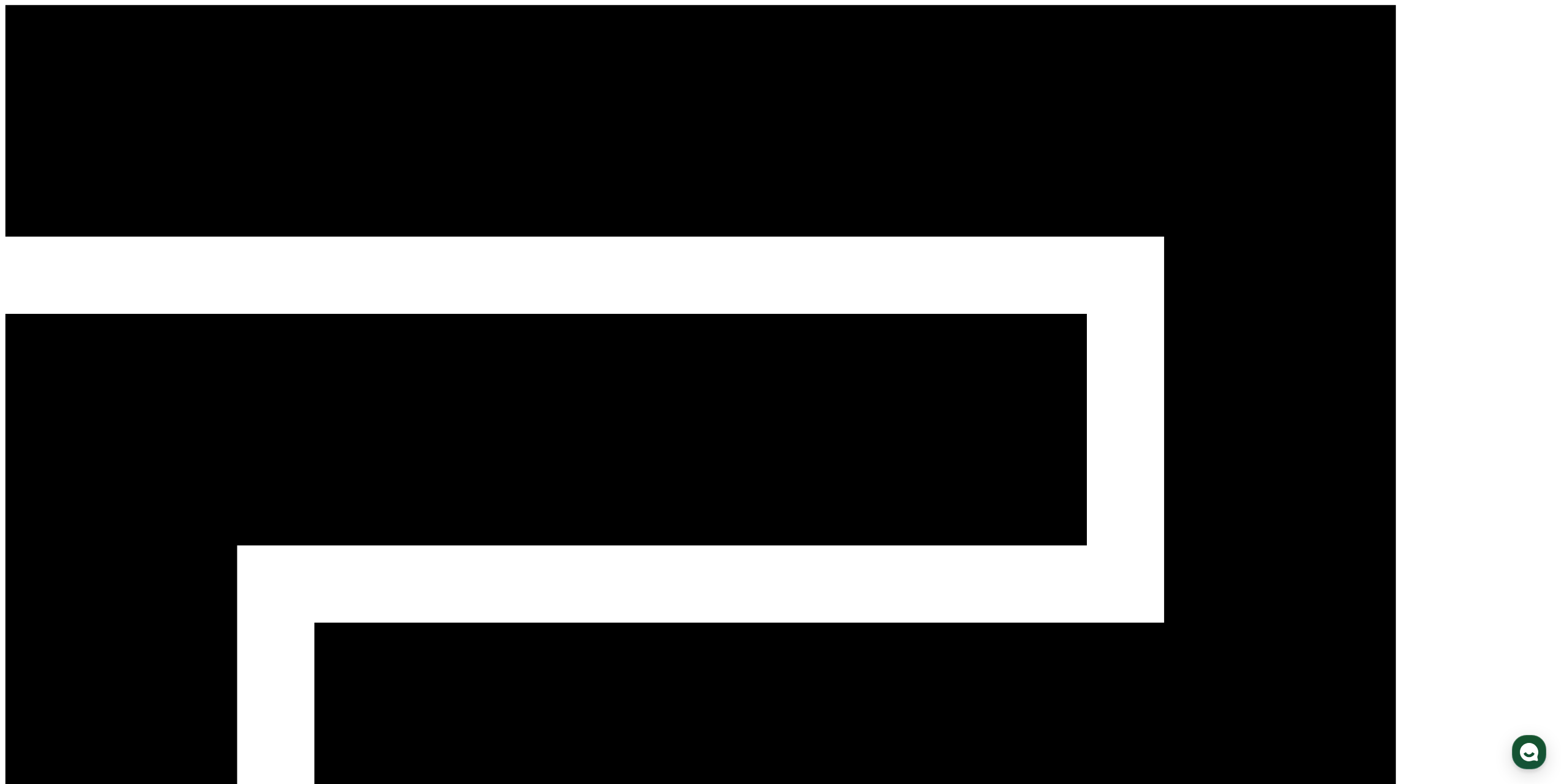
paste input "**********"
type input "**********"
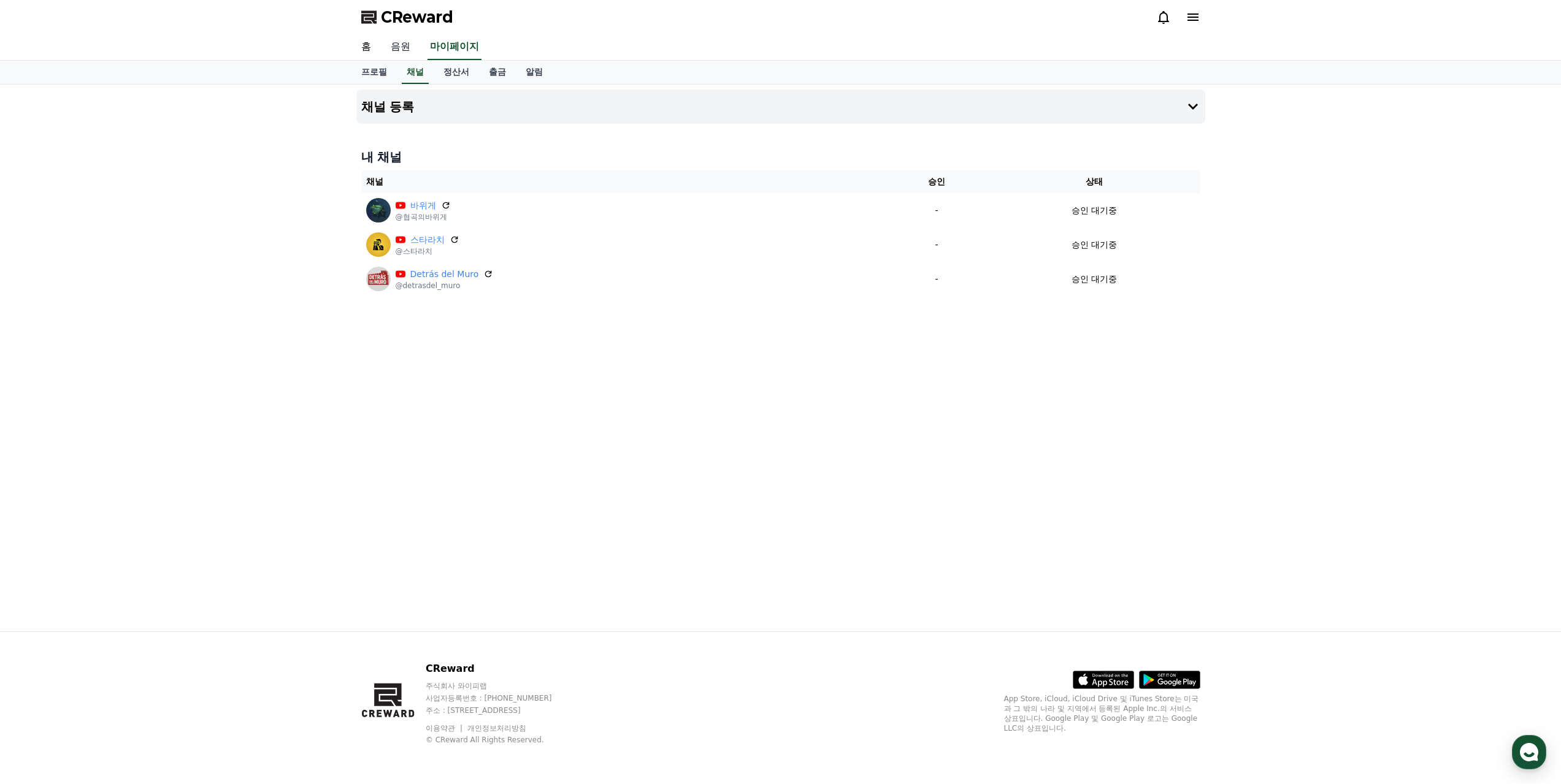
click at [403, 50] on link "음원" at bounding box center [401, 47] width 39 height 26
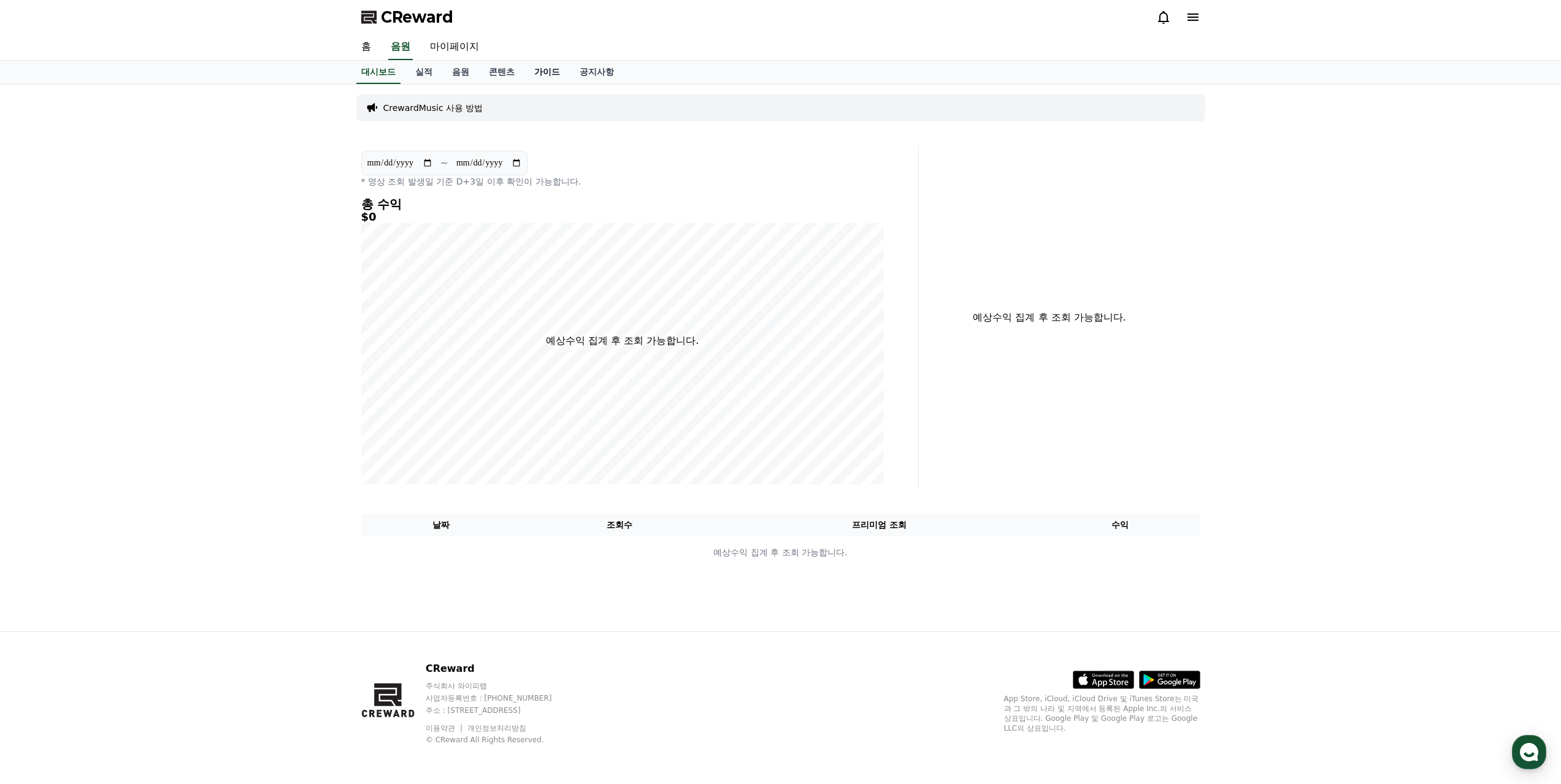
click at [549, 78] on link "가이드" at bounding box center [548, 73] width 45 height 24
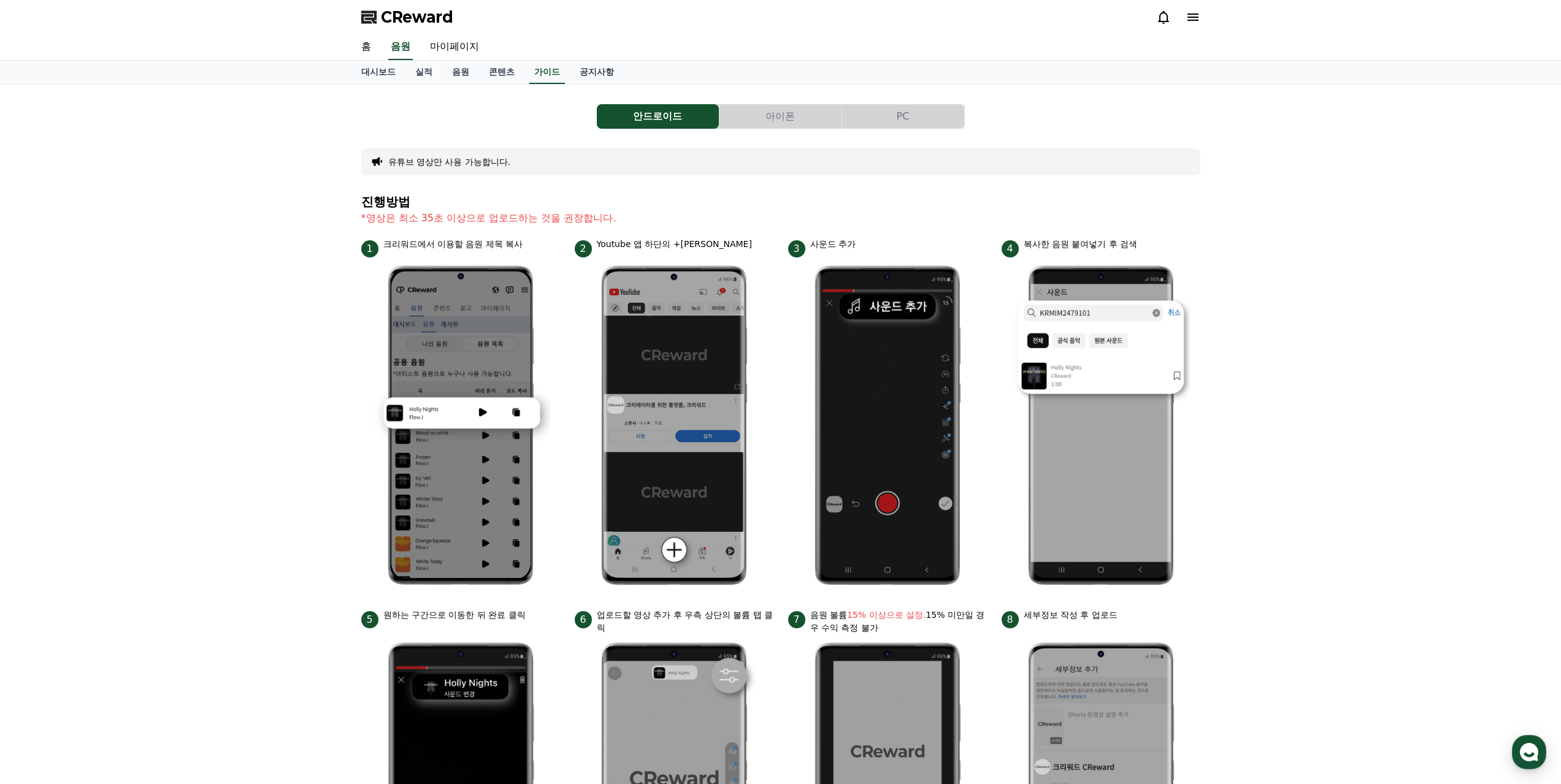
click at [934, 106] on button "PC" at bounding box center [903, 116] width 122 height 25
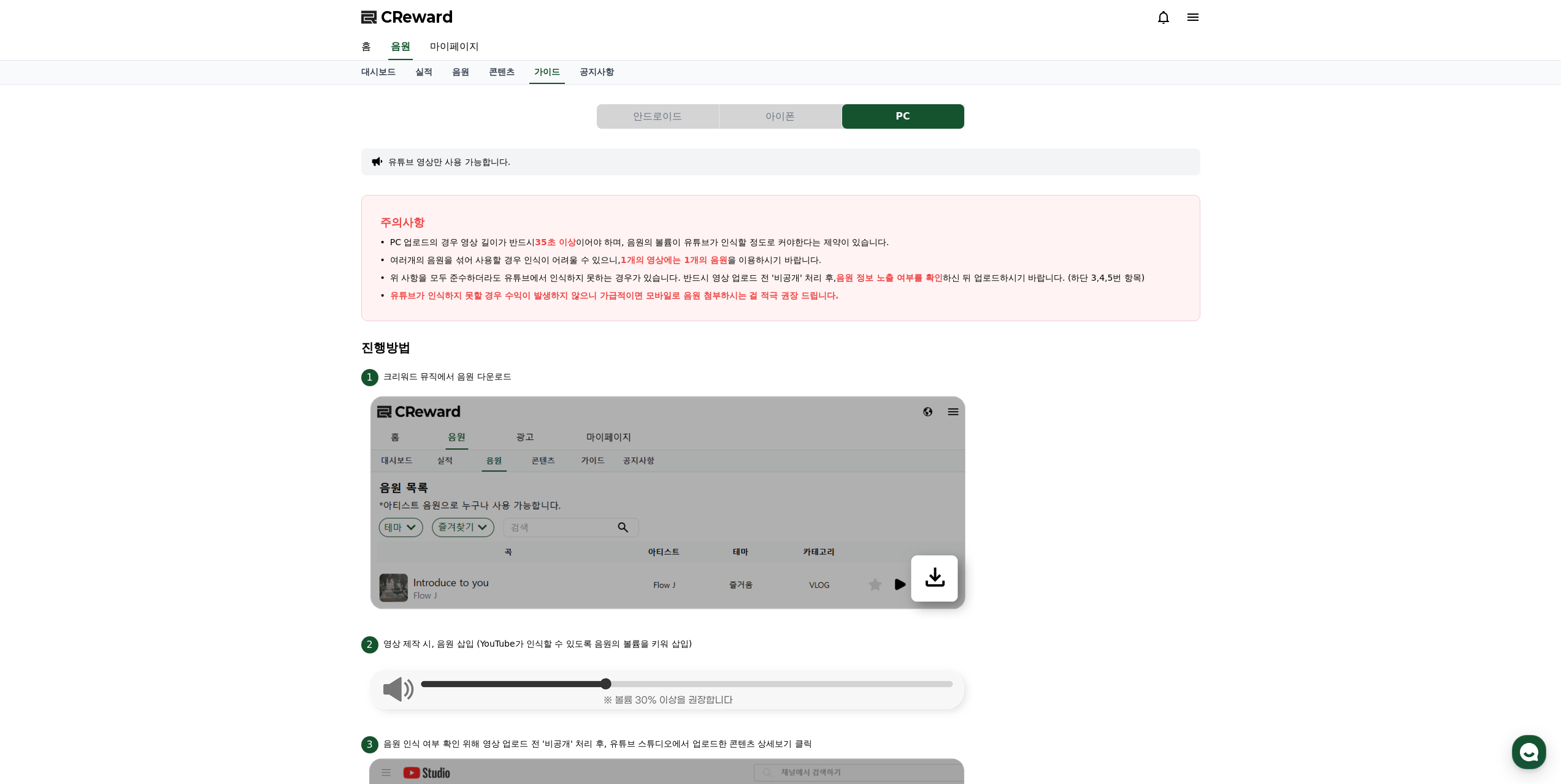
drag, startPoint x: 647, startPoint y: 240, endPoint x: 925, endPoint y: 241, distance: 278.0
click at [925, 241] on li "PC 업로드의 경우 영상 길이가 반드시 35초 이상 이어야 하며, 음원의 볼륨이 유튜브가 인식할 정도로 커야한다는 제약이 있습니다." at bounding box center [780, 242] width 801 height 13
drag, startPoint x: 393, startPoint y: 262, endPoint x: 558, endPoint y: 260, distance: 165.0
click at [558, 260] on span "여러개의 음원을 섞어 사용할 경우 인식이 어려울 수 있으니, 1개의 영상에는 1개의 음원 을 이용하시기 바랍니다." at bounding box center [606, 259] width 432 height 13
click at [622, 263] on span "여러개의 음원을 섞어 사용할 경우 인식이 어려울 수 있으니, 1개의 영상에는 1개의 음원 을 이용하시기 바랍니다." at bounding box center [606, 259] width 432 height 13
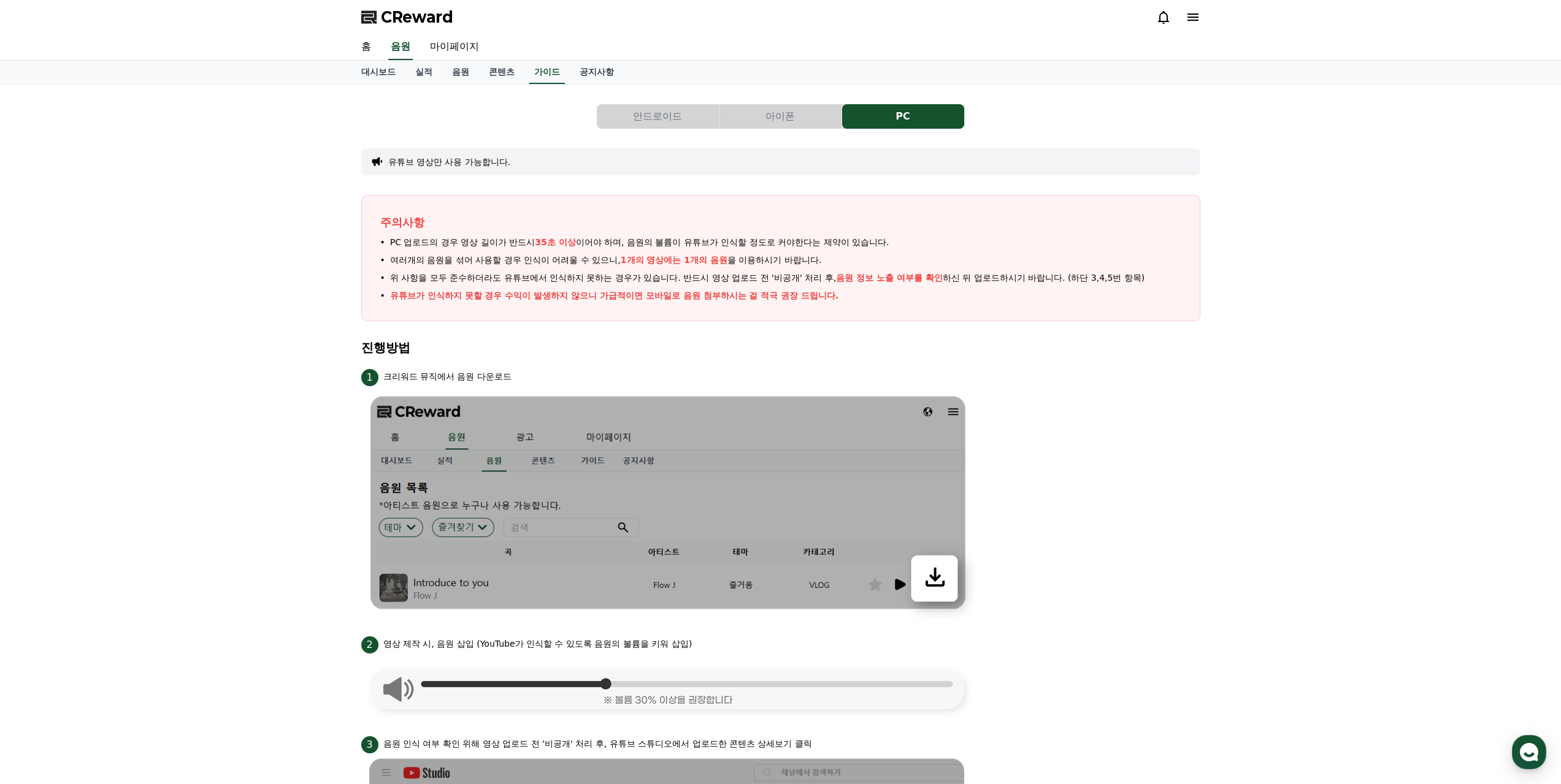
drag, startPoint x: 622, startPoint y: 263, endPoint x: 799, endPoint y: 268, distance: 177.1
click at [799, 268] on ul "PC 업로드의 경우 영상 길이가 반드시 35초 이상 이어야 하며, 음원의 볼륨이 유튜브가 인식할 정도로 커야한다는 제약이 있습니다. 여러개의 …" at bounding box center [780, 268] width 801 height 66
drag, startPoint x: 539, startPoint y: 268, endPoint x: 693, endPoint y: 278, distance: 154.3
click at [686, 277] on ul "PC 업로드의 경우 영상 길이가 반드시 35초 이상 이어야 하며, 음원의 볼륨이 유튜브가 인식할 정도로 커야한다는 제약이 있습니다. 여러개의 …" at bounding box center [780, 268] width 801 height 66
click at [728, 285] on ul "PC 업로드의 경우 영상 길이가 반드시 35초 이상 이어야 하며, 음원의 볼륨이 유튜브가 인식할 정도로 커야한다는 제약이 있습니다. 여러개의 …" at bounding box center [780, 268] width 801 height 66
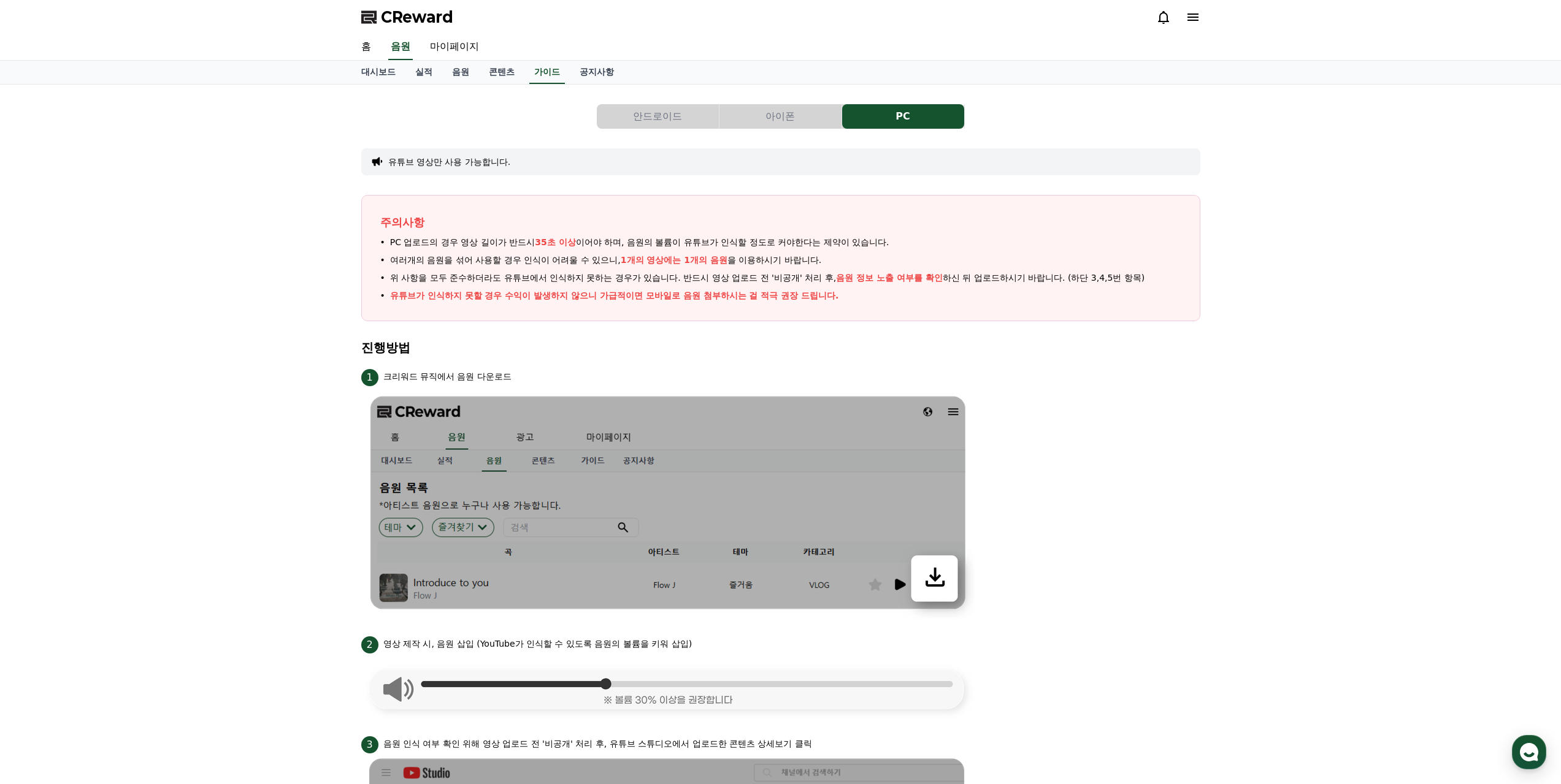
drag, startPoint x: 695, startPoint y: 281, endPoint x: 838, endPoint y: 283, distance: 143.0
click at [838, 283] on span "위 사항을 모두 준수하더라도 유튜브에서 인식하지 못하는 경우가 있습니다. 반드시 영상 업로드 전 '비공개' 처리 후, 음원 정보 노출 여부를 …" at bounding box center [768, 277] width 755 height 13
drag, startPoint x: 841, startPoint y: 280, endPoint x: 933, endPoint y: 291, distance: 92.7
click at [1013, 283] on span "위 사항을 모두 준수하더라도 유튜브에서 인식하지 못하는 경우가 있습니다. 반드시 영상 업로드 전 '비공개' 처리 후, 음원 정보 노출 여부를 …" at bounding box center [768, 277] width 755 height 13
click at [888, 291] on li "유튜브가 인식하지 못할 경우 수익이 발생하지 않으니 가급적이면 모바일로 음원 첨부하시는 걸 적극 권장 드립니다." at bounding box center [780, 296] width 801 height 13
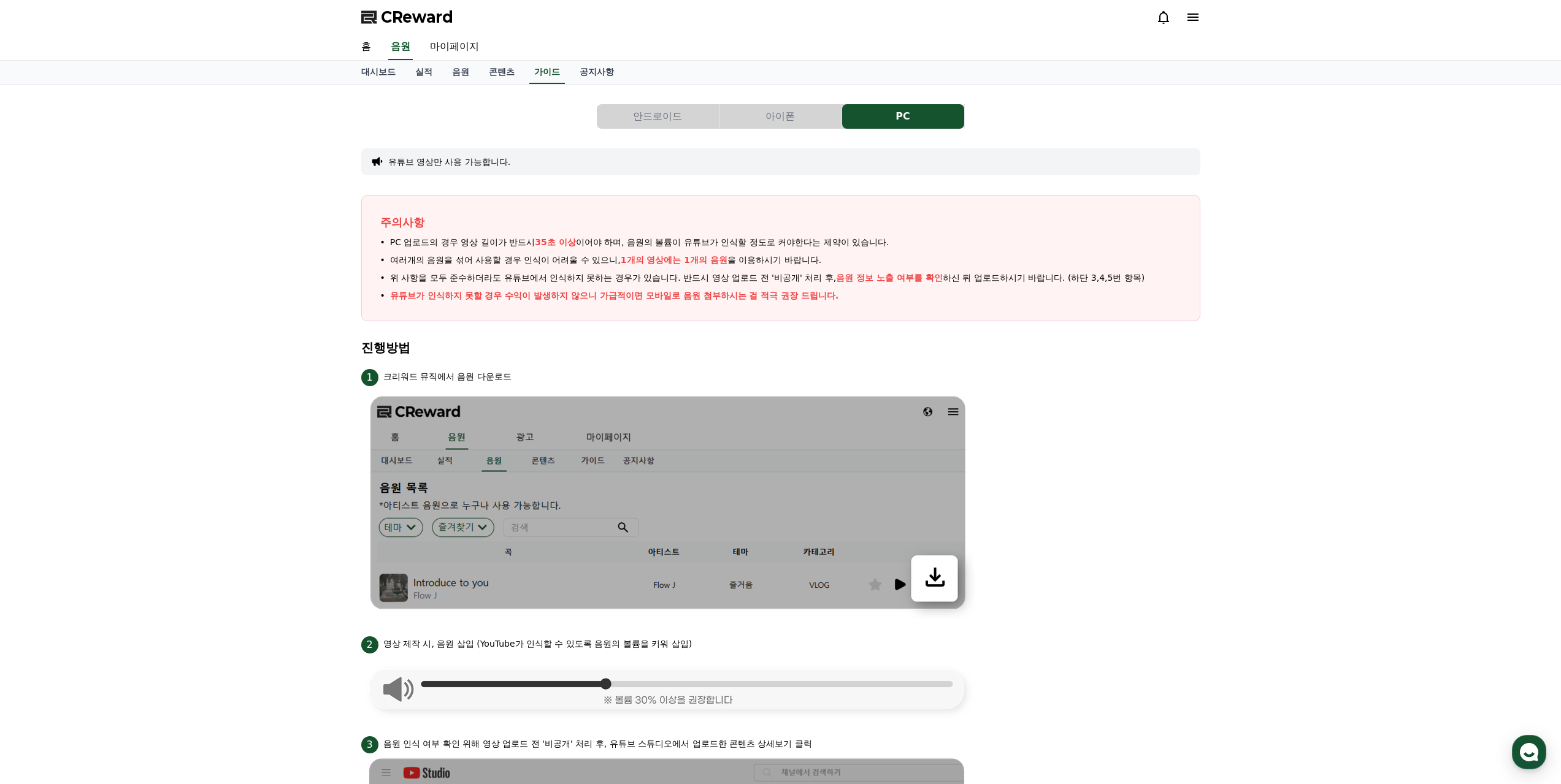
drag, startPoint x: 1013, startPoint y: 279, endPoint x: 1108, endPoint y: 284, distance: 95.1
click at [1108, 284] on span "위 사항을 모두 준수하더라도 유튜브에서 인식하지 못하는 경우가 있습니다. 반드시 영상 업로드 전 '비공개' 처리 후, 음원 정보 노출 여부를 …" at bounding box center [768, 277] width 755 height 13
click at [1126, 292] on li "유튜브가 인식하지 못할 경우 수익이 발생하지 않으니 가급적이면 모바일로 음원 첨부하시는 걸 적극 권장 드립니다." at bounding box center [780, 296] width 801 height 13
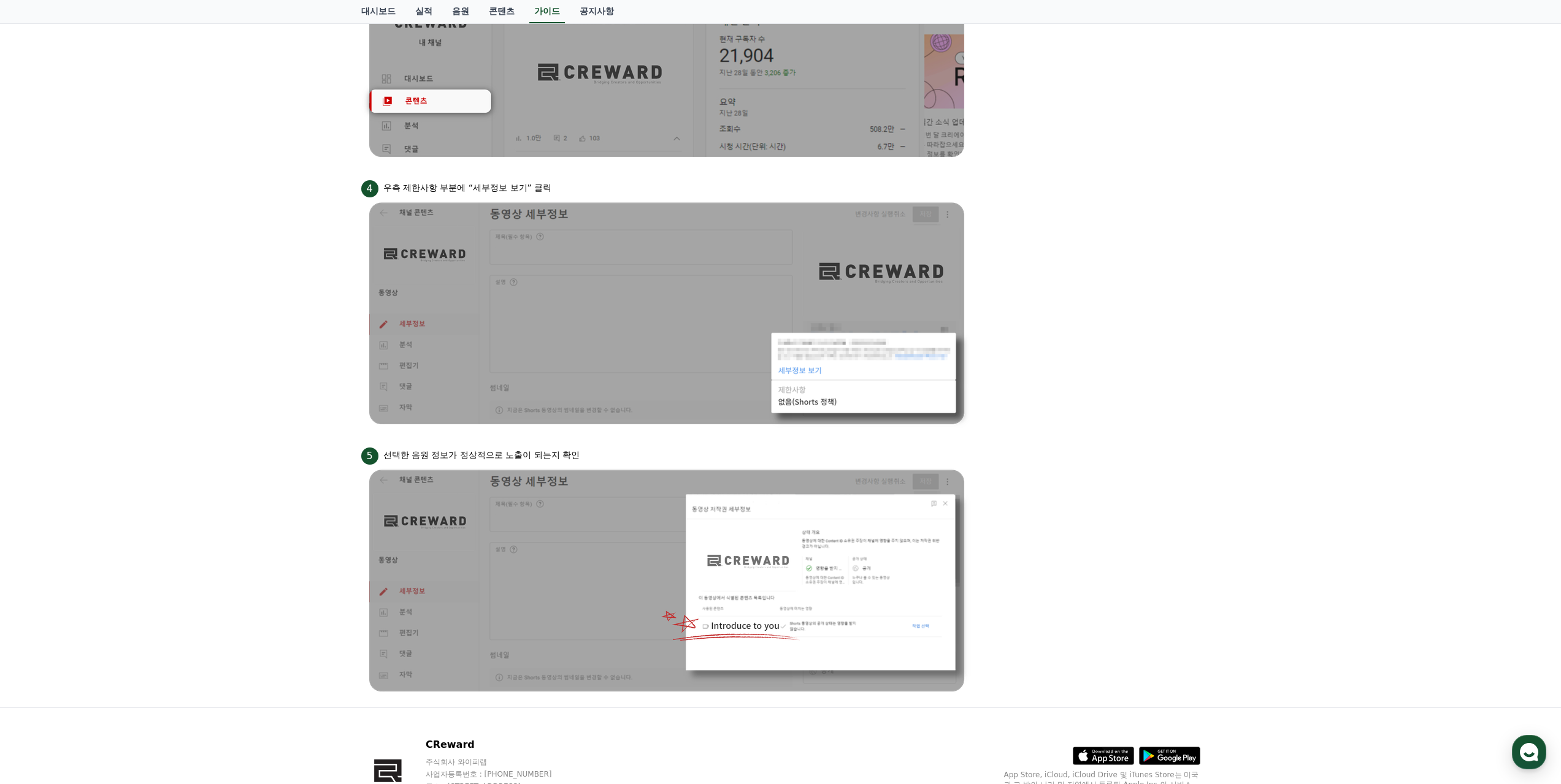
scroll to position [859, 0]
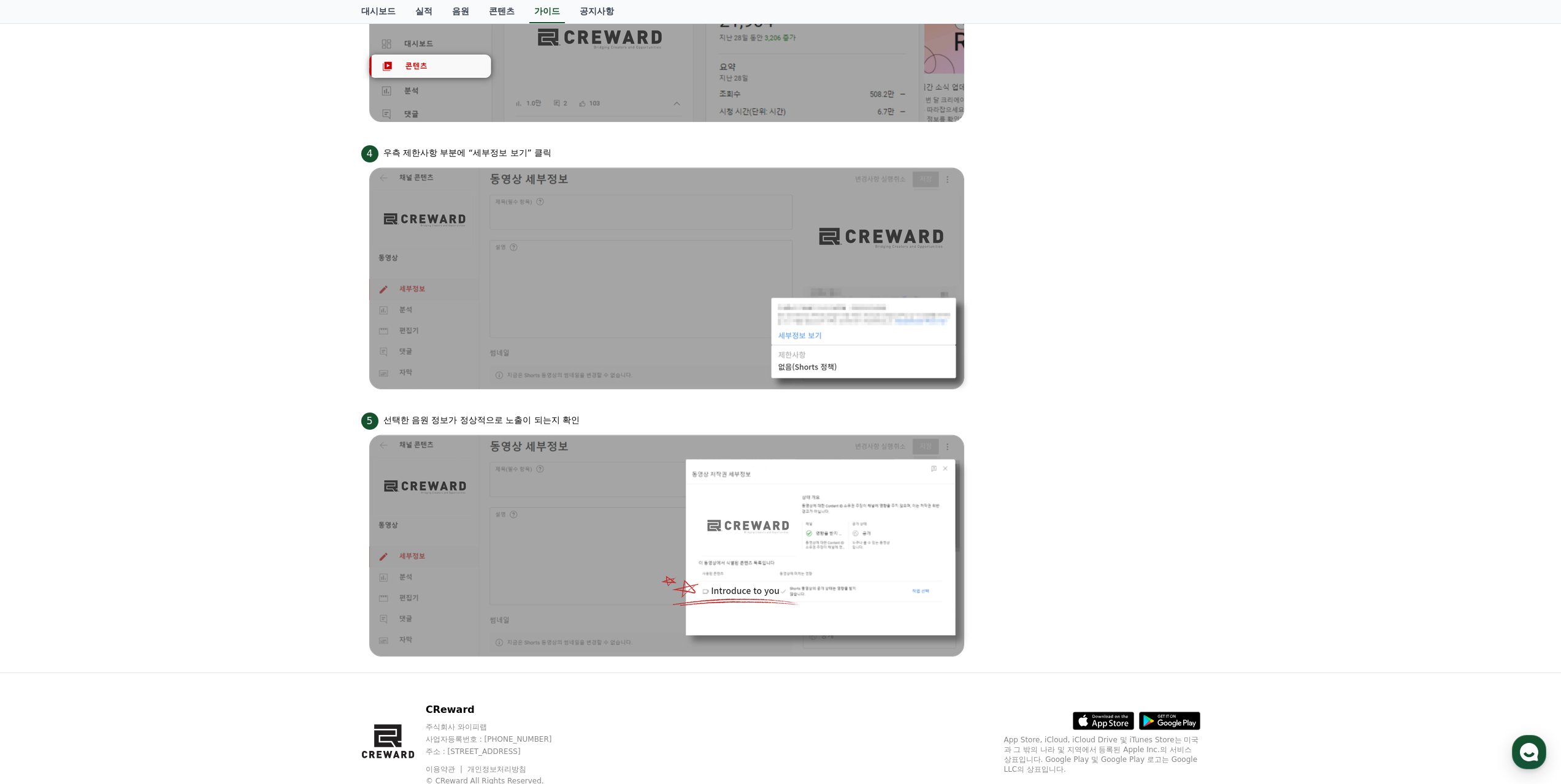
drag, startPoint x: 418, startPoint y: 416, endPoint x: 662, endPoint y: 435, distance: 244.7
click at [662, 435] on li "5 선택한 음원 정보가 정상적으로 노출이 되는지 확인" at bounding box center [781, 536] width 839 height 252
click at [675, 433] on img at bounding box center [668, 546] width 613 height 233
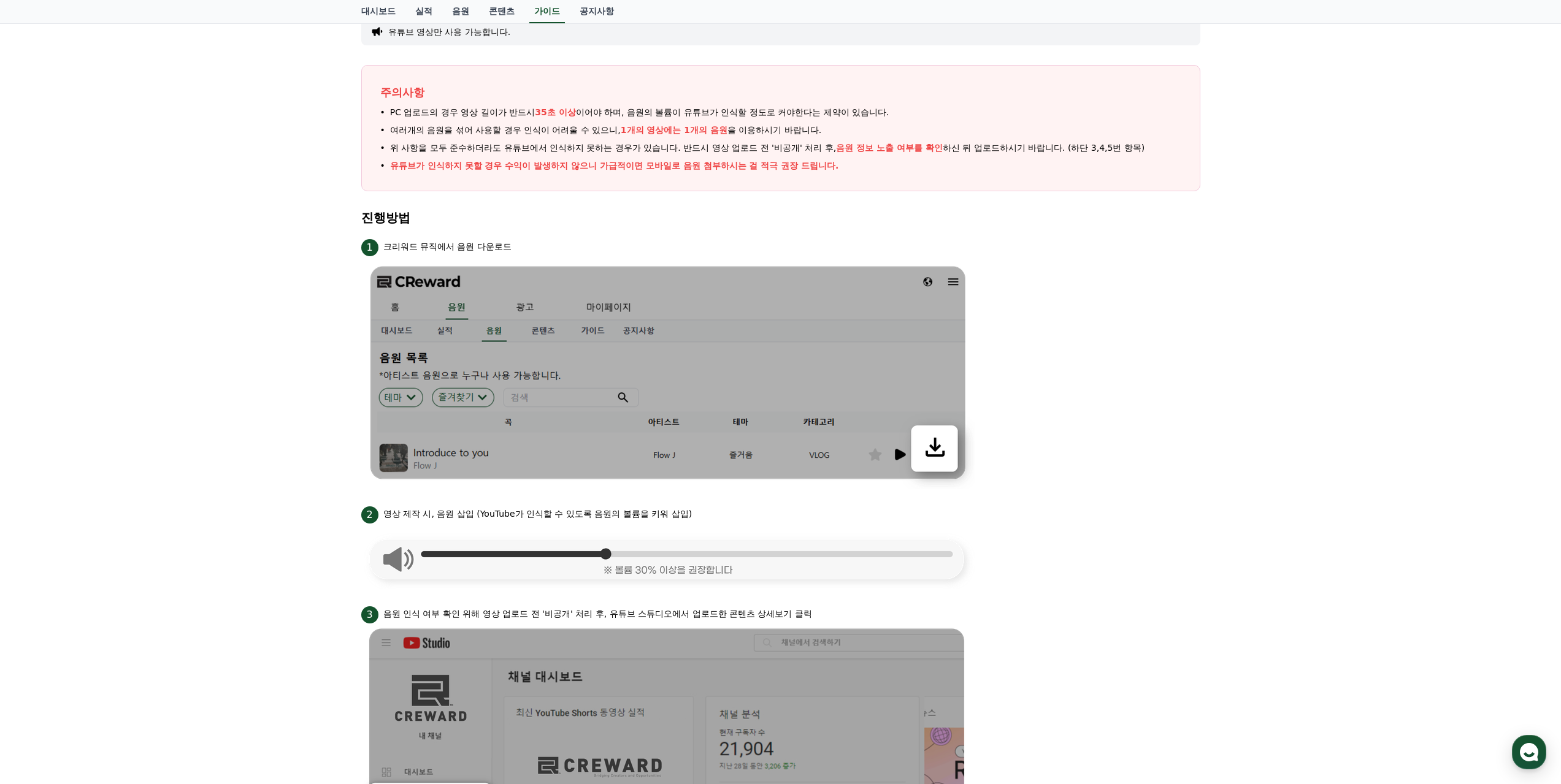
scroll to position [0, 0]
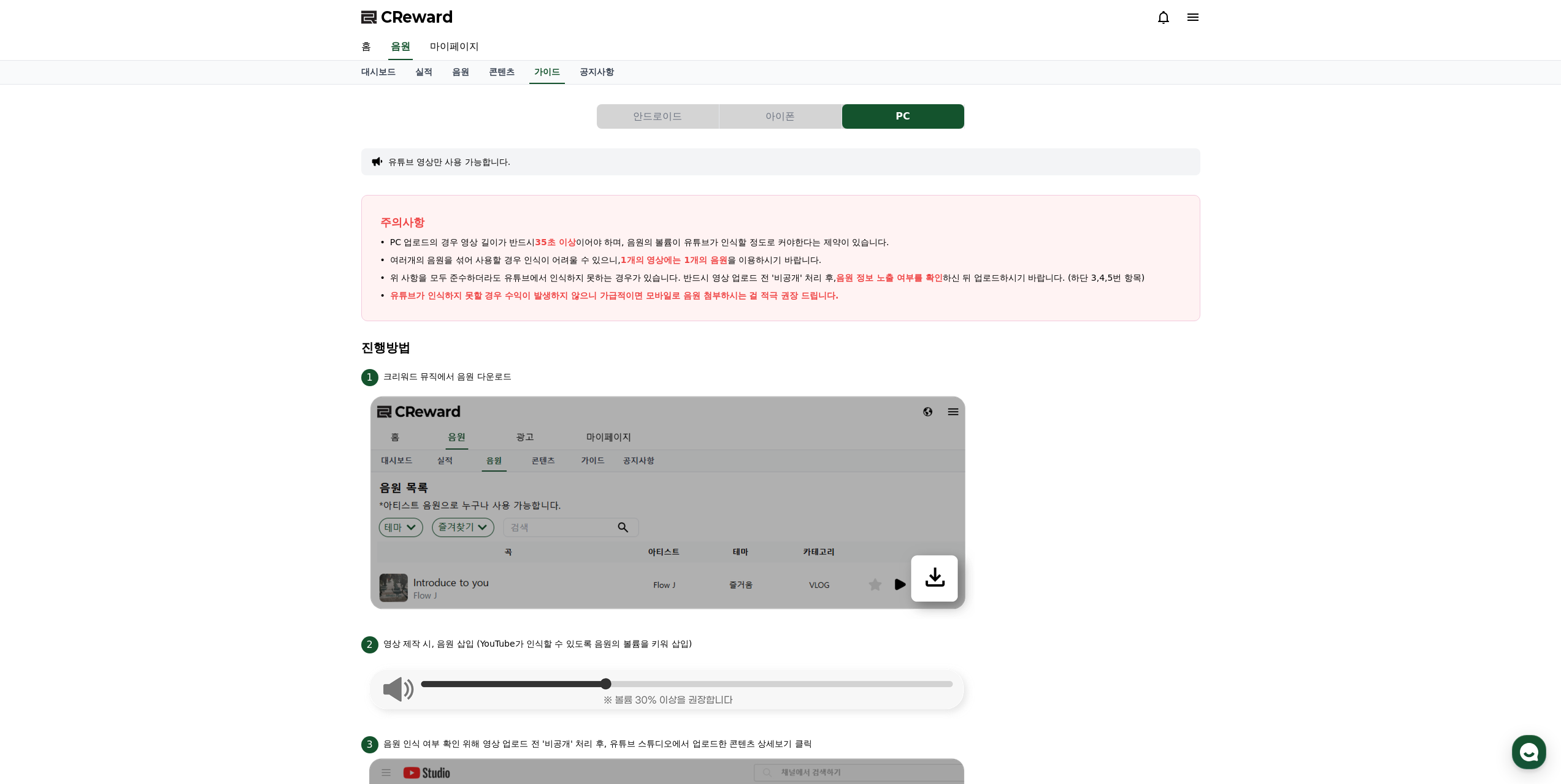
drag, startPoint x: 1047, startPoint y: 275, endPoint x: 1070, endPoint y: 277, distance: 23.1
click at [1048, 275] on span "위 사항을 모두 준수하더라도 유튜브에서 인식하지 못하는 경우가 있습니다. 반드시 영상 업로드 전 '비공개' 처리 후, 음원 정보 노출 여부를 …" at bounding box center [768, 277] width 755 height 13
drag, startPoint x: 1215, startPoint y: 282, endPoint x: 1224, endPoint y: 283, distance: 9.1
drag, startPoint x: 1222, startPoint y: 299, endPoint x: 1196, endPoint y: 304, distance: 26.5
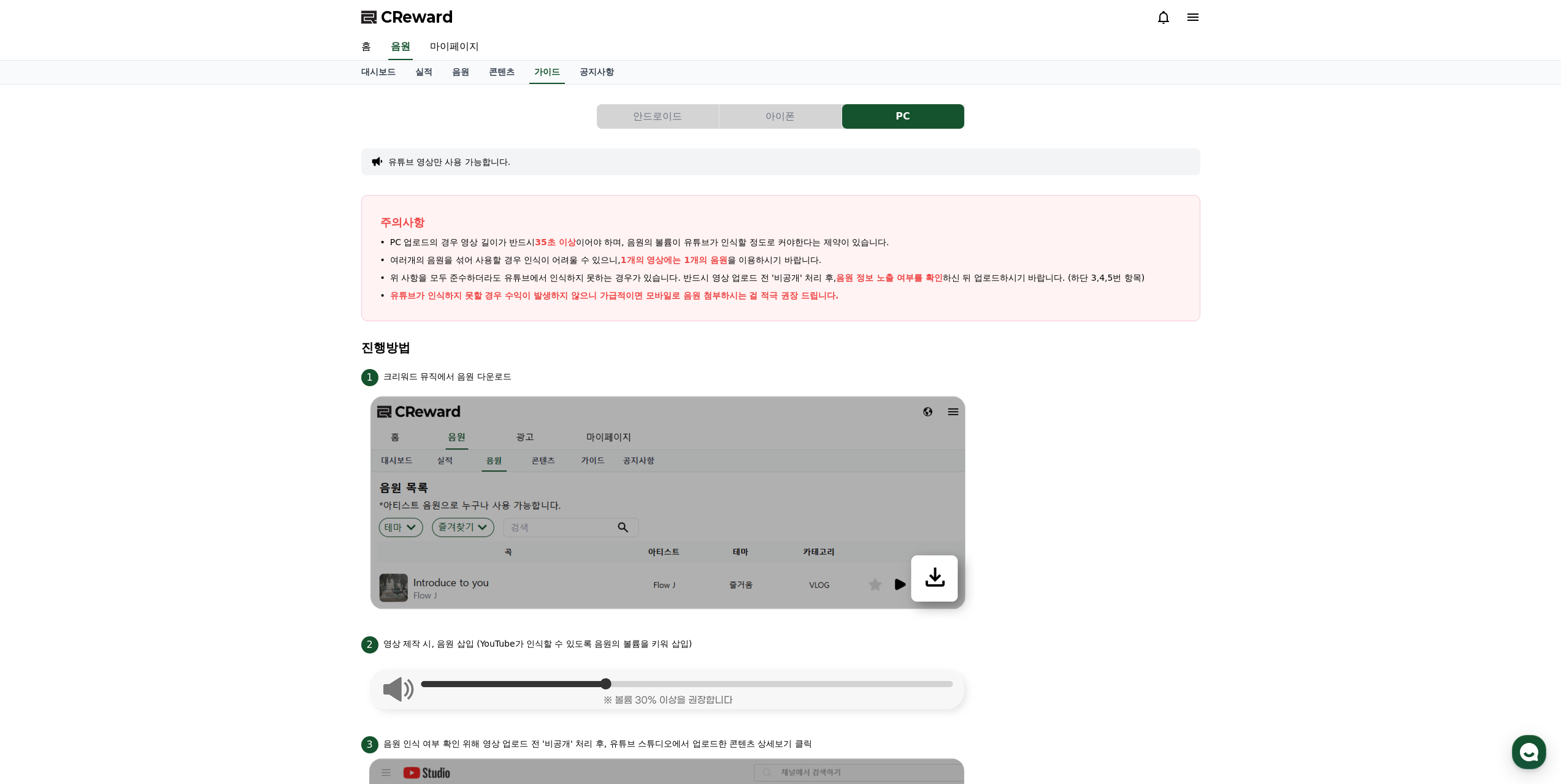
drag, startPoint x: 387, startPoint y: 295, endPoint x: 815, endPoint y: 318, distance: 428.6
click at [815, 318] on div "주의사항 PC 업로드의 경우 영상 길이가 반드시 35초 이상 이어야 하며, 음원의 볼륨이 유튜브가 인식할 정도로 커야한다는 제약이 있습니다. …" at bounding box center [781, 257] width 839 height 127
drag, startPoint x: 643, startPoint y: 296, endPoint x: 867, endPoint y: 303, distance: 224.1
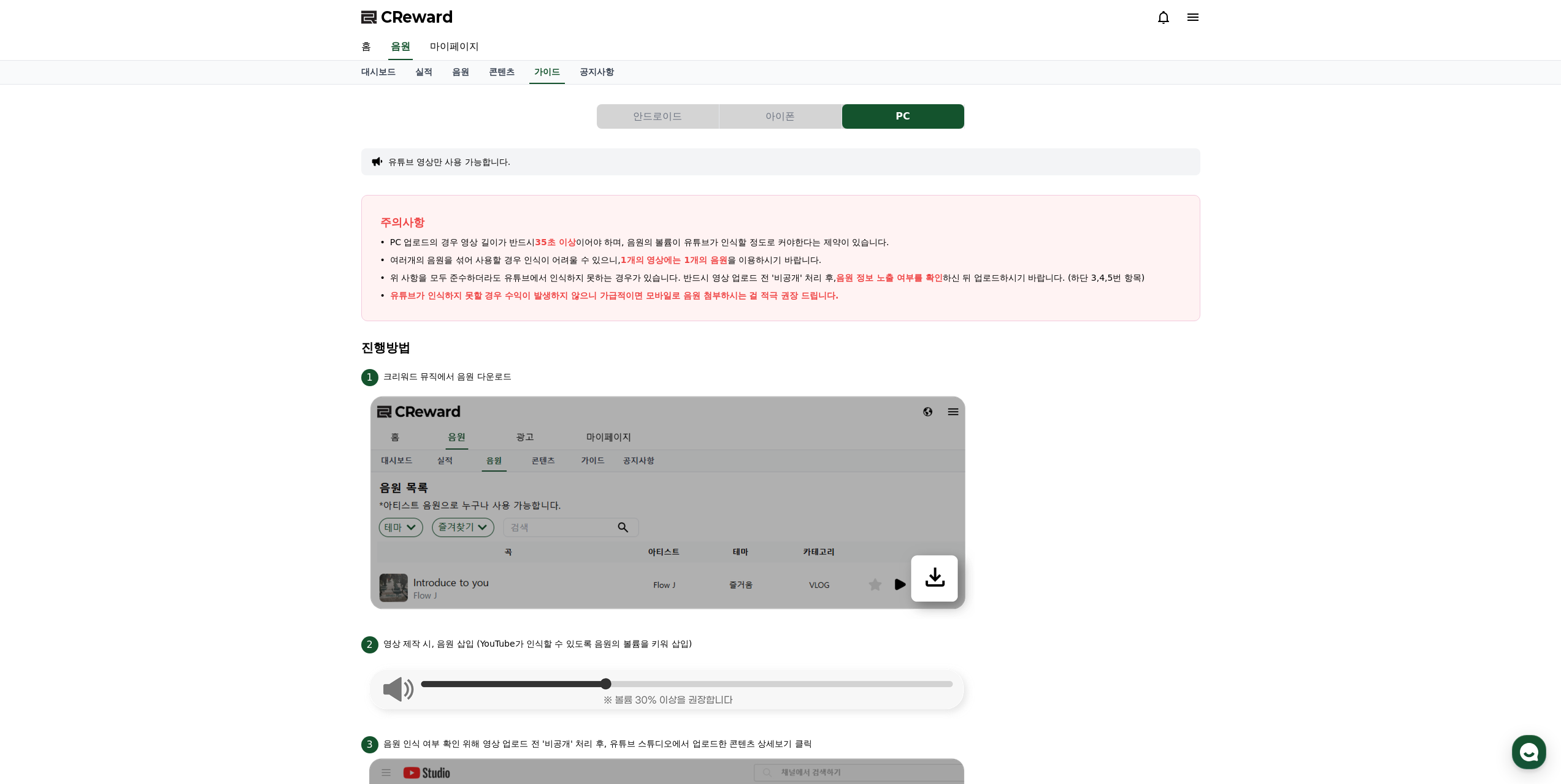
click at [867, 303] on div "주의사항 PC 업로드의 경우 영상 길이가 반드시 35초 이상 이어야 하며, 음원의 볼륨이 유튜브가 인식할 정도로 커야한다는 제약이 있습니다. …" at bounding box center [781, 257] width 839 height 127
drag, startPoint x: 867, startPoint y: 303, endPoint x: 1058, endPoint y: 426, distance: 227.2
click at [868, 303] on div "주의사항 PC 업로드의 경우 영상 길이가 반드시 35초 이상 이어야 하며, 음원의 볼륨이 유튜브가 인식할 정도로 커야한다는 제약이 있습니다. …" at bounding box center [781, 257] width 839 height 127
drag, startPoint x: 387, startPoint y: 646, endPoint x: 732, endPoint y: 644, distance: 345.0
click at [732, 644] on div "2 영상 제작 시, 음원 삽입 (YouTube가 인식할 수 있도록 음원의 볼륨을 키워 삽입)" at bounding box center [781, 644] width 839 height 20
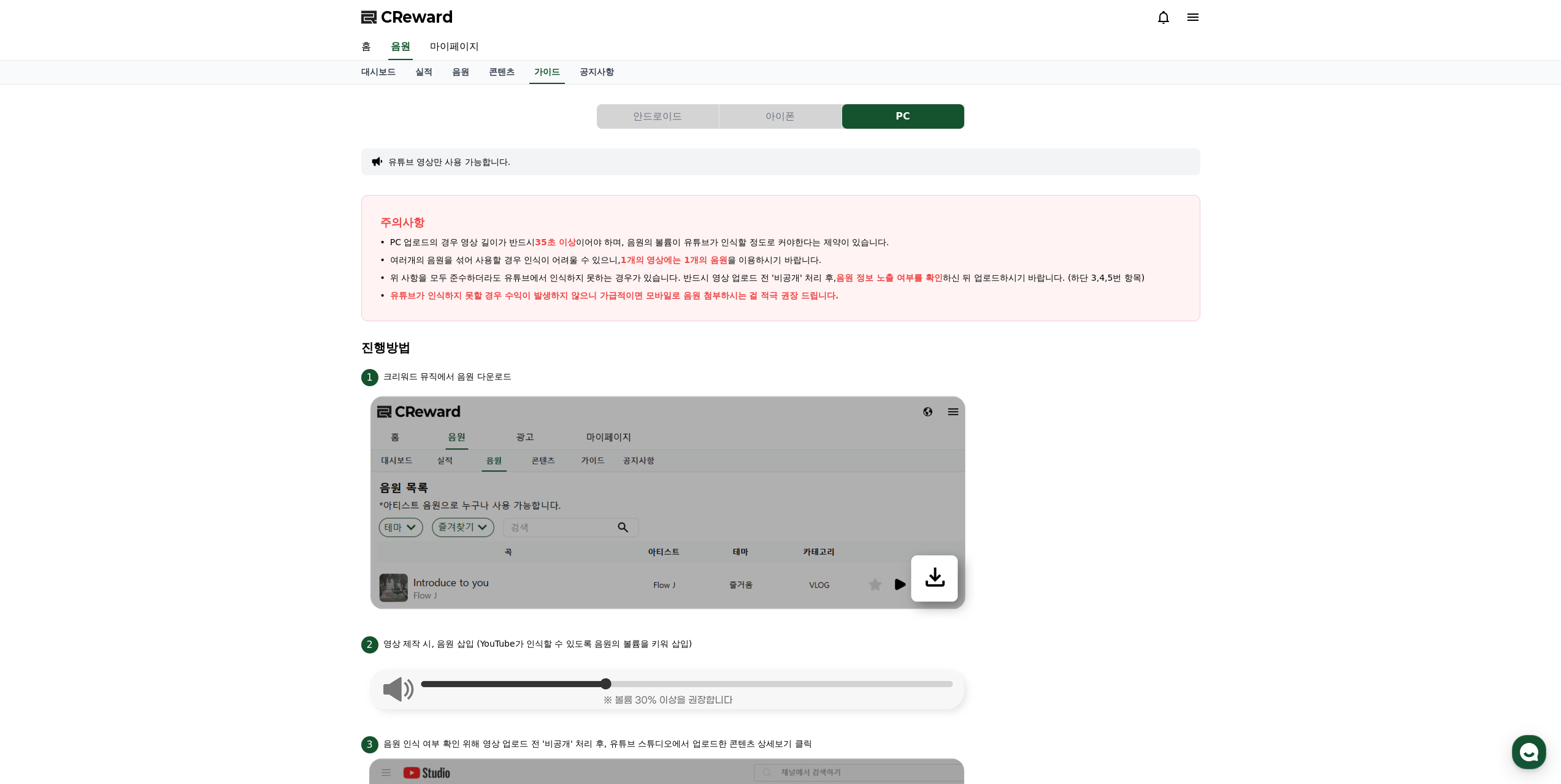
click at [730, 643] on div "2 영상 제작 시, 음원 삽입 (YouTube가 인식할 수 있도록 음원의 볼륨을 키워 삽입)" at bounding box center [781, 644] width 839 height 20
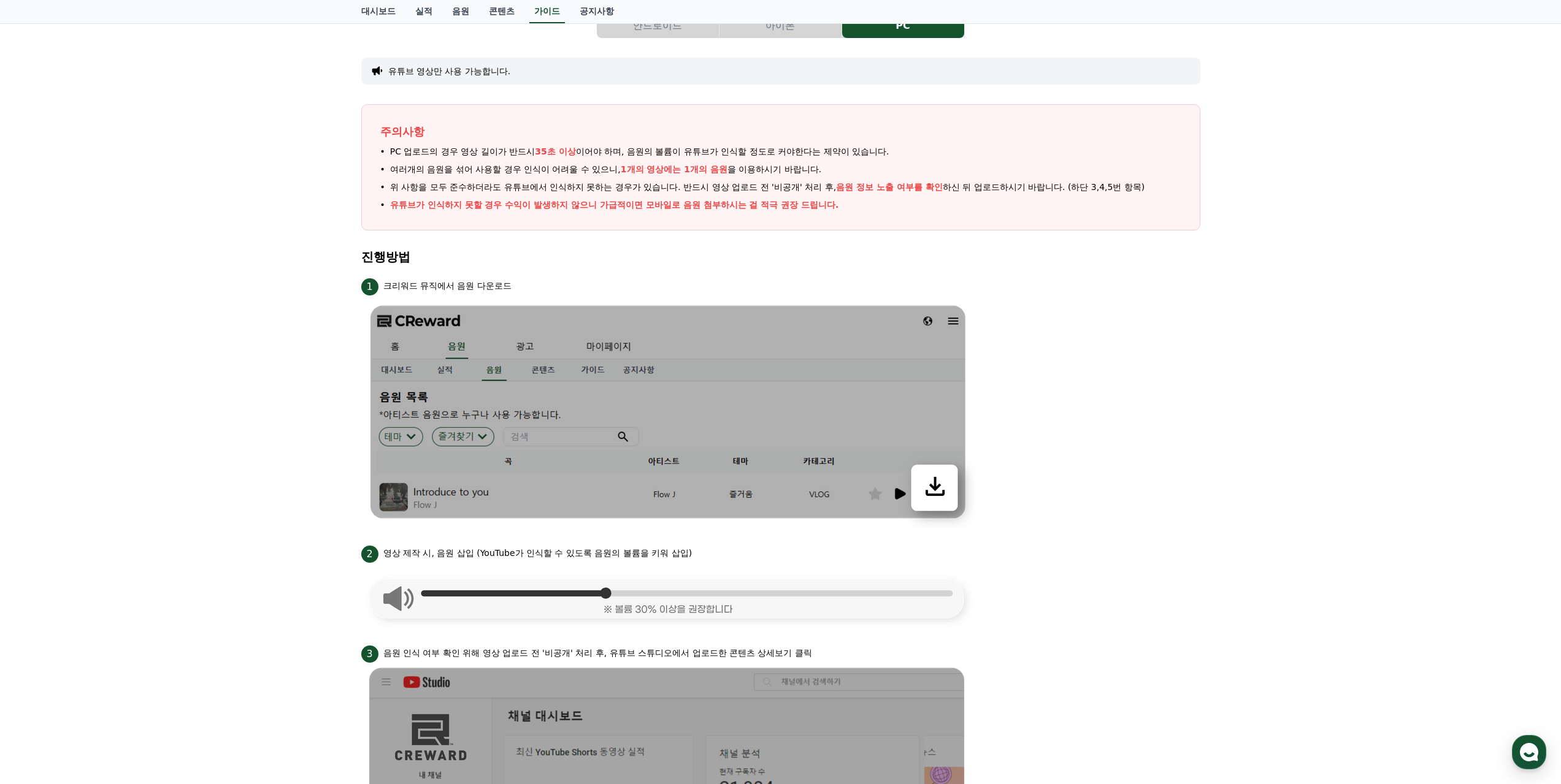
scroll to position [246, 0]
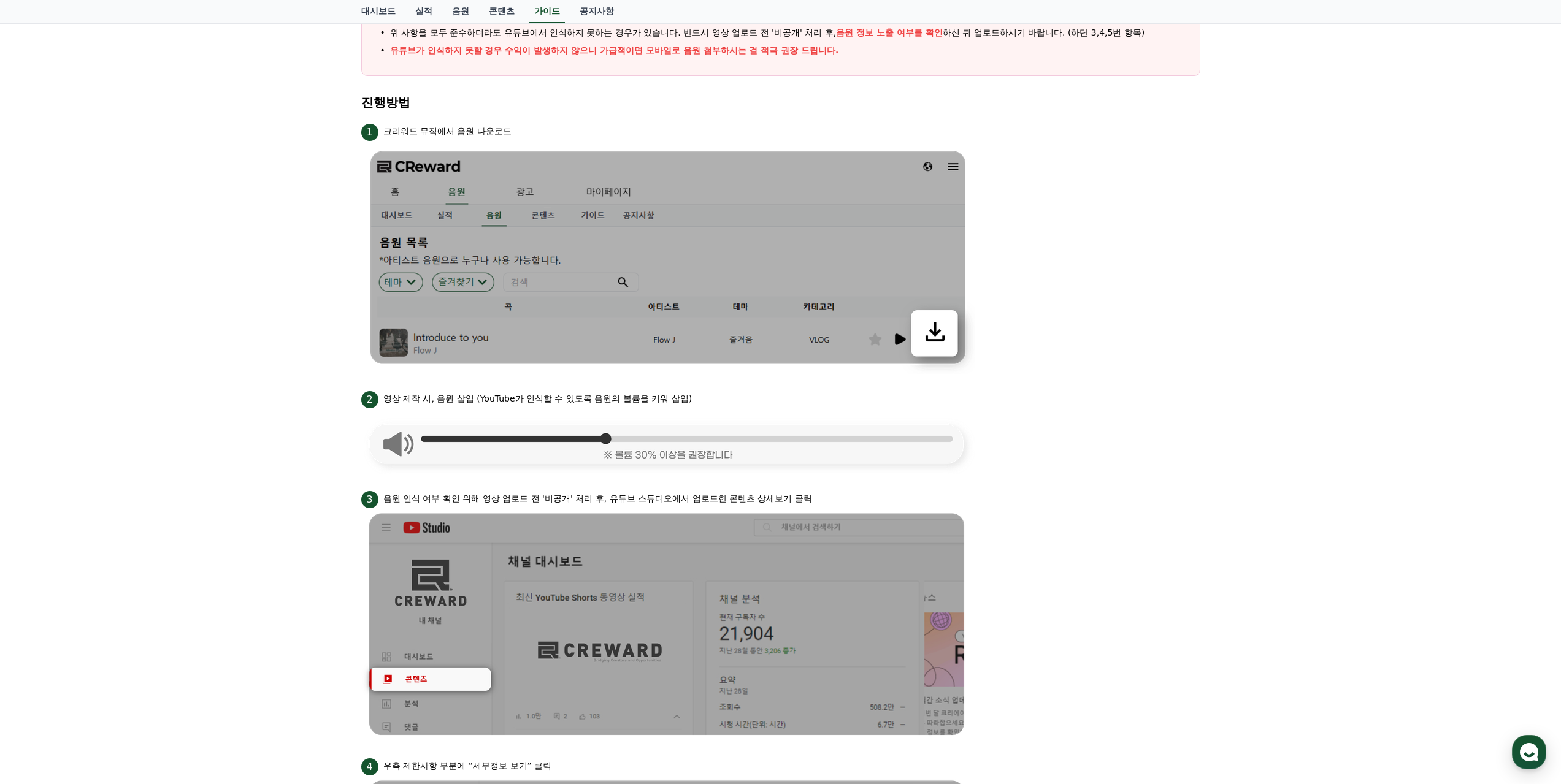
drag, startPoint x: 419, startPoint y: 493, endPoint x: 829, endPoint y: 485, distance: 410.1
click at [829, 485] on ul "1 크리워드 뮤직에서 음원 다운로드 2 영상 제작 시, 음원 삽입 (YouTube가 인식할 수 있도록 음원의 볼륨을 키워 삽입) 3 음원 인식…" at bounding box center [781, 699] width 839 height 1154
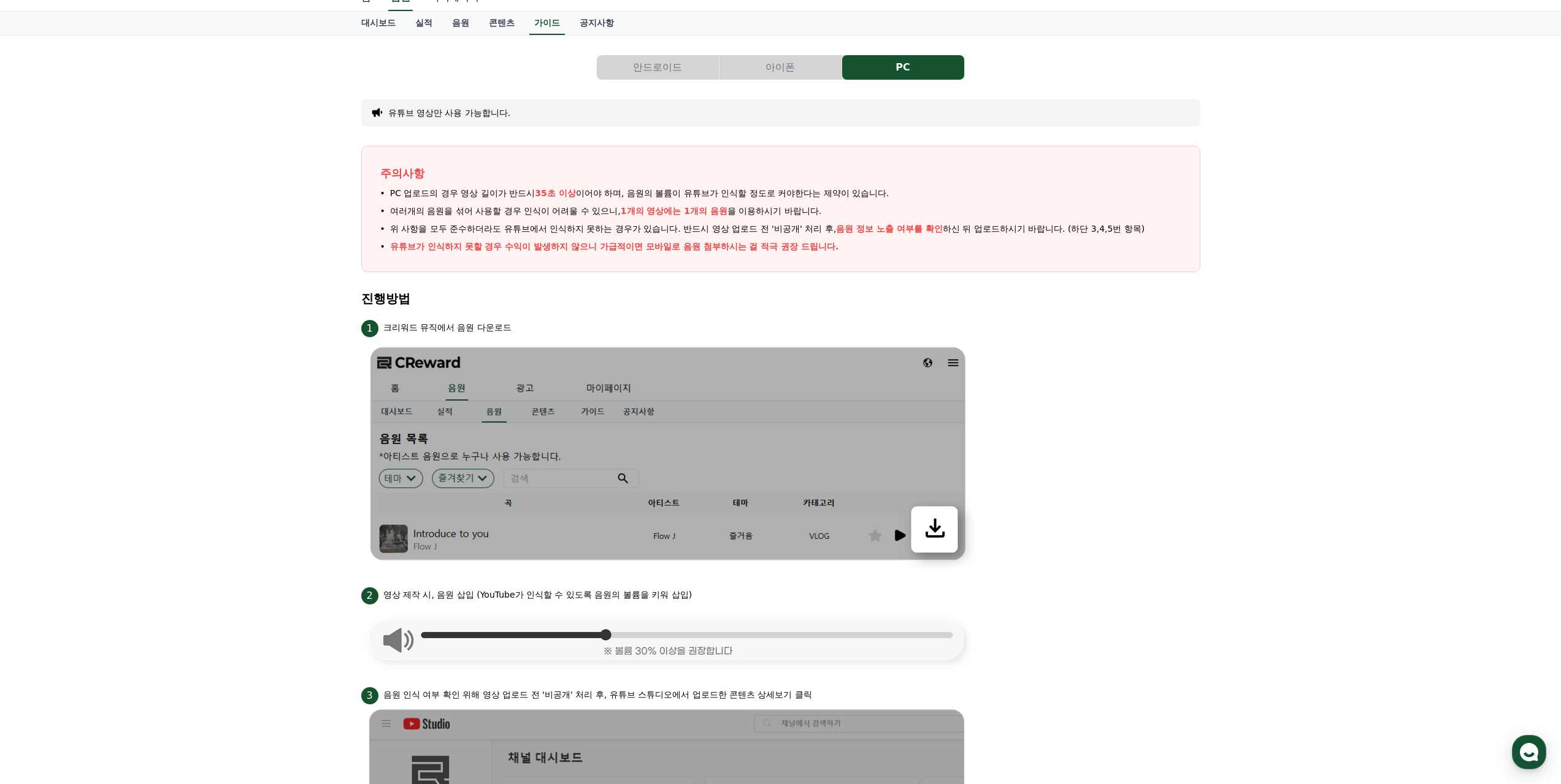
scroll to position [0, 0]
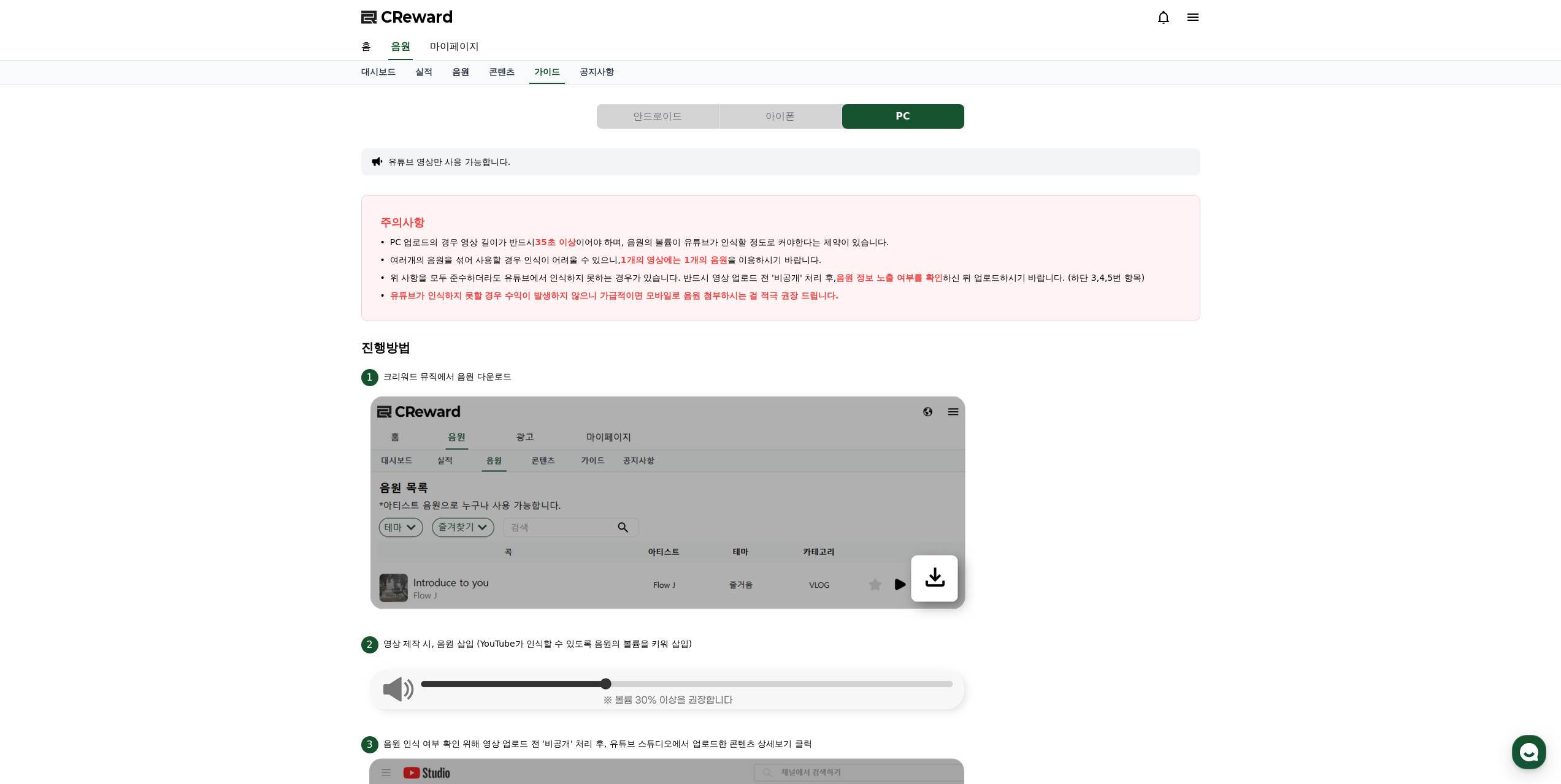
click at [463, 75] on link "음원" at bounding box center [460, 73] width 36 height 24
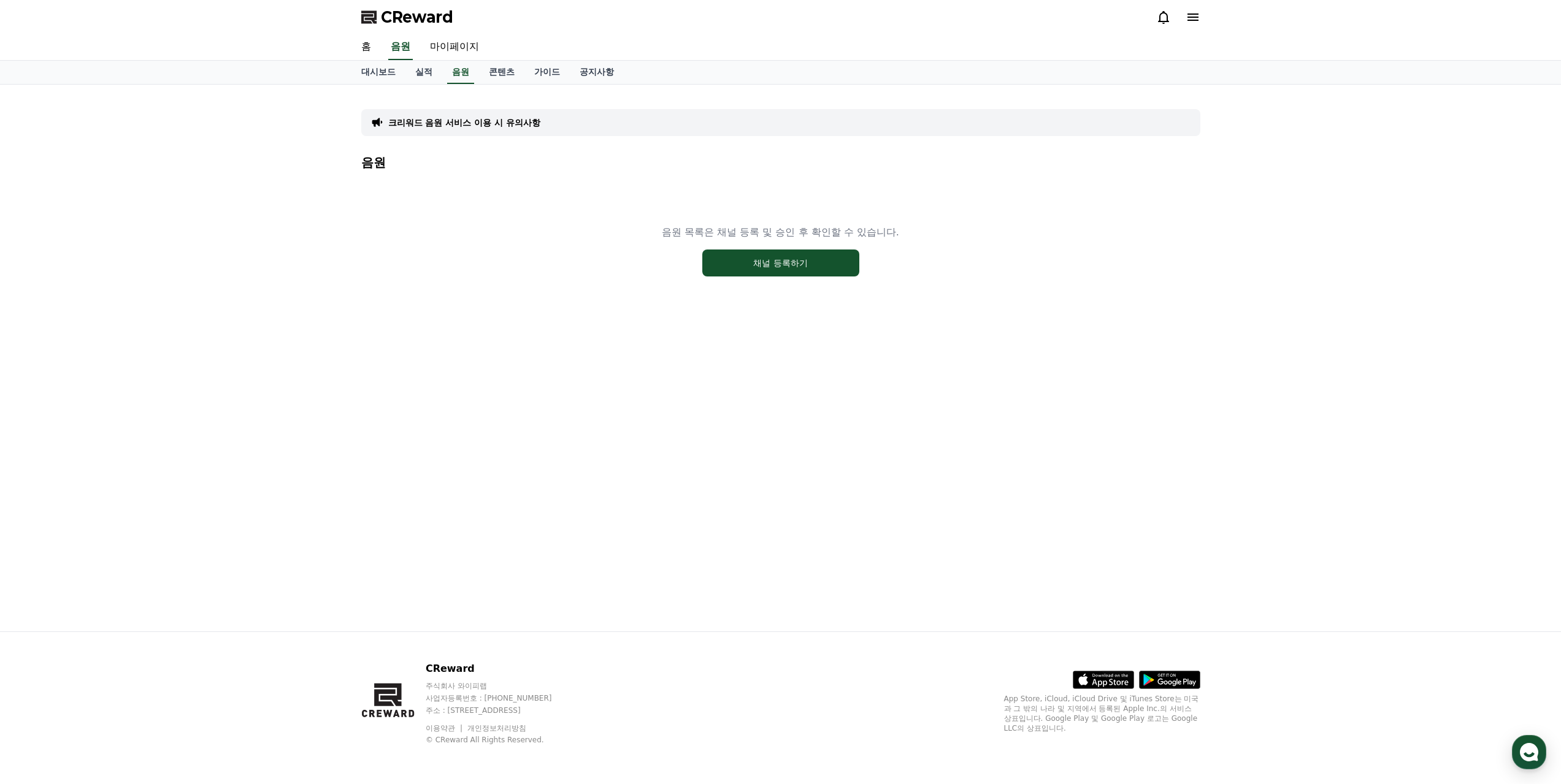
drag, startPoint x: 720, startPoint y: 238, endPoint x: 913, endPoint y: 248, distance: 193.3
click at [914, 240] on div "음원 목록은 채널 등록 및 승인 후 확인할 수 있습니다. 채널 등록하기" at bounding box center [781, 251] width 839 height 153
click at [913, 248] on div "음원 목록은 채널 등록 및 승인 후 확인할 수 있습니다. 채널 등록하기" at bounding box center [781, 251] width 839 height 153
click at [797, 258] on button "채널 등록하기" at bounding box center [781, 262] width 157 height 27
